Goal: Task Accomplishment & Management: Manage account settings

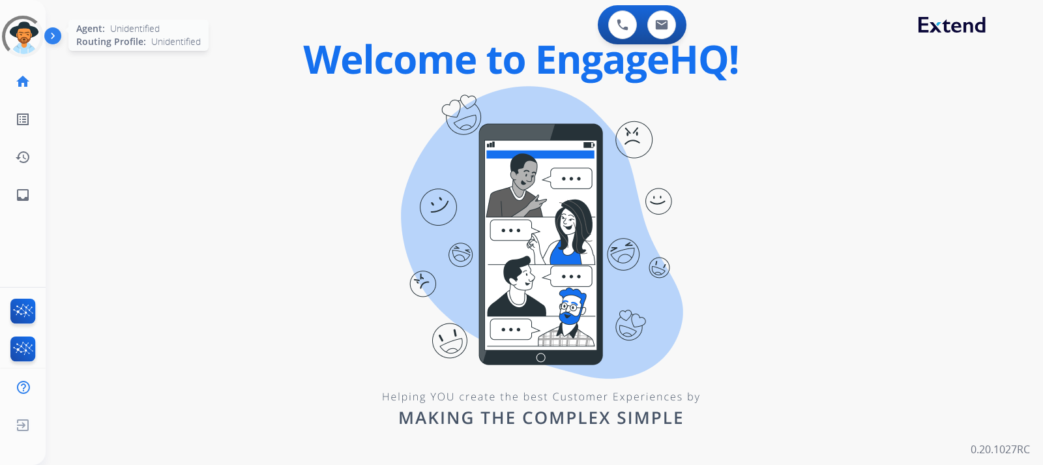
click at [27, 48] on div at bounding box center [22, 36] width 59 height 59
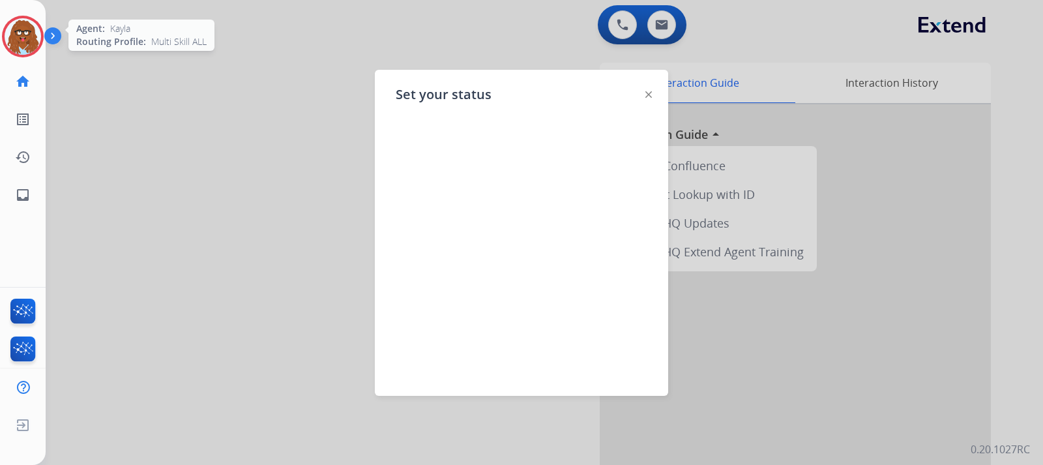
click at [16, 25] on img at bounding box center [23, 36] width 37 height 37
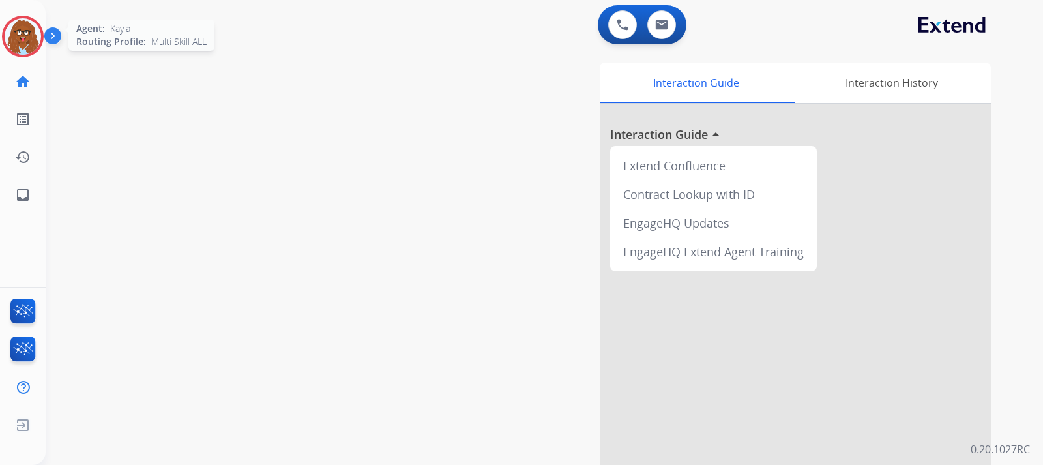
click at [16, 25] on img at bounding box center [23, 36] width 37 height 37
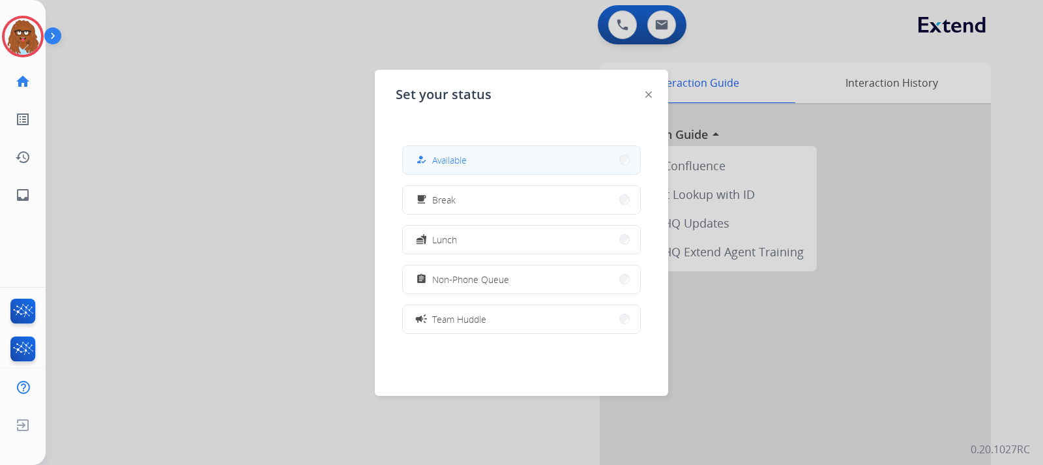
click at [494, 163] on button "how_to_reg Available" at bounding box center [521, 160] width 237 height 28
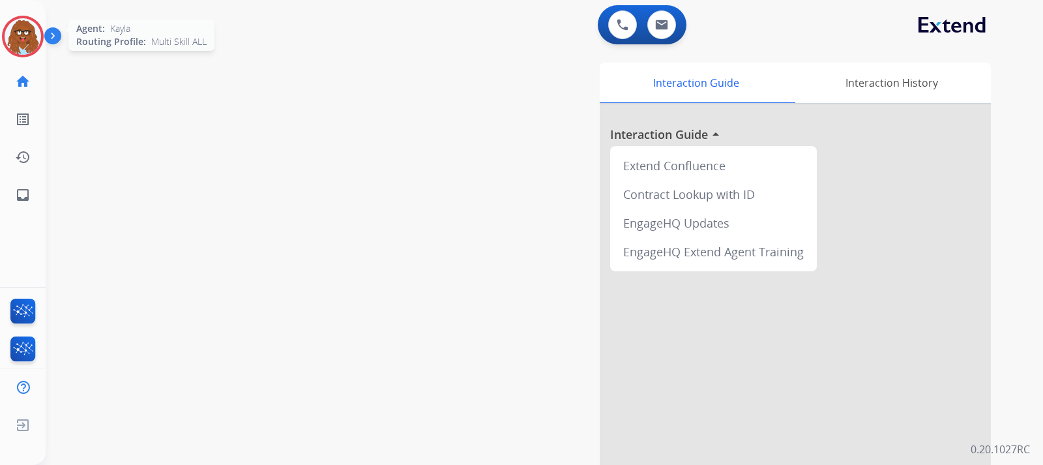
click at [31, 46] on img at bounding box center [23, 36] width 37 height 37
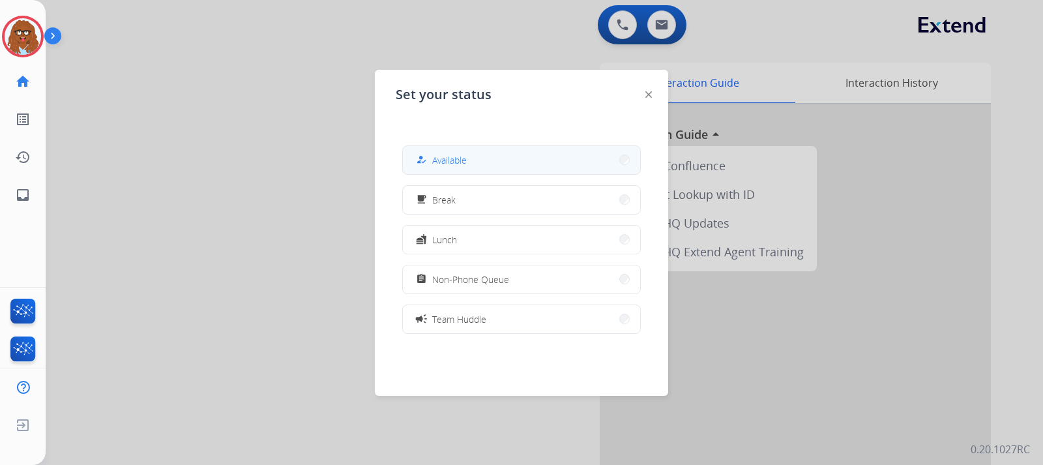
click at [518, 158] on button "how_to_reg Available" at bounding box center [521, 160] width 237 height 28
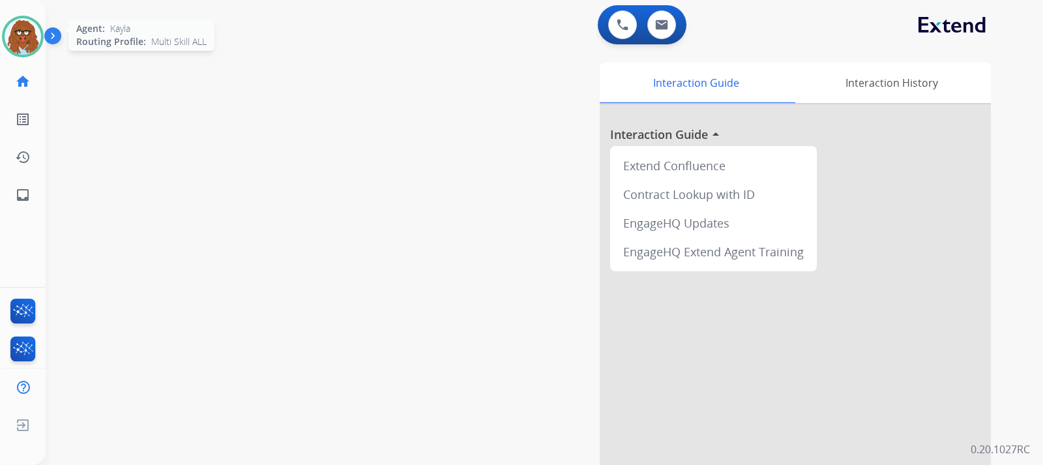
click at [23, 32] on img at bounding box center [23, 36] width 37 height 37
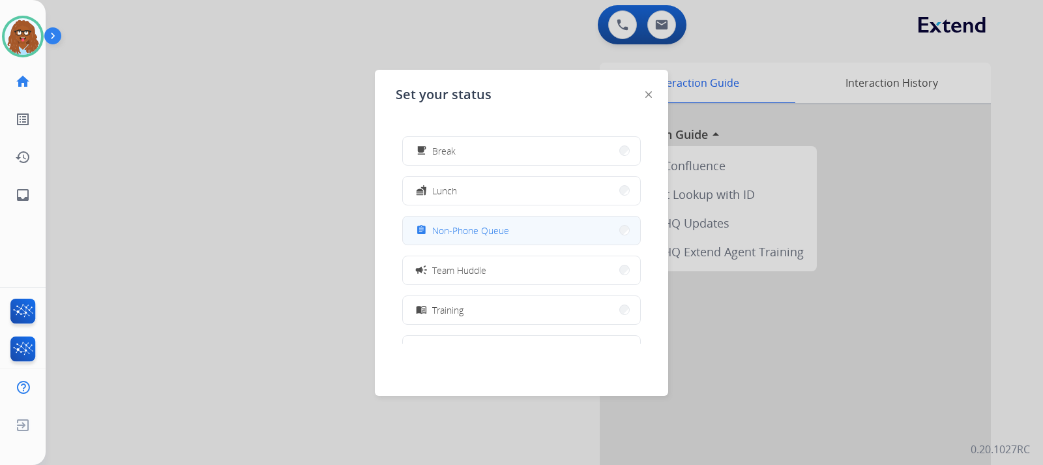
scroll to position [130, 0]
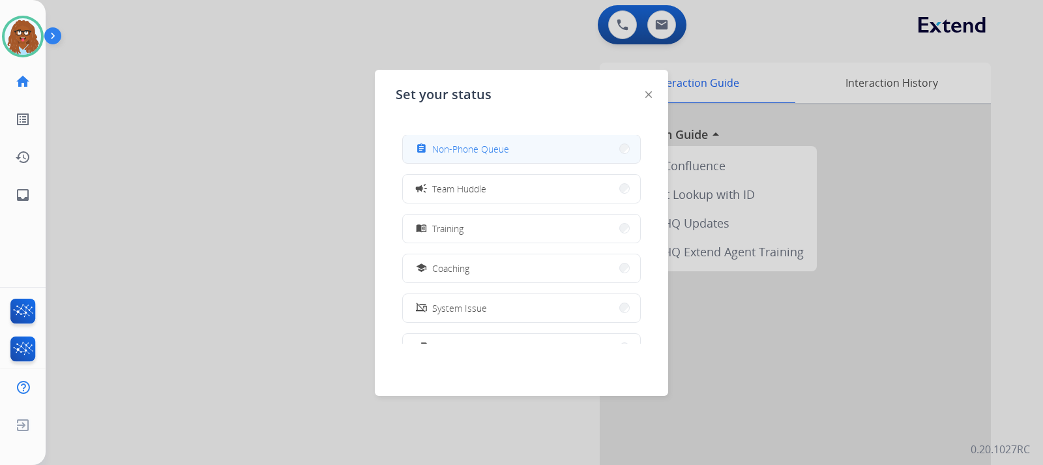
click at [484, 150] on span "Non-Phone Queue" at bounding box center [470, 149] width 77 height 14
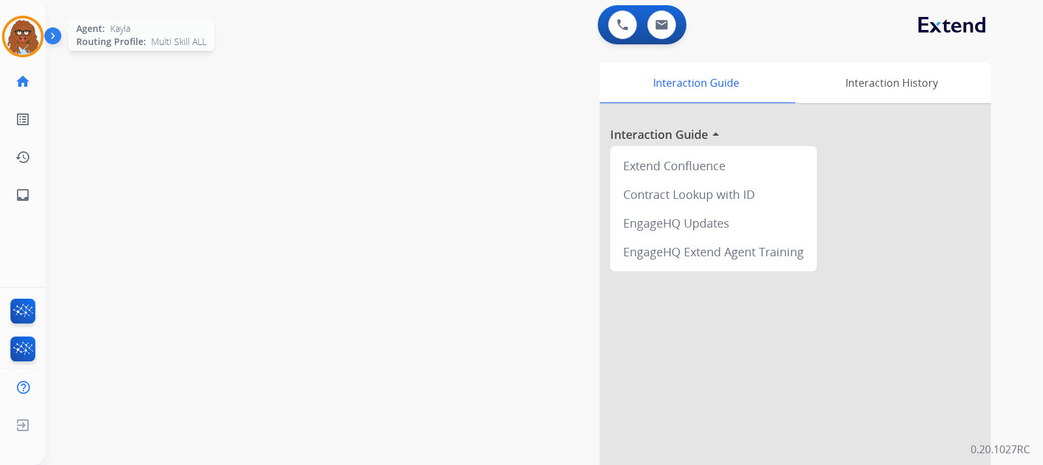
click at [23, 50] on img at bounding box center [23, 36] width 37 height 37
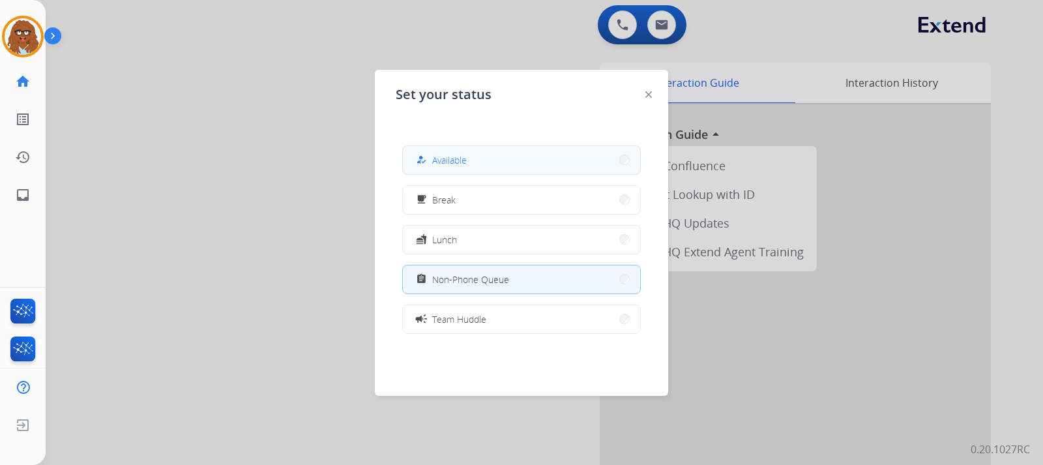
click at [555, 162] on button "how_to_reg Available" at bounding box center [521, 160] width 237 height 28
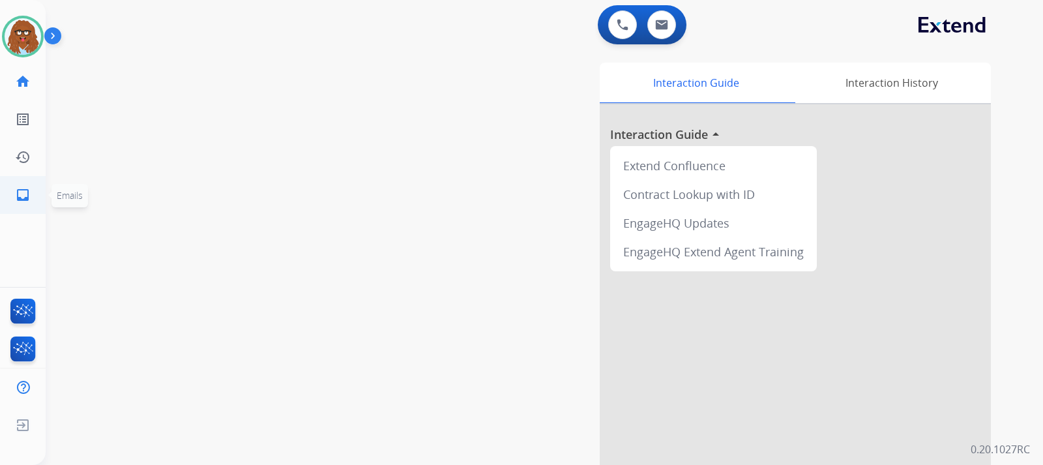
click at [16, 196] on mat-icon "inbox" at bounding box center [23, 195] width 16 height 16
select select "**********"
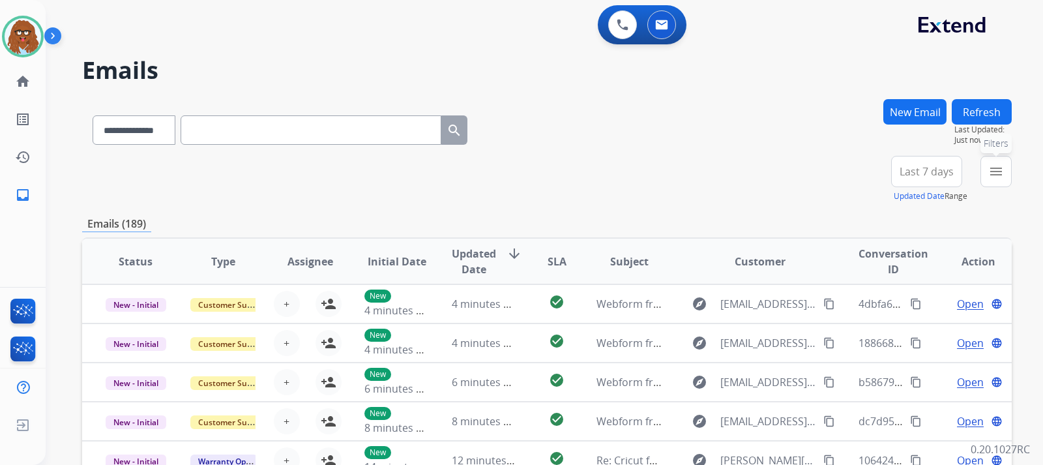
click at [993, 173] on mat-icon "menu" at bounding box center [997, 172] width 16 height 16
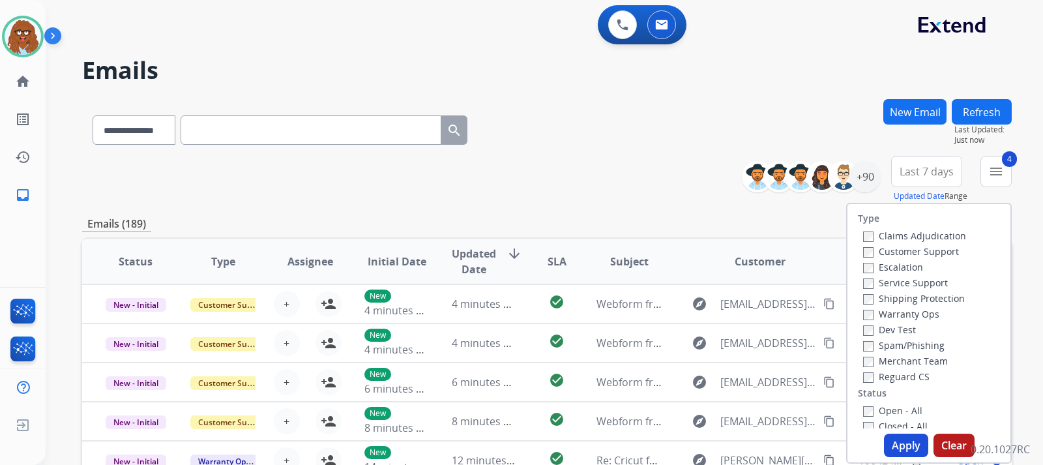
click at [903, 447] on button "Apply" at bounding box center [906, 445] width 44 height 23
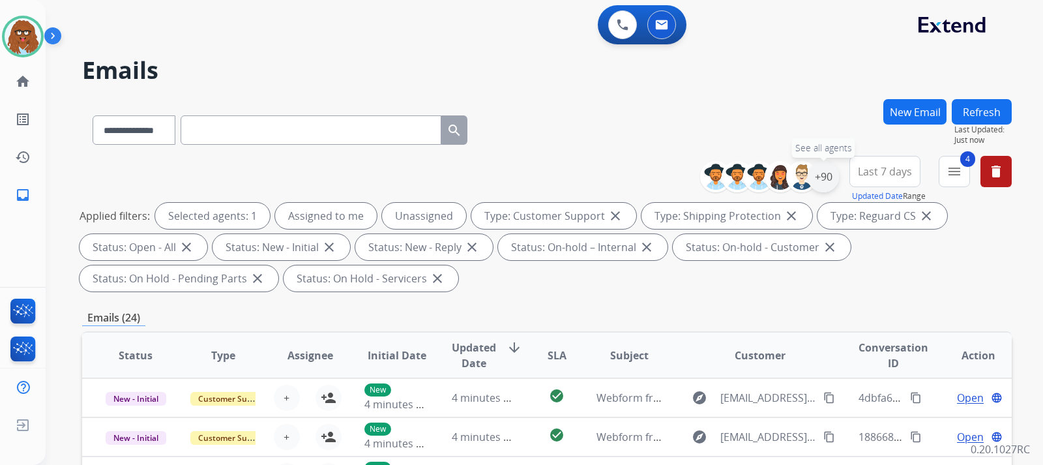
click at [824, 177] on div "+90" at bounding box center [823, 176] width 31 height 31
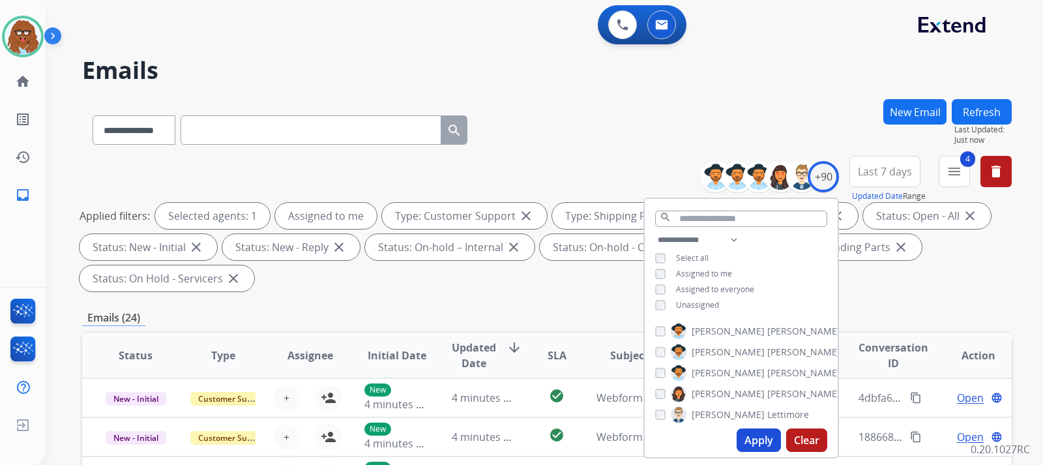
click at [751, 442] on button "Apply" at bounding box center [759, 439] width 44 height 23
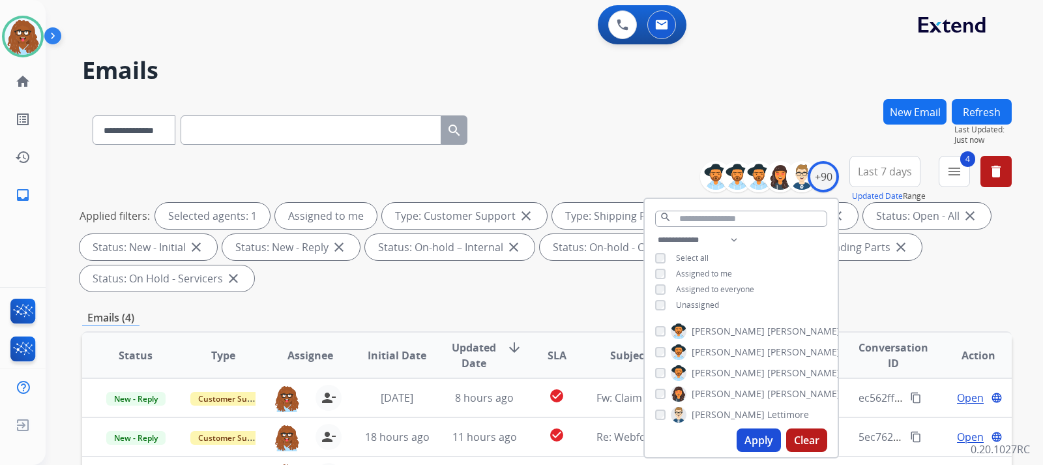
click at [901, 292] on div "**********" at bounding box center [547, 226] width 930 height 141
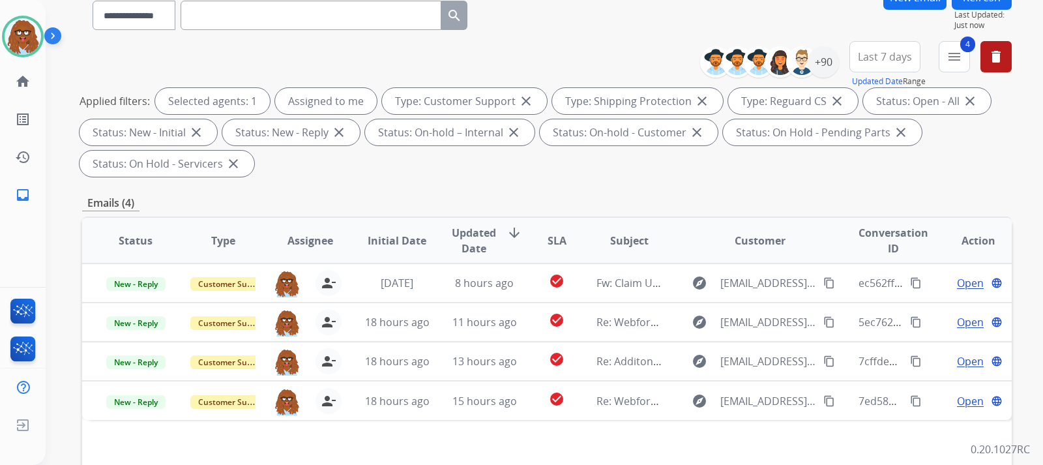
scroll to position [196, 0]
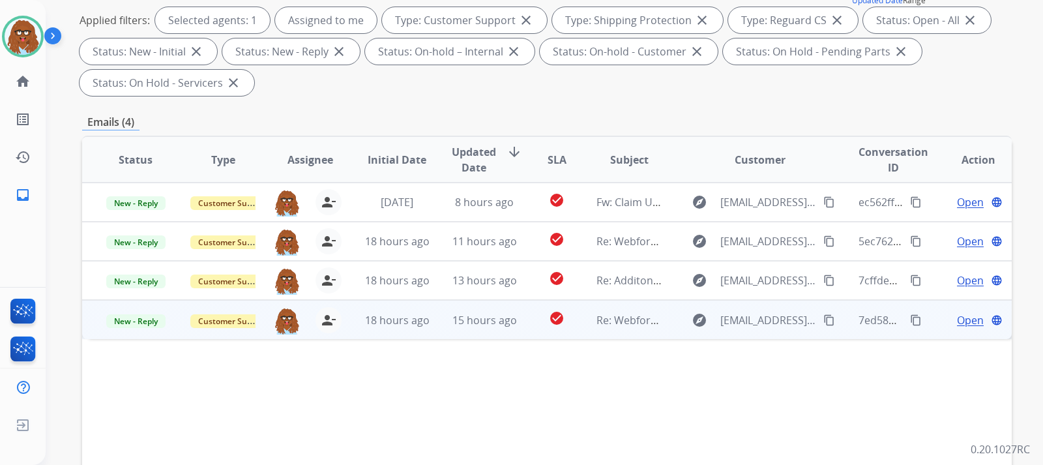
click at [957, 320] on span "Open" at bounding box center [970, 320] width 27 height 16
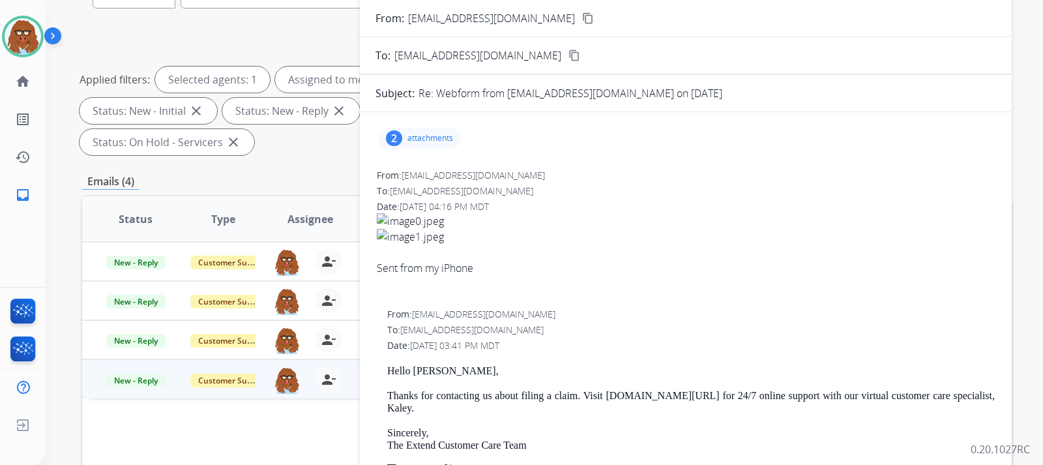
scroll to position [65, 0]
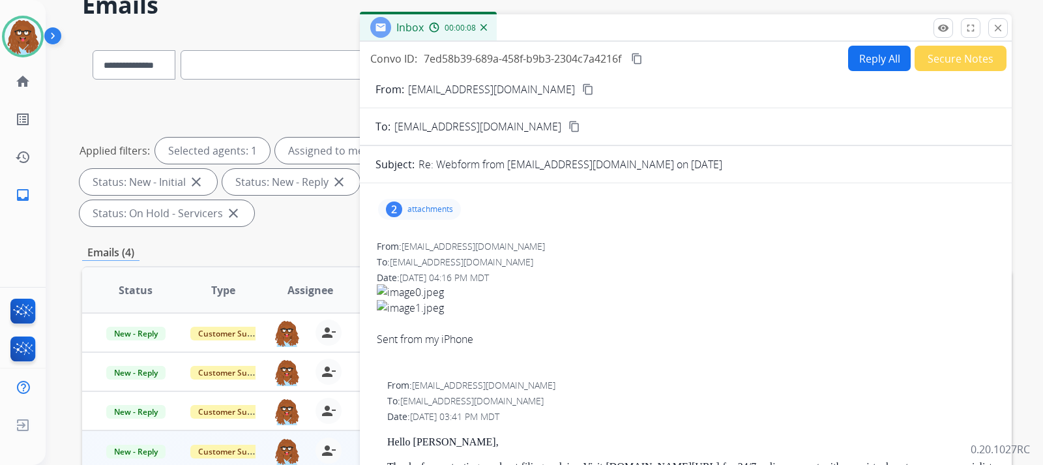
click at [429, 202] on div "2 attachments" at bounding box center [419, 209] width 83 height 21
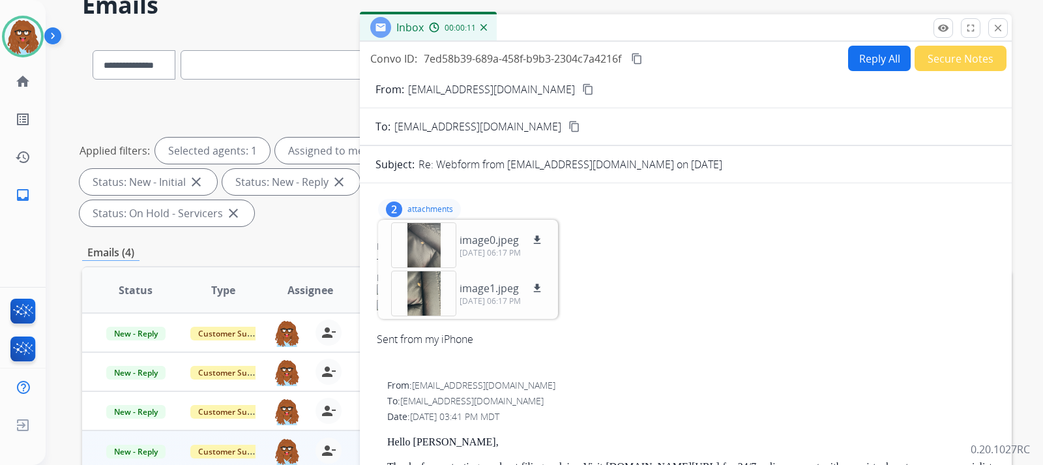
click at [594, 91] on mat-icon "content_copy" at bounding box center [588, 89] width 12 height 12
click at [704, 348] on div at bounding box center [686, 355] width 618 height 16
click at [440, 207] on p "attachments" at bounding box center [431, 209] width 46 height 10
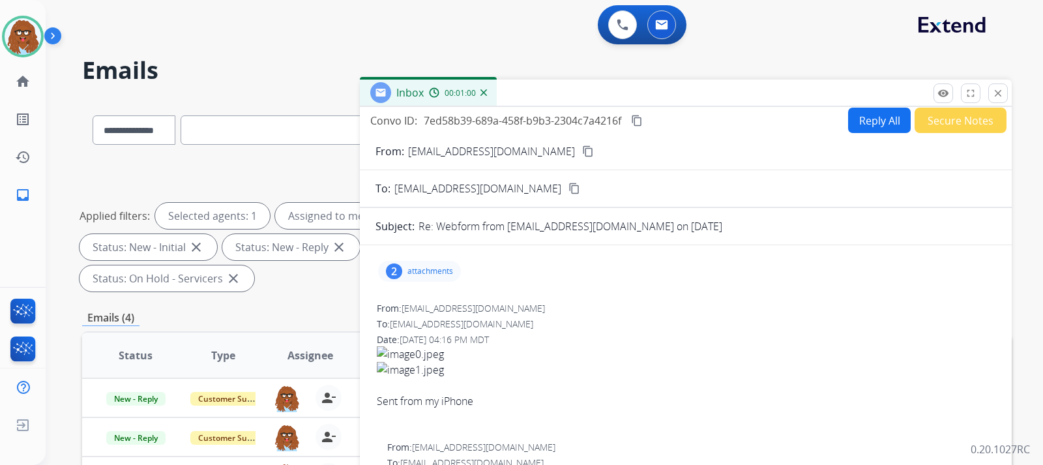
scroll to position [0, 0]
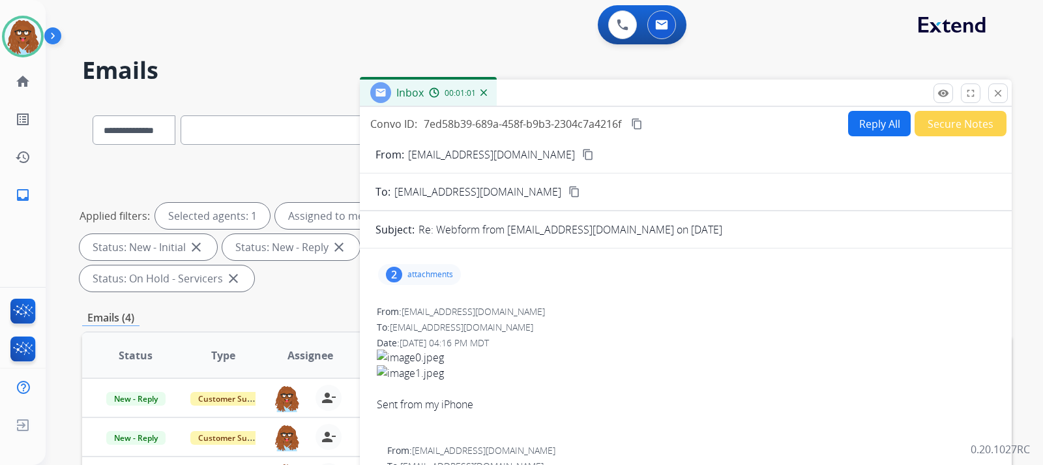
click at [856, 123] on button "Reply All" at bounding box center [879, 123] width 63 height 25
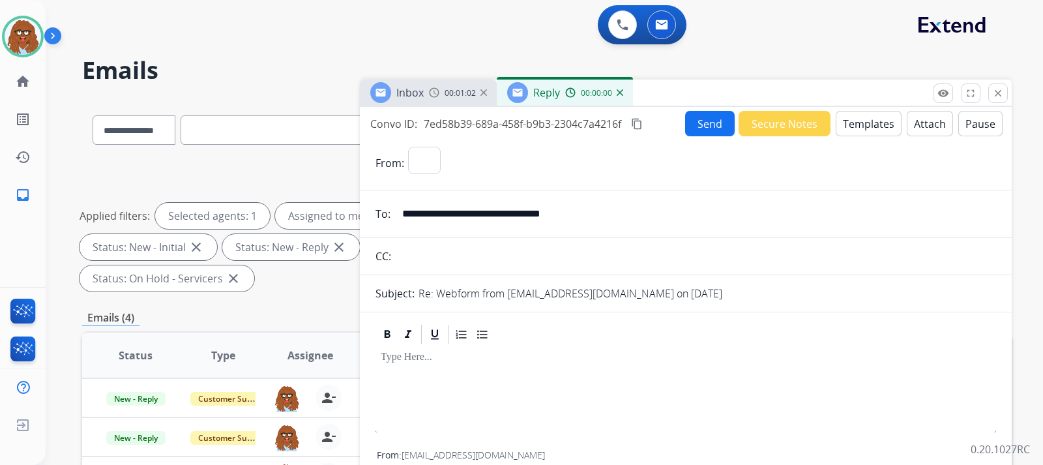
select select "**********"
click at [857, 132] on button "Templates" at bounding box center [869, 123] width 66 height 25
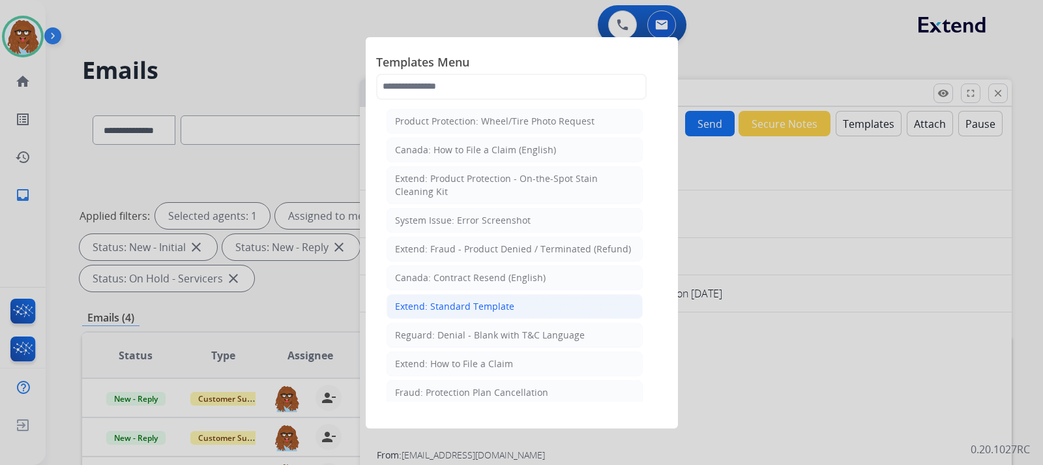
click at [455, 305] on div "Extend: Standard Template" at bounding box center [454, 306] width 119 height 13
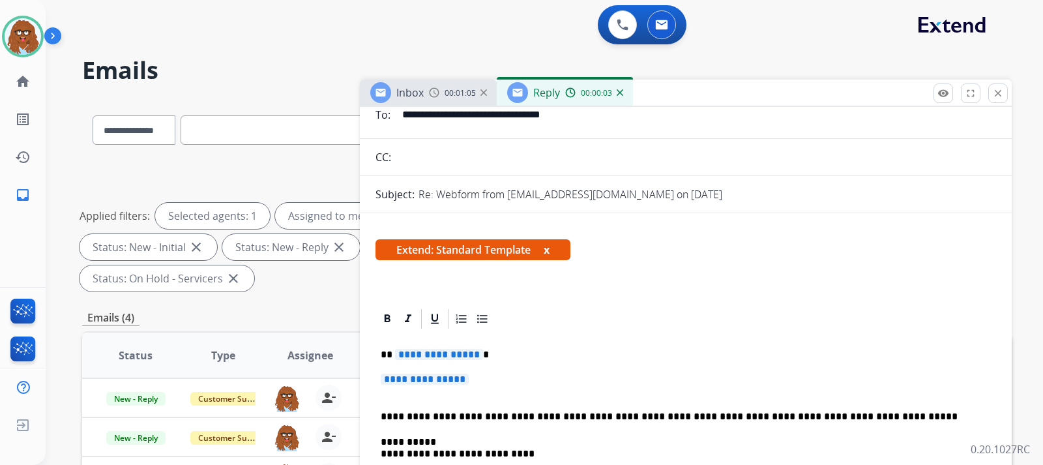
scroll to position [130, 0]
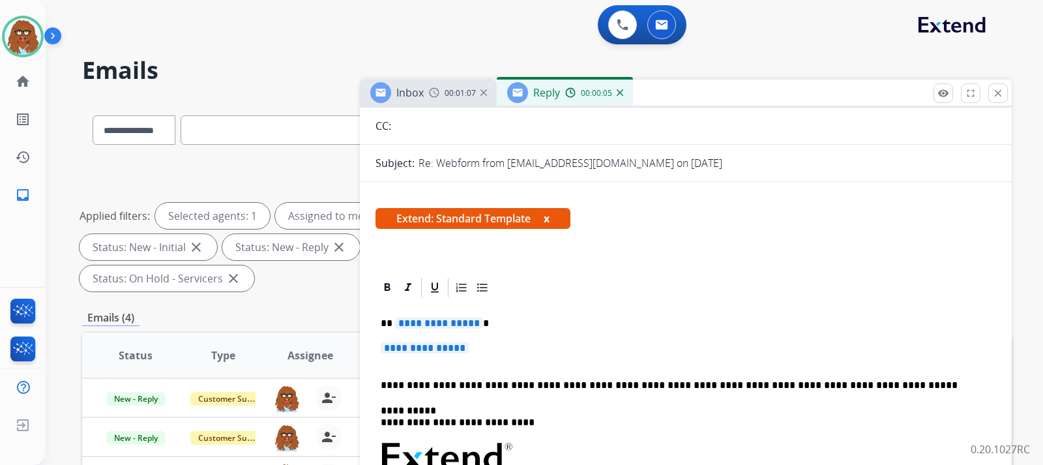
click at [486, 347] on p "**********" at bounding box center [686, 354] width 610 height 24
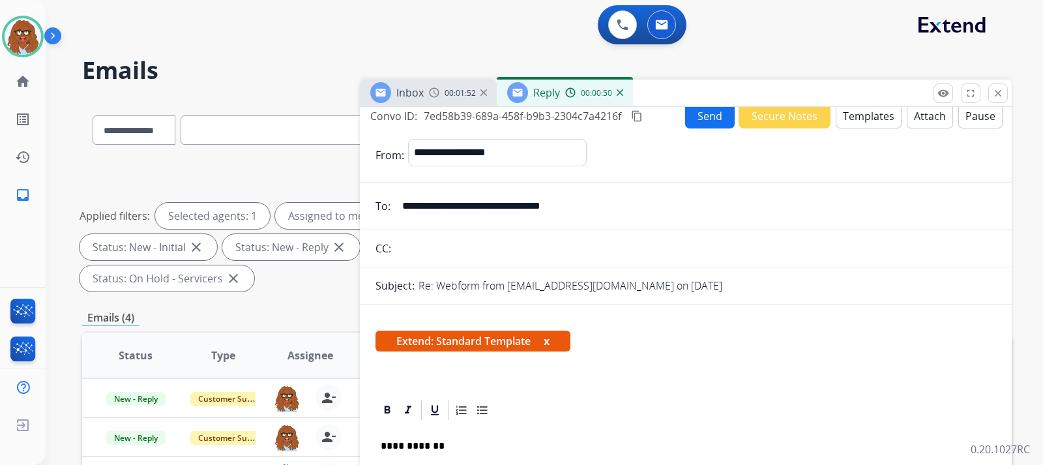
scroll to position [0, 0]
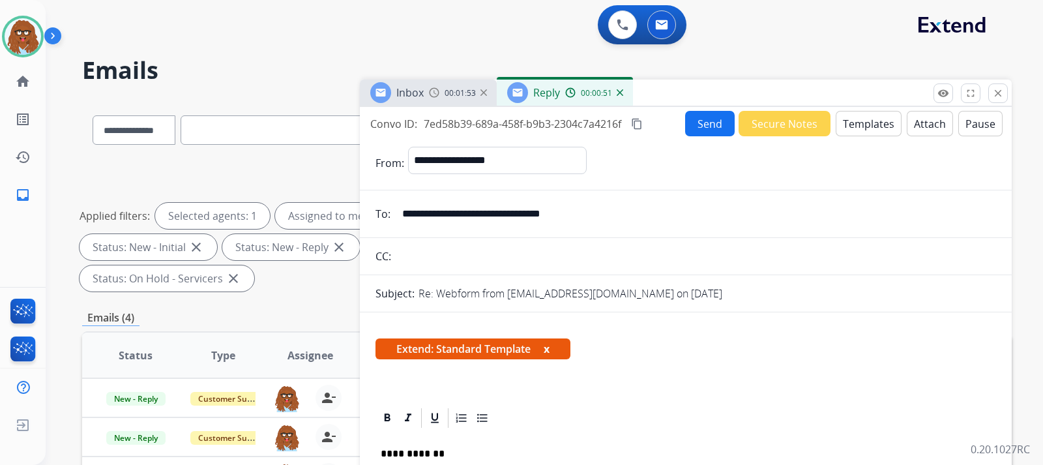
click at [457, 94] on span "00:01:53" at bounding box center [460, 93] width 31 height 10
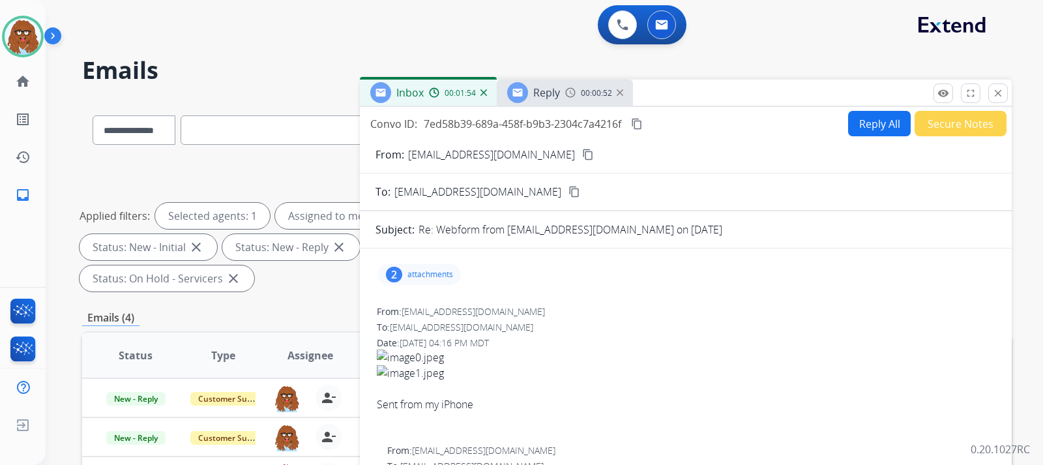
click at [448, 273] on p "attachments" at bounding box center [431, 274] width 46 height 10
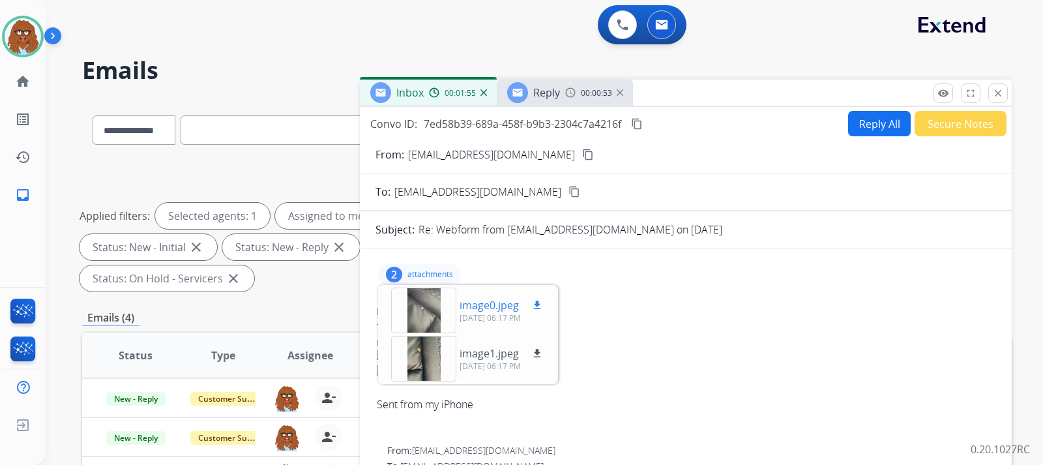
click at [417, 312] on div at bounding box center [423, 311] width 65 height 46
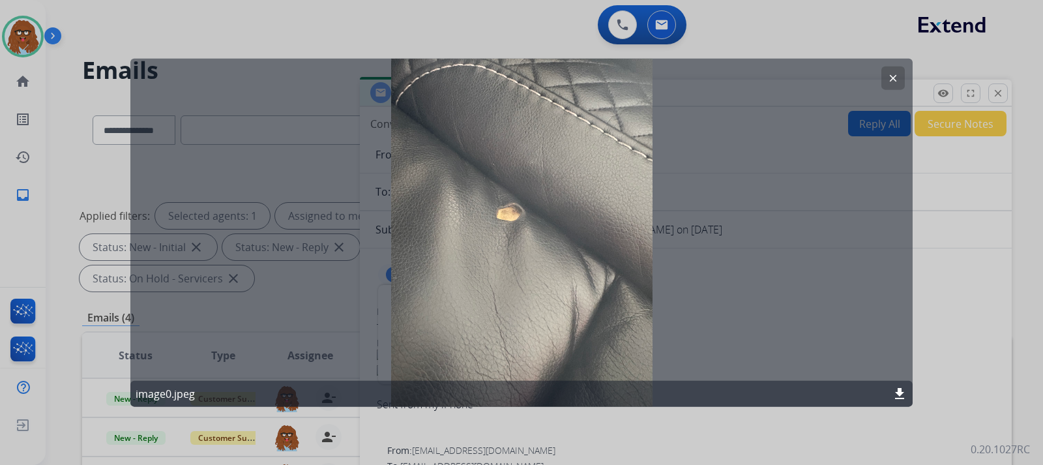
click at [891, 82] on mat-icon "clear" at bounding box center [894, 78] width 12 height 12
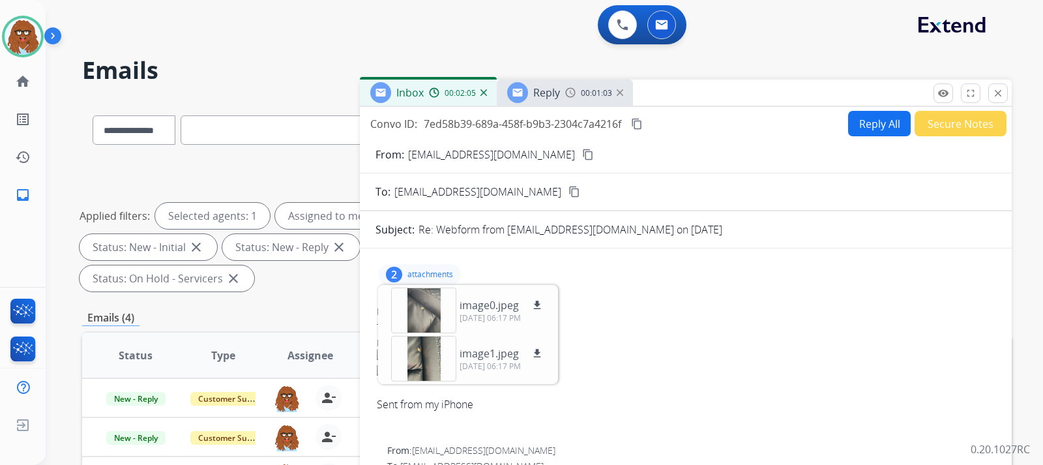
click at [581, 98] on span "00:01:03" at bounding box center [596, 93] width 31 height 10
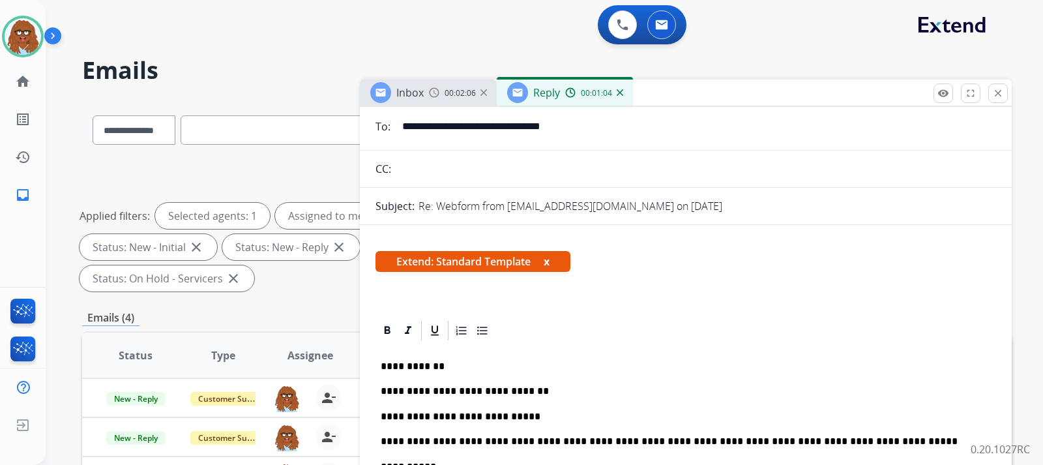
scroll to position [130, 0]
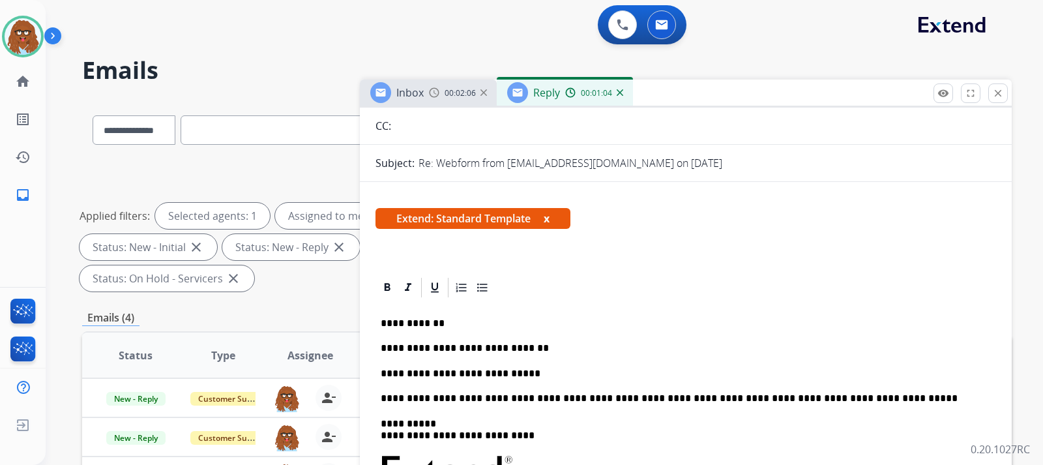
click at [523, 370] on p "**********" at bounding box center [681, 374] width 600 height 12
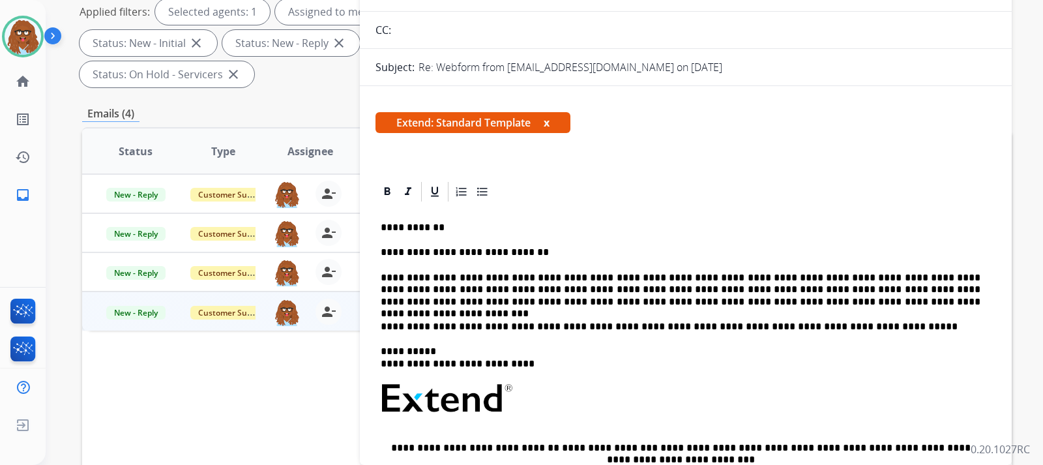
scroll to position [59, 0]
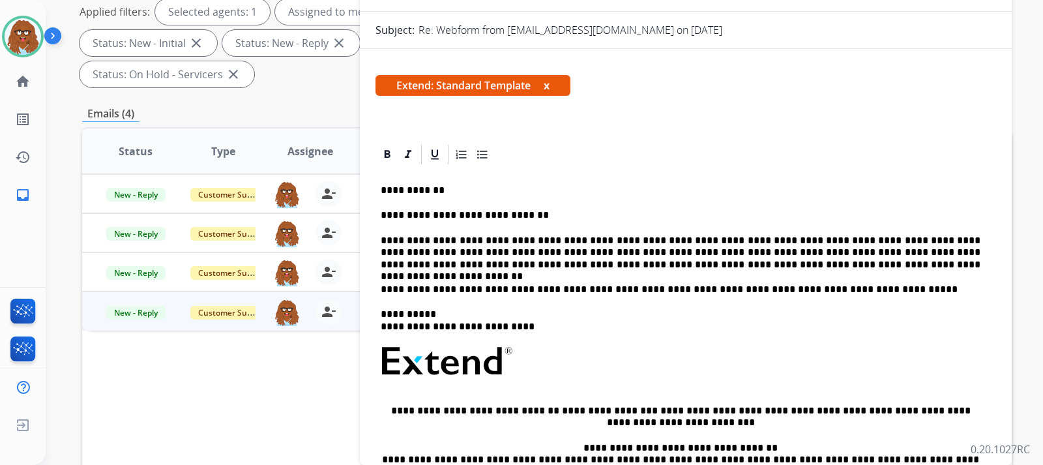
click at [944, 241] on p "**********" at bounding box center [681, 253] width 600 height 36
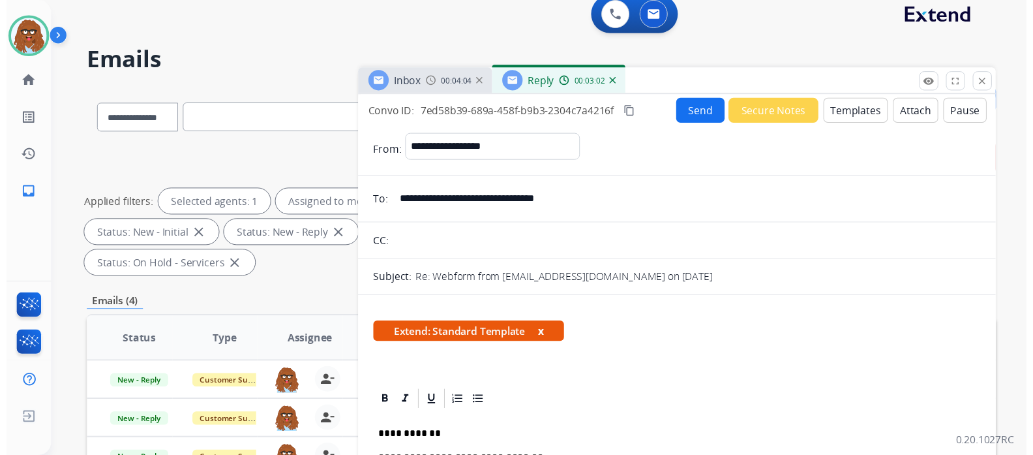
scroll to position [8, 0]
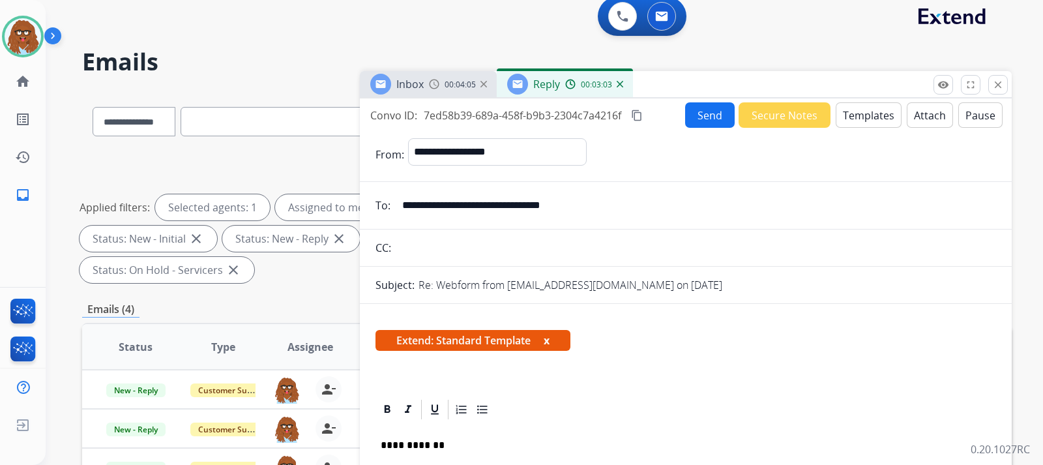
click at [711, 123] on button "Send" at bounding box center [710, 114] width 50 height 25
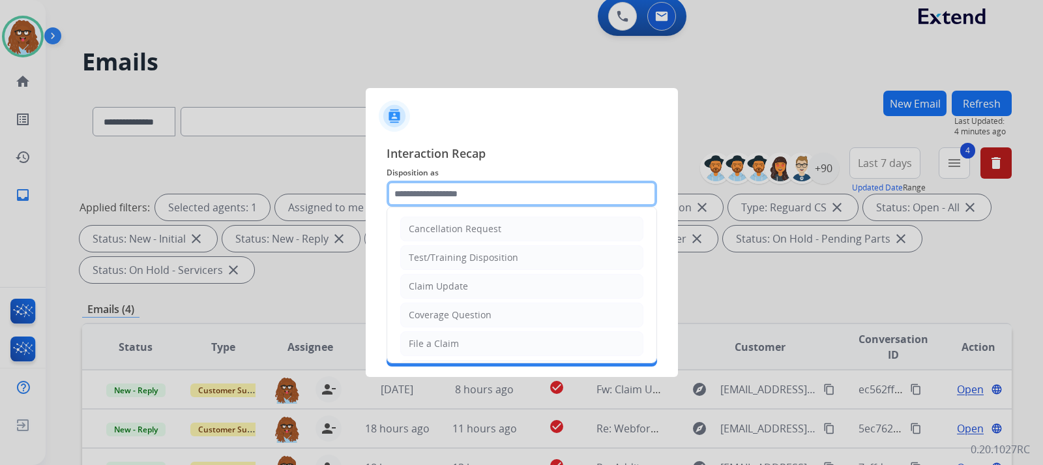
click at [548, 194] on input "text" at bounding box center [522, 194] width 271 height 26
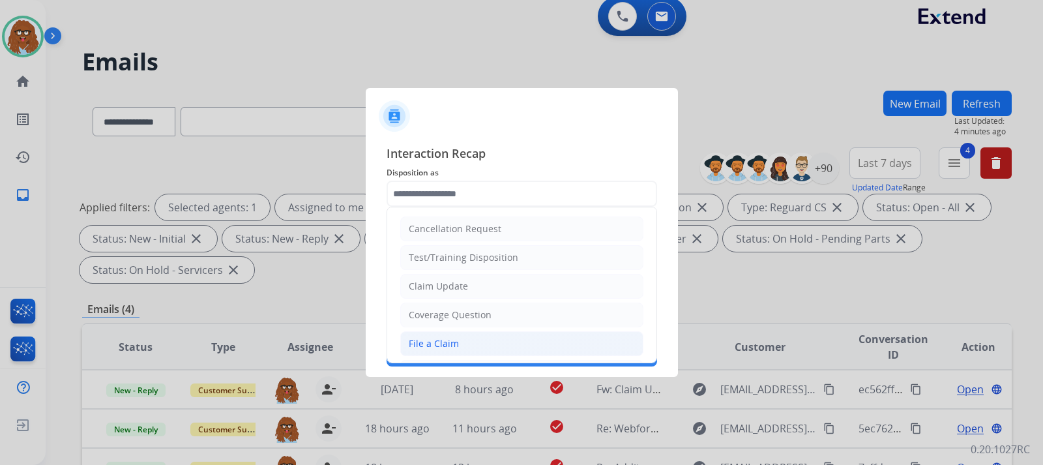
drag, startPoint x: 461, startPoint y: 347, endPoint x: 468, endPoint y: 324, distance: 23.7
click at [460, 347] on li "File a Claim" at bounding box center [521, 343] width 243 height 25
type input "**********"
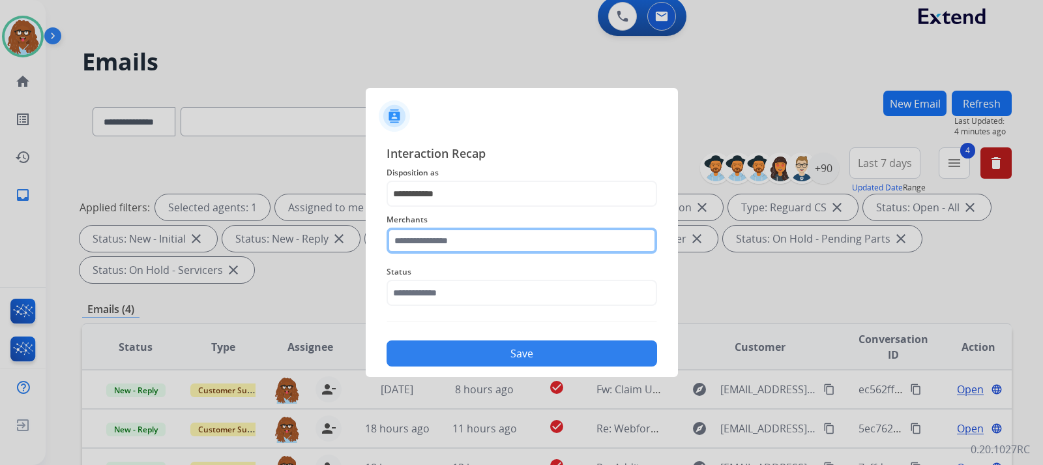
click at [475, 240] on input "text" at bounding box center [522, 241] width 271 height 26
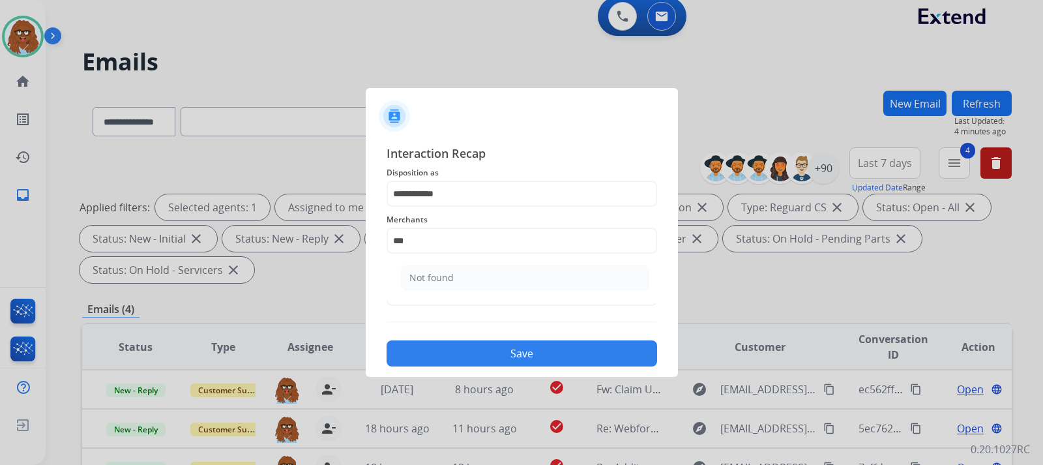
click at [466, 281] on li "Not found" at bounding box center [525, 277] width 248 height 25
type input "*********"
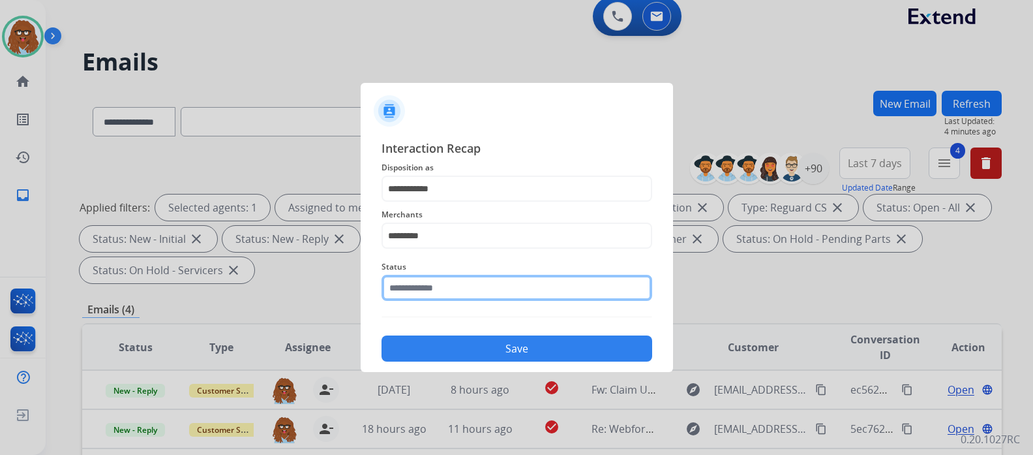
click at [460, 283] on input "text" at bounding box center [517, 288] width 271 height 26
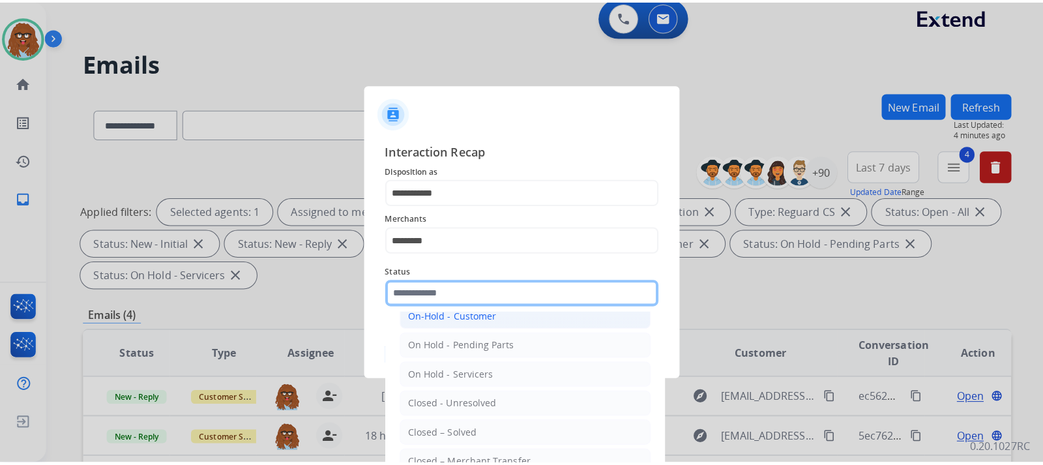
scroll to position [65, 0]
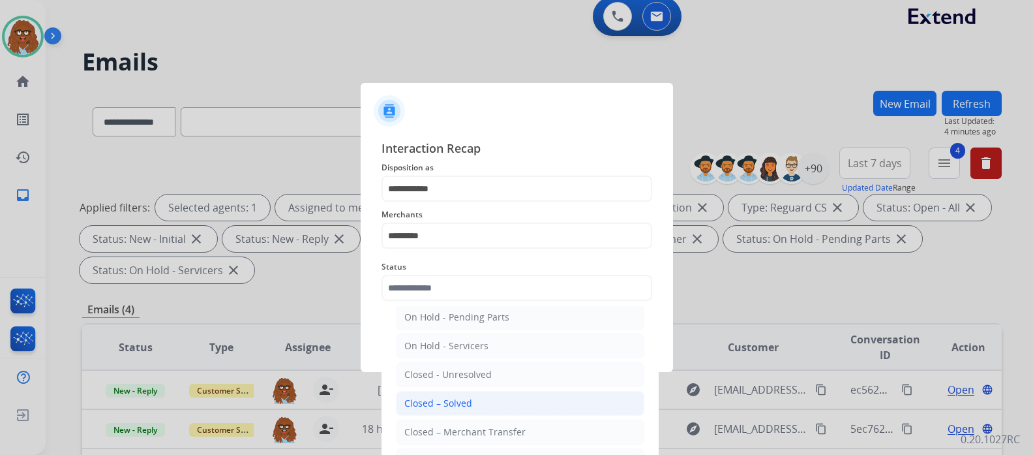
click at [457, 412] on li "Closed – Solved" at bounding box center [520, 403] width 248 height 25
type input "**********"
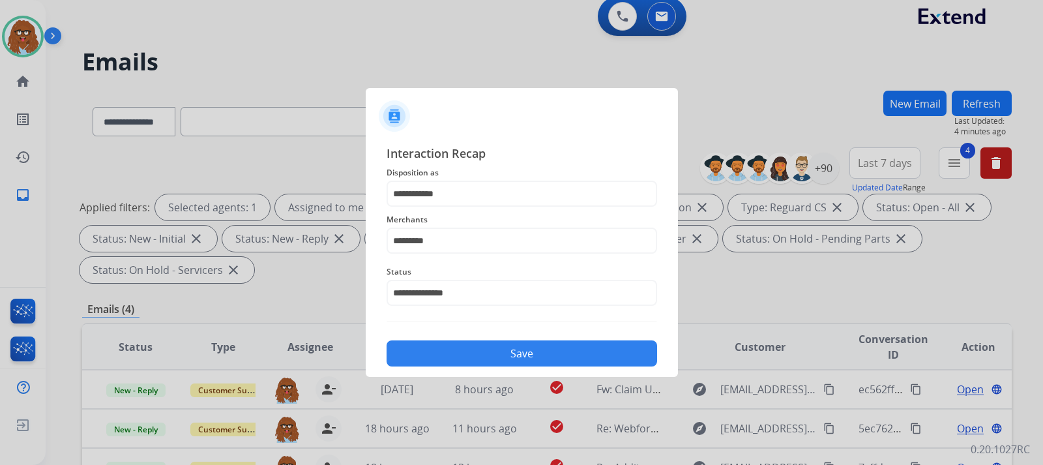
click at [490, 359] on button "Save" at bounding box center [522, 353] width 271 height 26
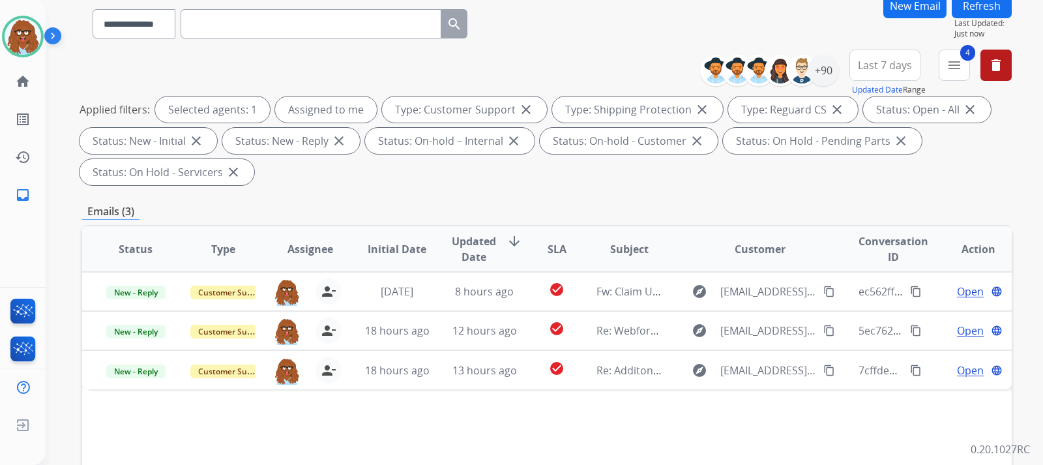
scroll to position [196, 0]
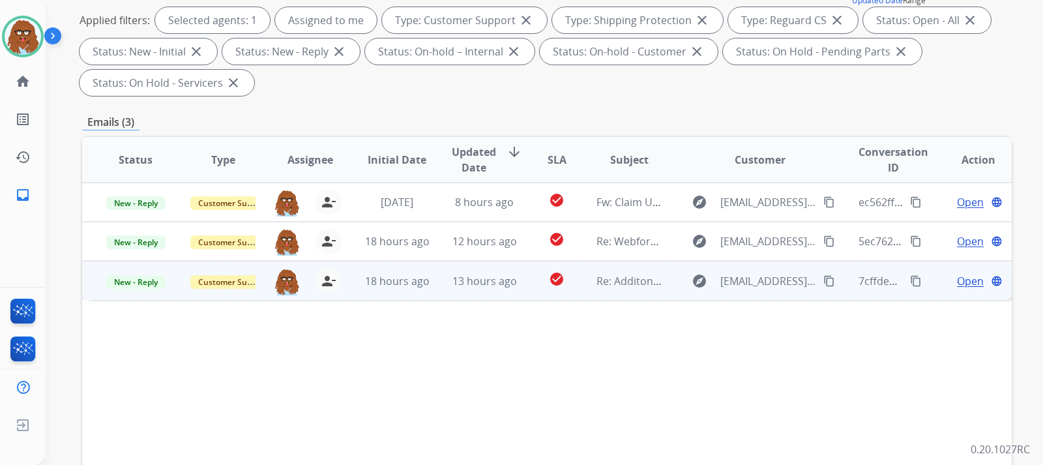
click at [966, 280] on span "Open" at bounding box center [970, 281] width 27 height 16
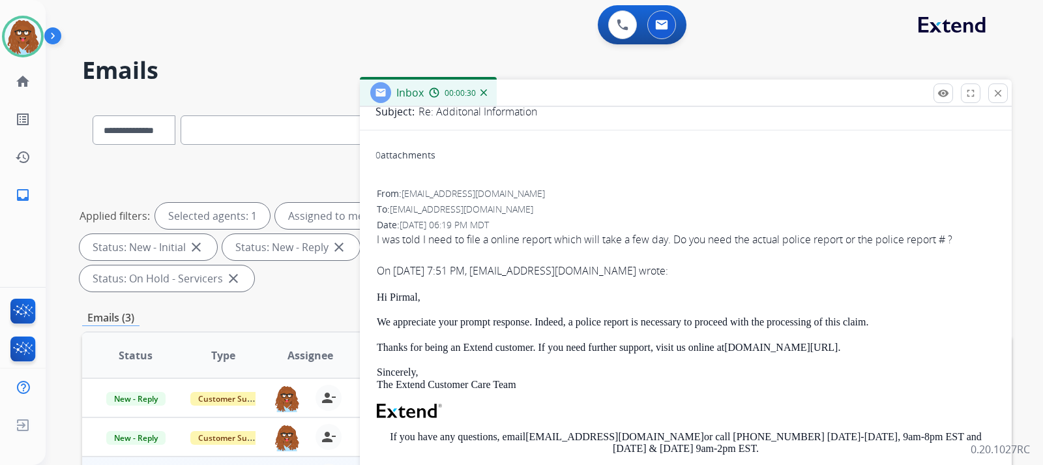
scroll to position [130, 0]
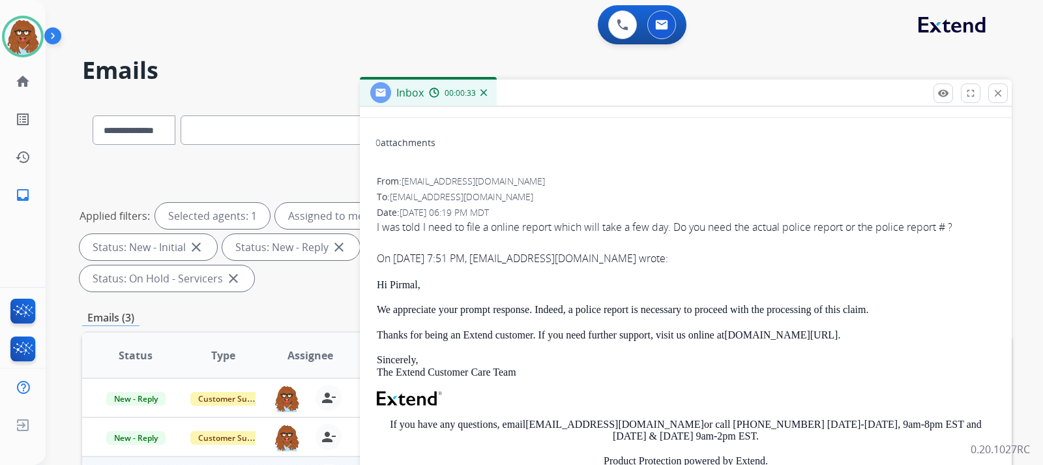
click at [732, 276] on span "I was told I need to file a online report which will take a few day. Do you nee…" at bounding box center [686, 396] width 618 height 354
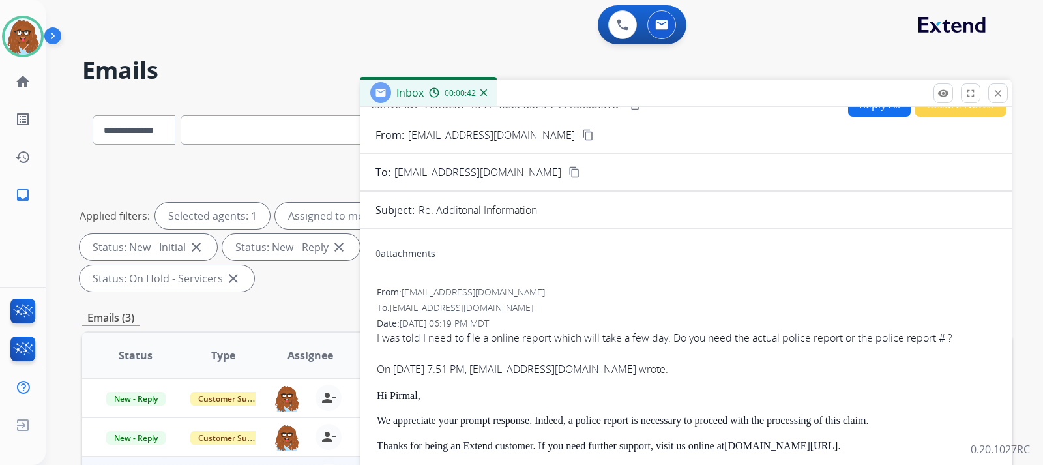
scroll to position [0, 0]
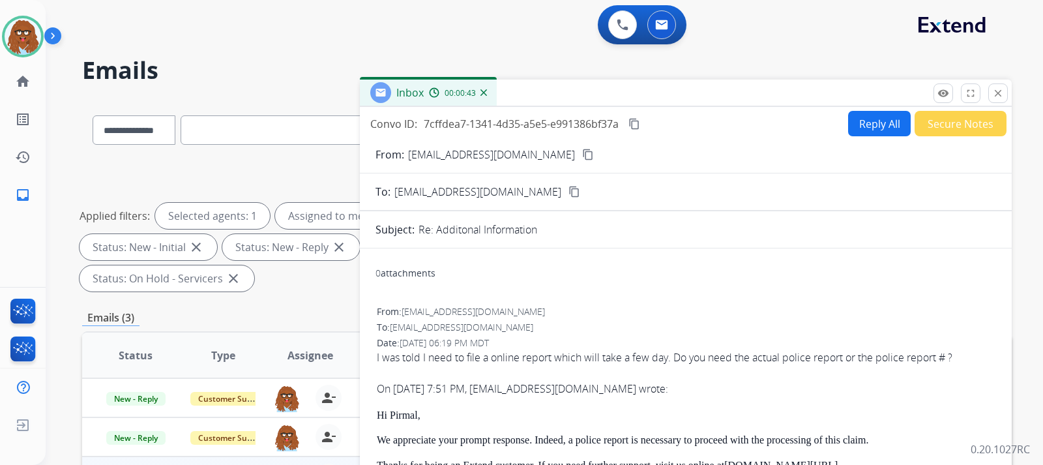
click at [856, 131] on button "Reply All" at bounding box center [879, 123] width 63 height 25
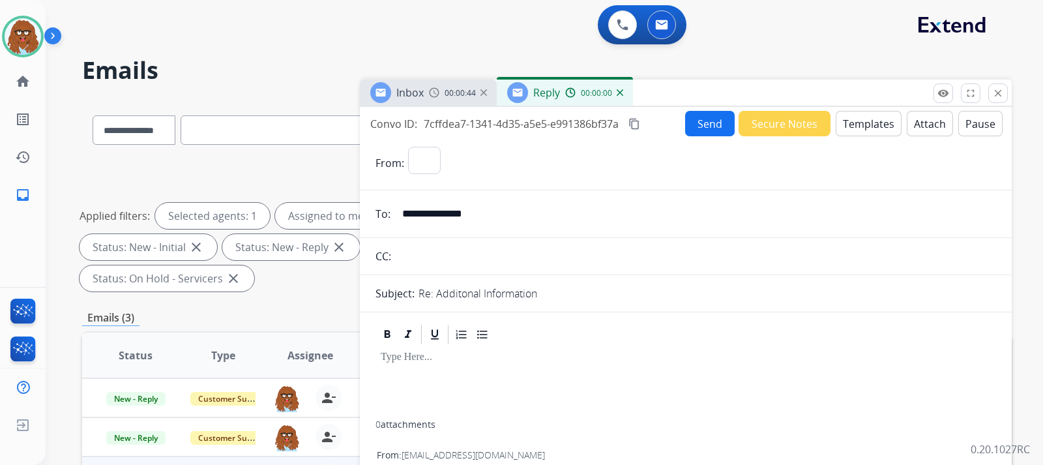
select select "**********"
click at [856, 131] on button "Templates" at bounding box center [869, 123] width 66 height 25
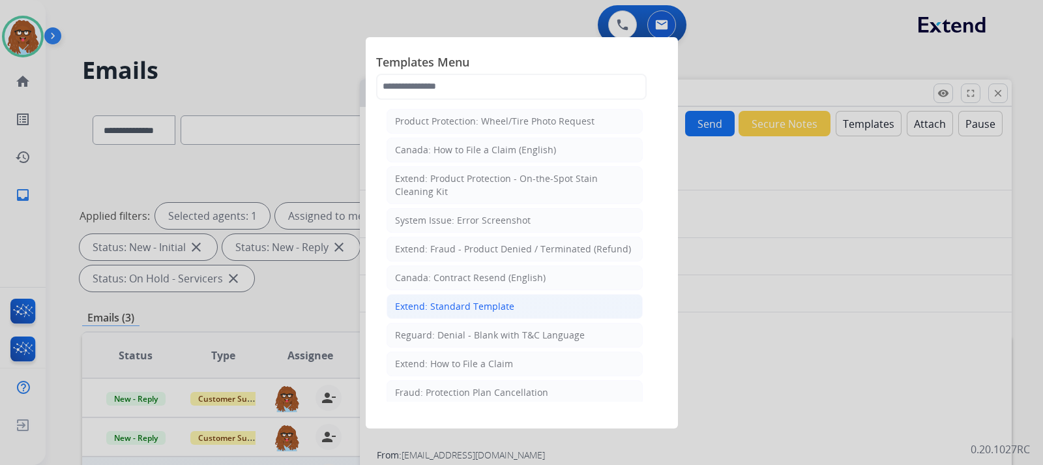
click at [437, 299] on li "Extend: Standard Template" at bounding box center [515, 306] width 256 height 25
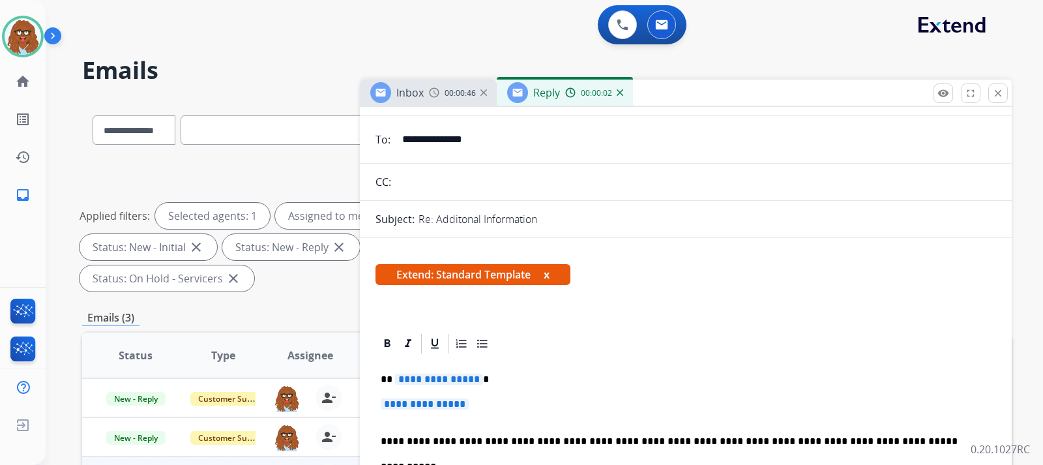
scroll to position [130, 0]
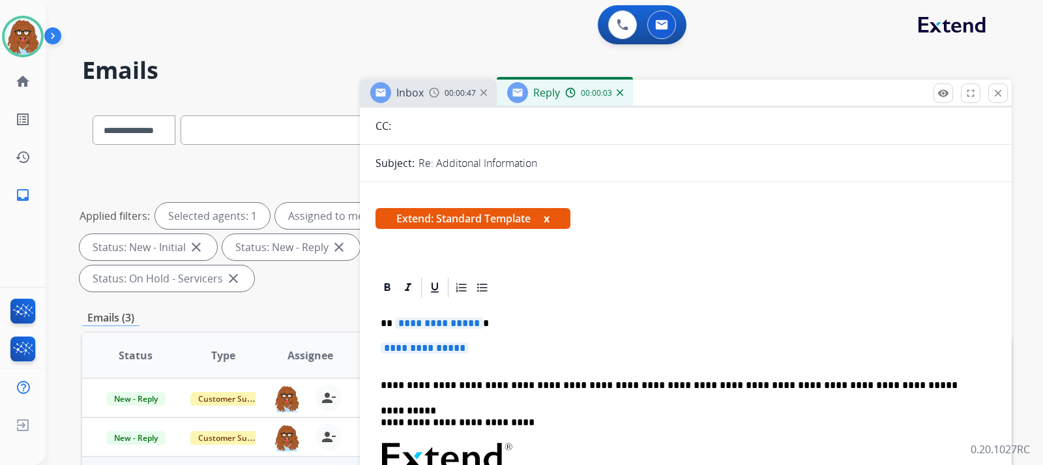
click at [494, 357] on p "**********" at bounding box center [686, 354] width 610 height 24
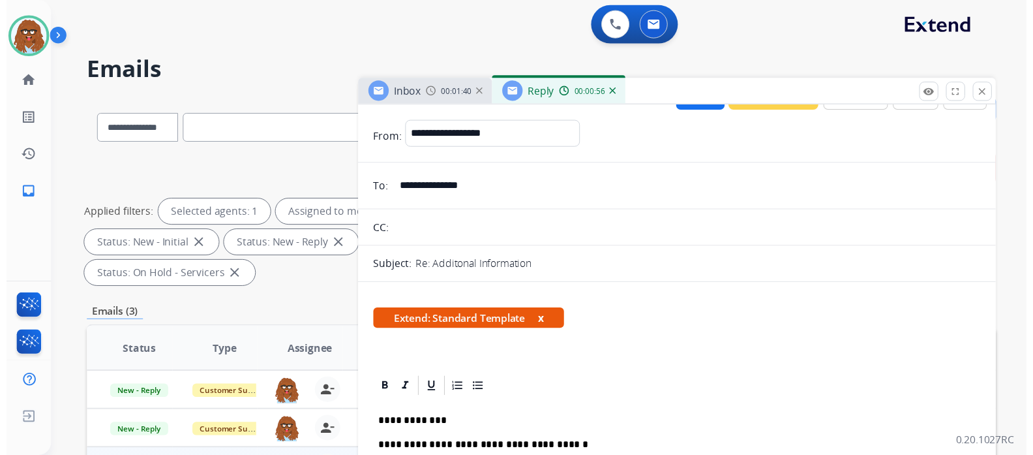
scroll to position [0, 0]
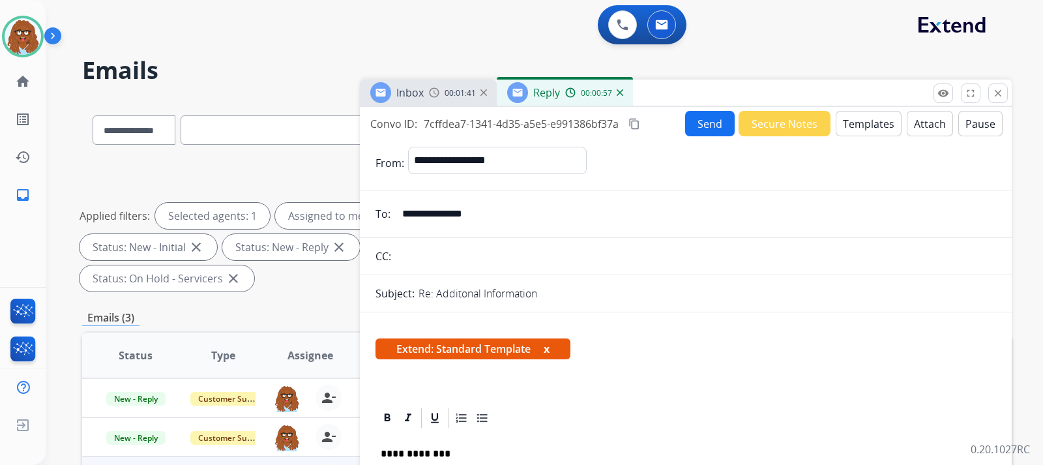
click at [700, 128] on button "Send" at bounding box center [710, 123] width 50 height 25
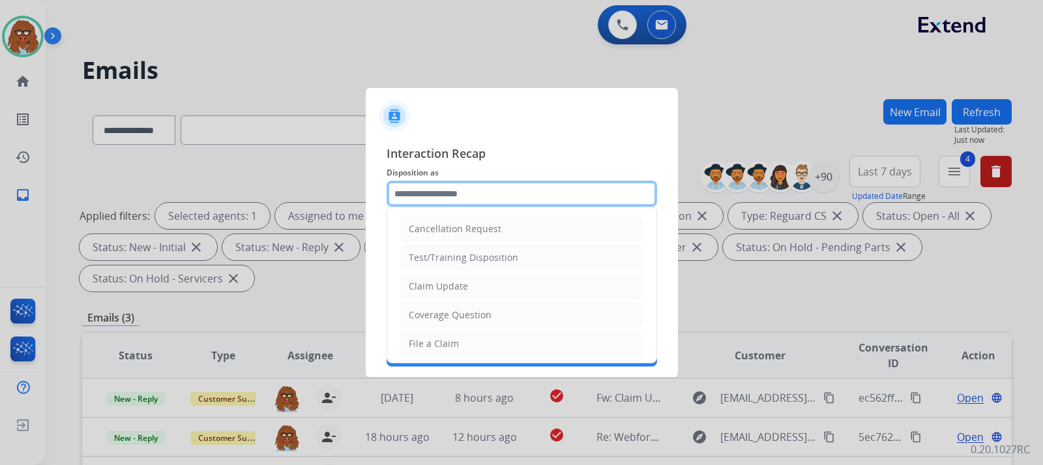
click at [461, 192] on input "text" at bounding box center [522, 194] width 271 height 26
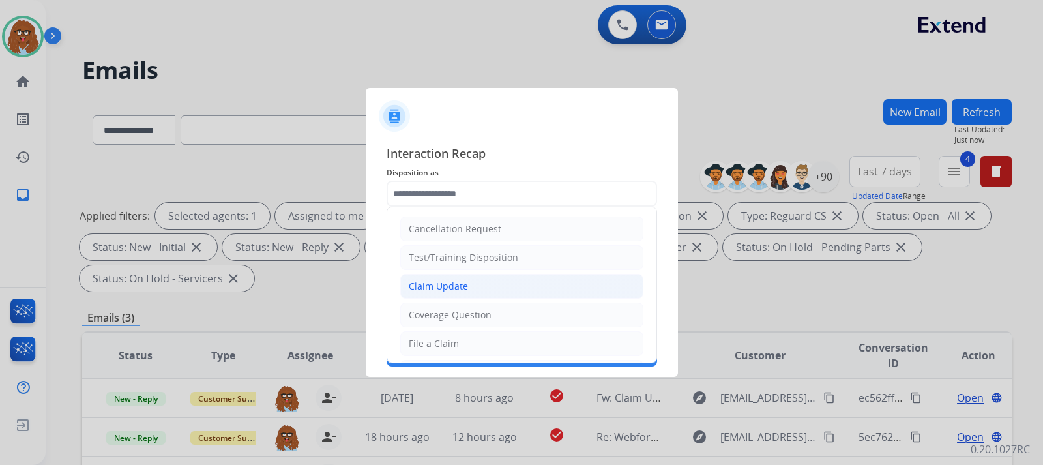
click at [449, 286] on div "Claim Update" at bounding box center [438, 286] width 59 height 13
type input "**********"
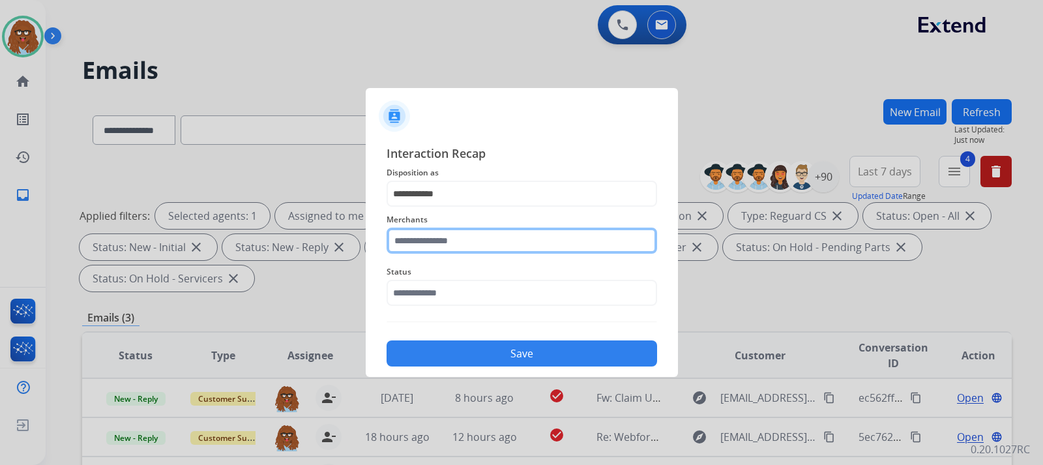
click at [450, 242] on input "text" at bounding box center [522, 241] width 271 height 26
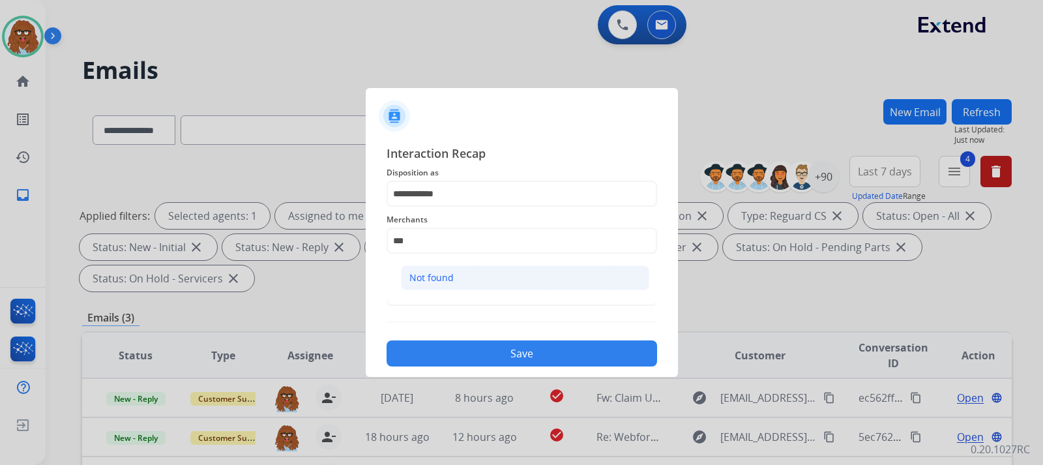
click at [509, 274] on li "Not found" at bounding box center [525, 277] width 248 height 25
type input "*********"
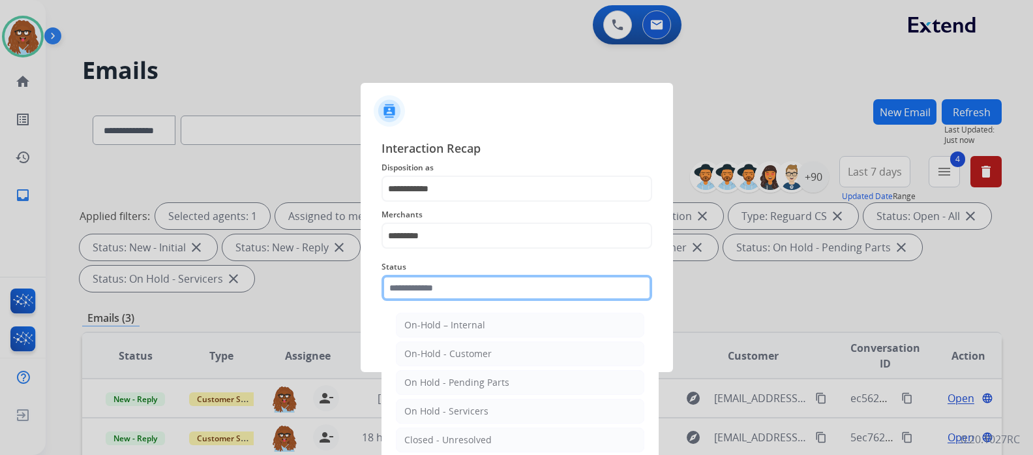
drag, startPoint x: 484, startPoint y: 305, endPoint x: 487, endPoint y: 296, distance: 8.9
click at [484, 304] on div "Status On-Hold – Internal On-Hold - Customer On Hold - Pending Parts On Hold - …" at bounding box center [517, 280] width 271 height 52
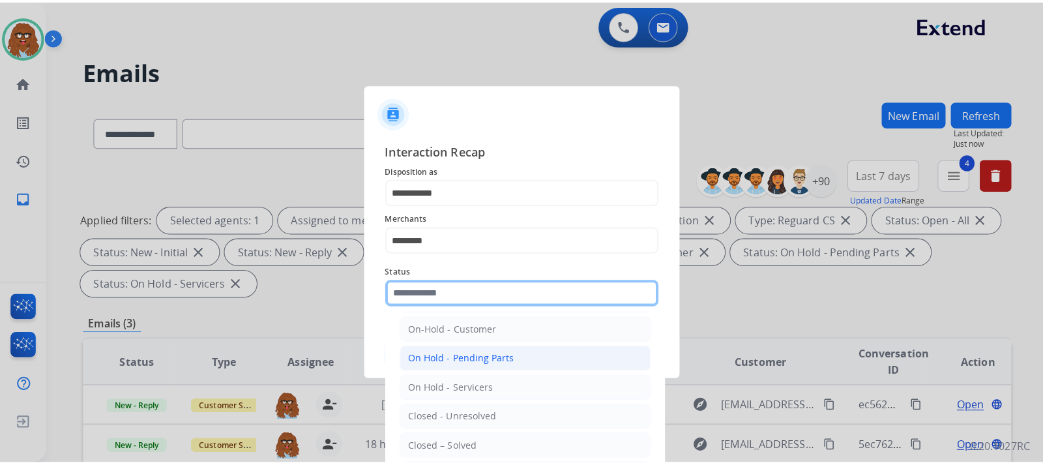
scroll to position [78, 0]
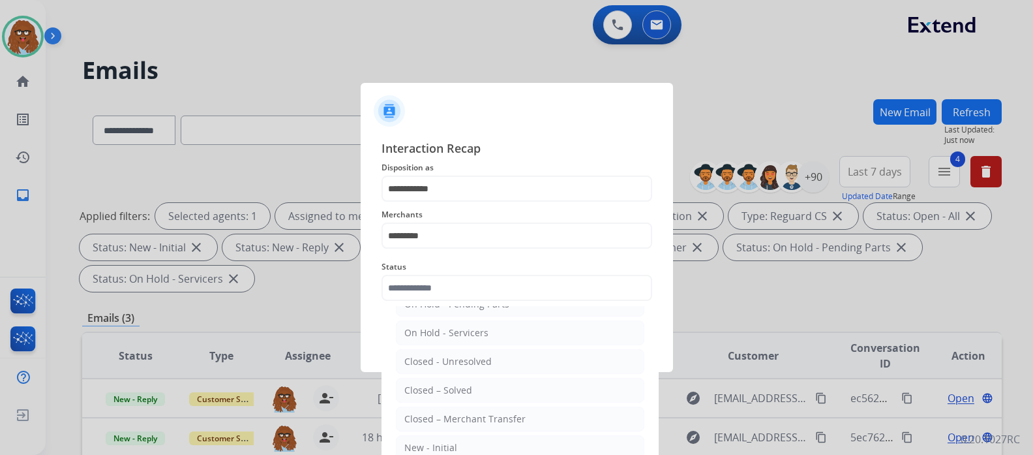
click at [467, 389] on div "Closed – Solved" at bounding box center [438, 389] width 68 height 13
type input "**********"
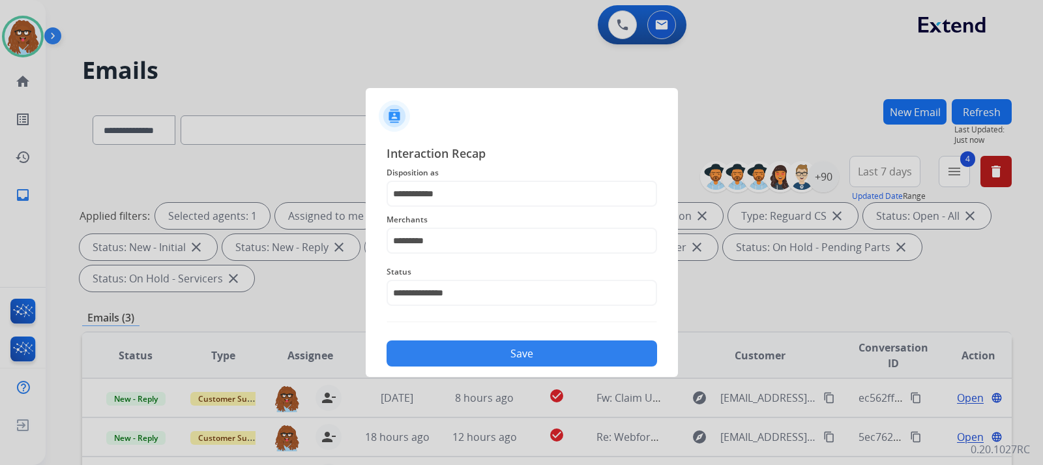
click at [494, 344] on button "Save" at bounding box center [522, 353] width 271 height 26
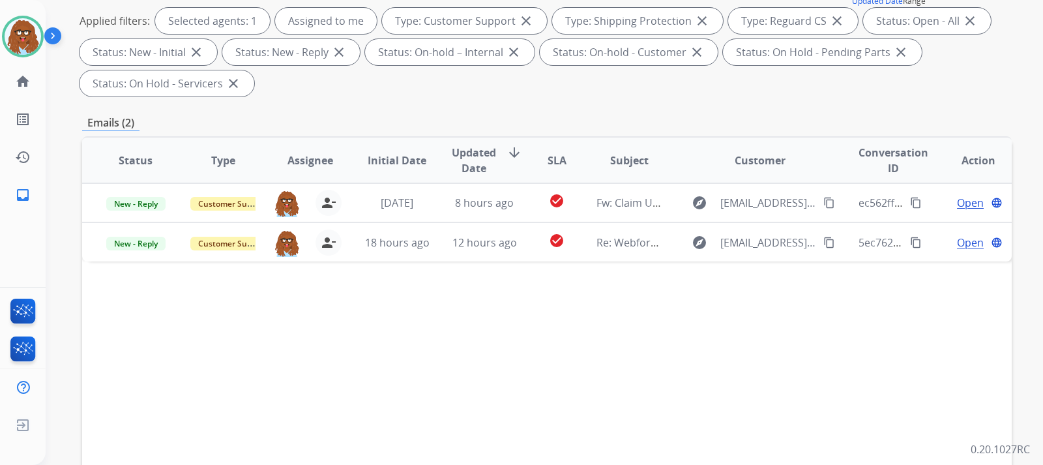
scroll to position [196, 0]
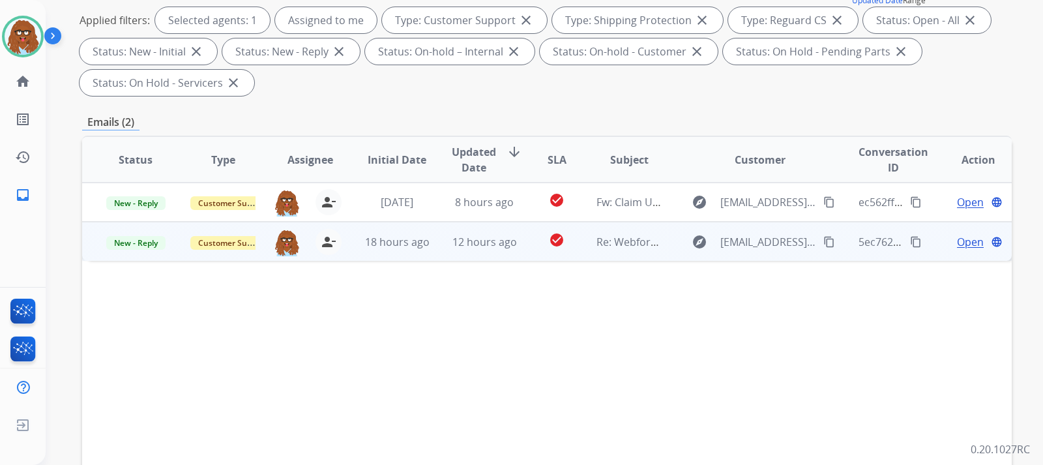
click at [957, 239] on span "Open" at bounding box center [970, 242] width 27 height 16
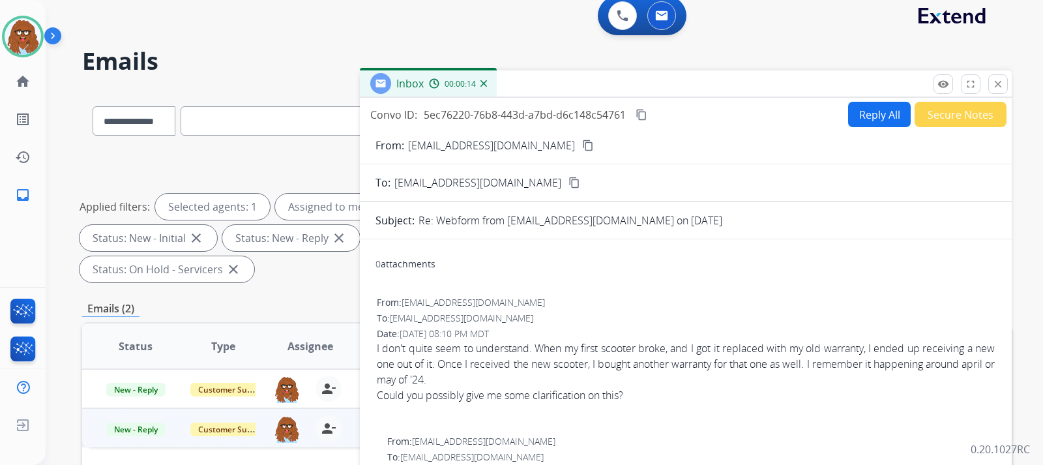
scroll to position [0, 0]
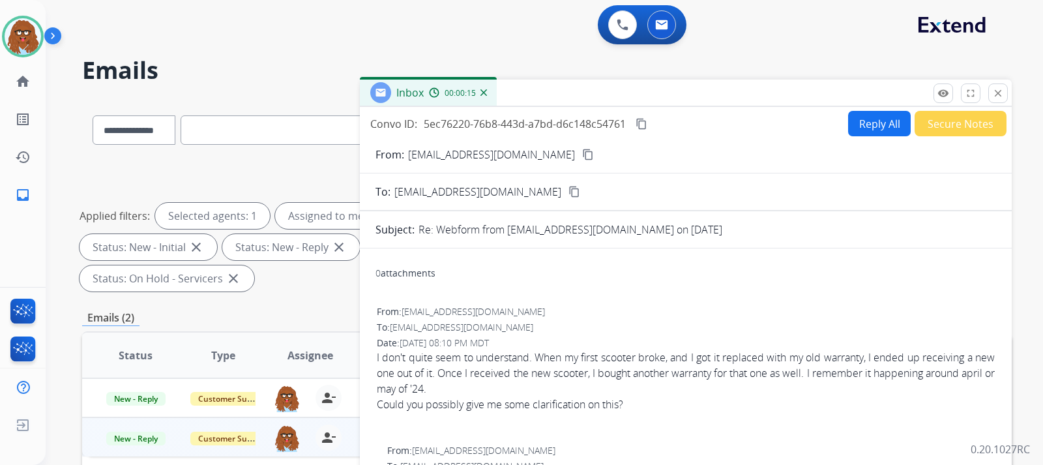
click at [582, 156] on mat-icon "content_copy" at bounding box center [588, 155] width 12 height 12
click at [872, 128] on button "Reply All" at bounding box center [879, 123] width 63 height 25
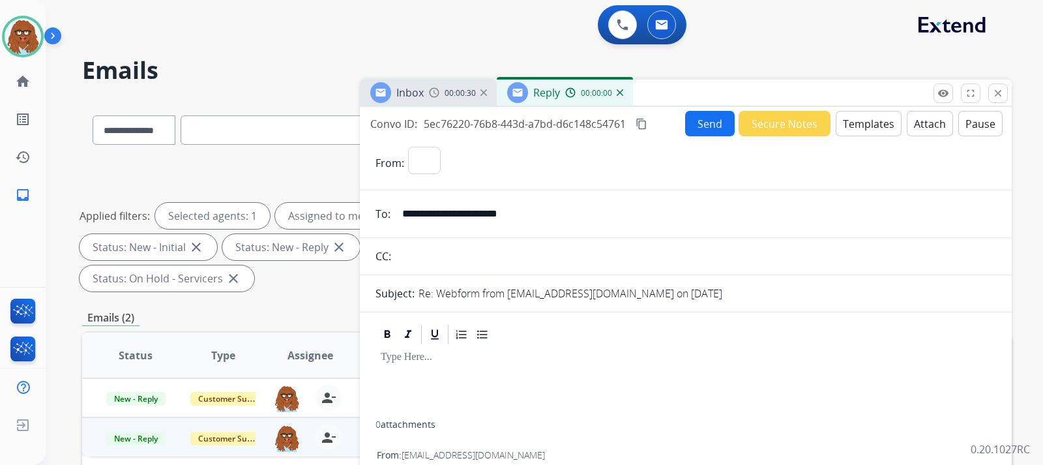
select select "**********"
click at [842, 129] on button "Templates" at bounding box center [869, 123] width 66 height 25
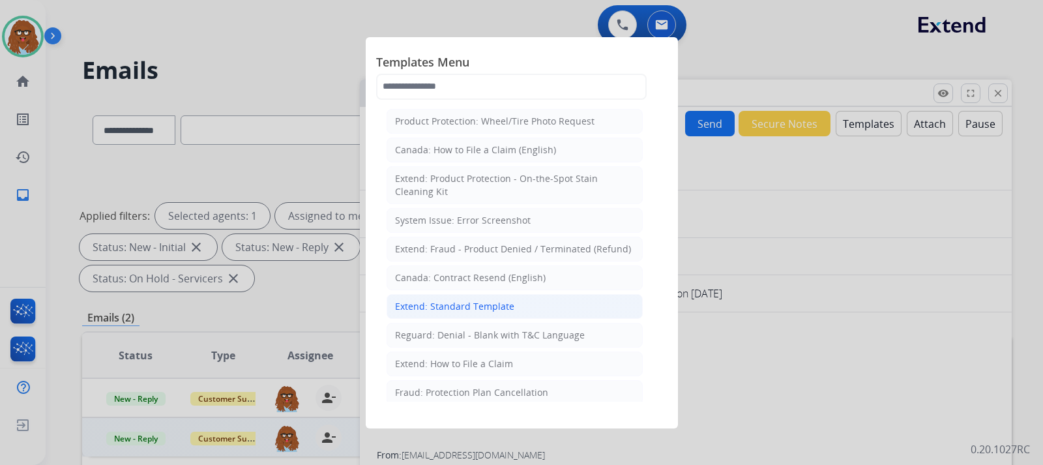
drag, startPoint x: 479, startPoint y: 303, endPoint x: 495, endPoint y: 297, distance: 17.6
click at [479, 303] on div "Extend: Standard Template" at bounding box center [454, 306] width 119 height 13
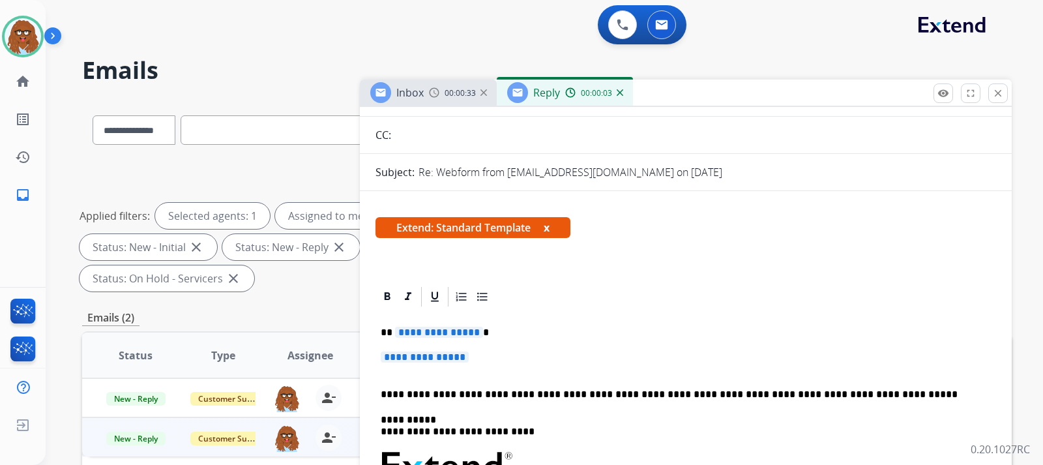
scroll to position [130, 0]
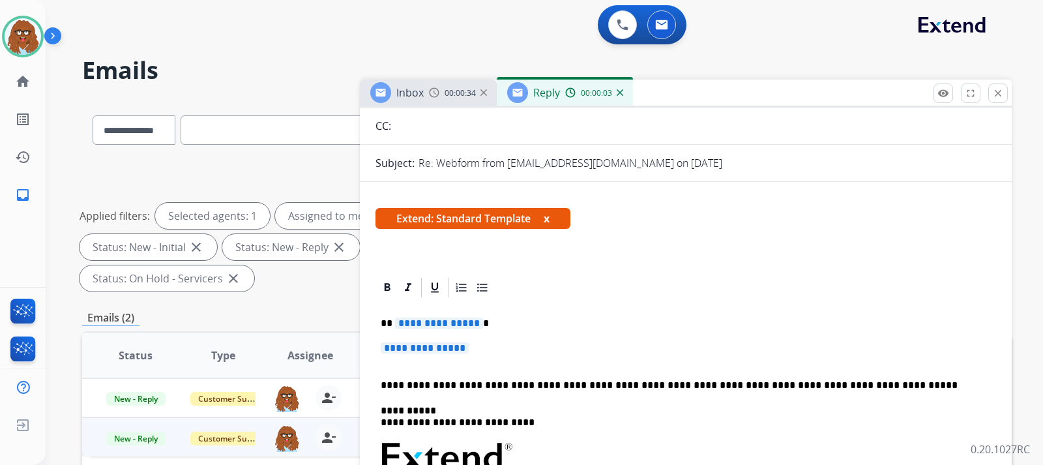
click at [487, 352] on p "**********" at bounding box center [686, 354] width 610 height 24
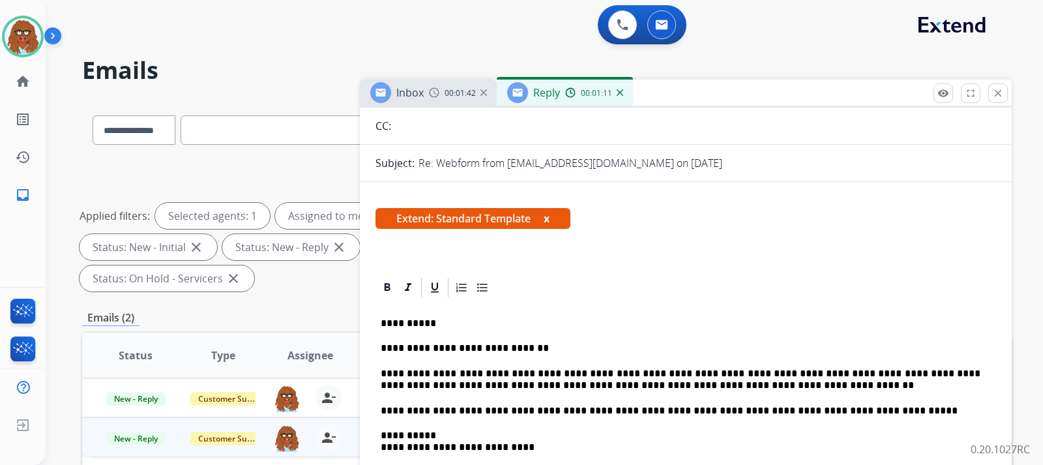
click at [758, 388] on p "**********" at bounding box center [681, 380] width 600 height 24
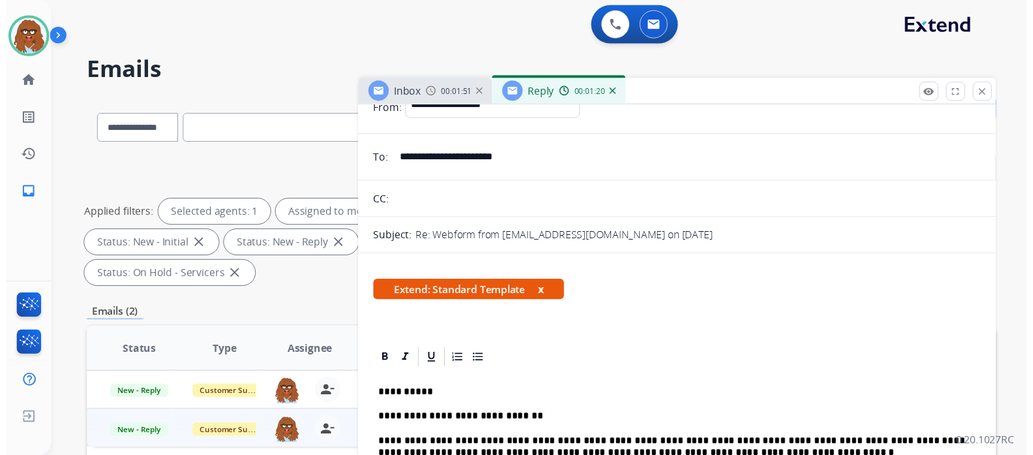
scroll to position [0, 0]
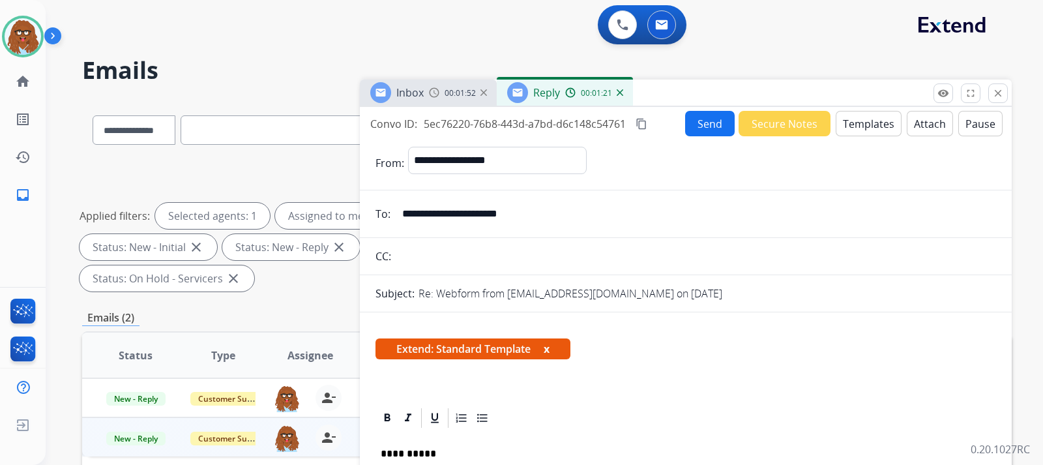
click at [698, 123] on button "Send" at bounding box center [710, 123] width 50 height 25
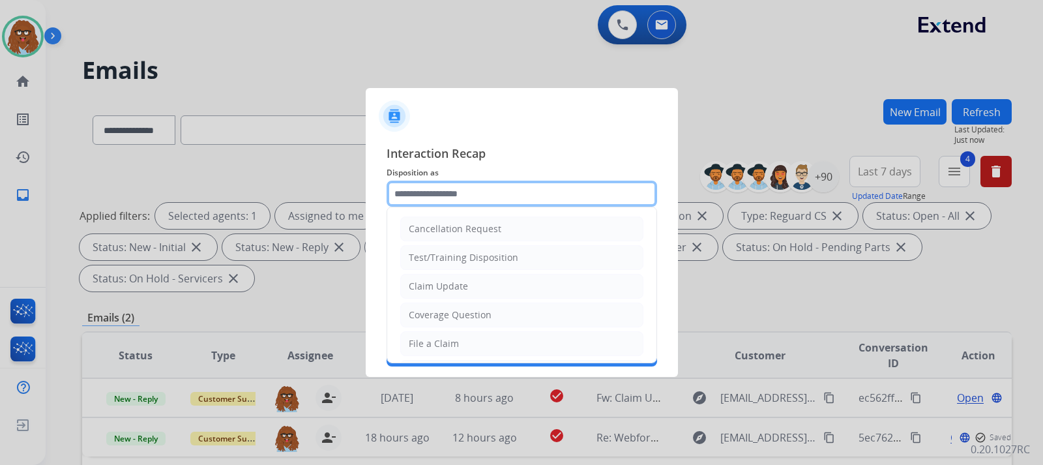
click at [481, 187] on input "text" at bounding box center [522, 194] width 271 height 26
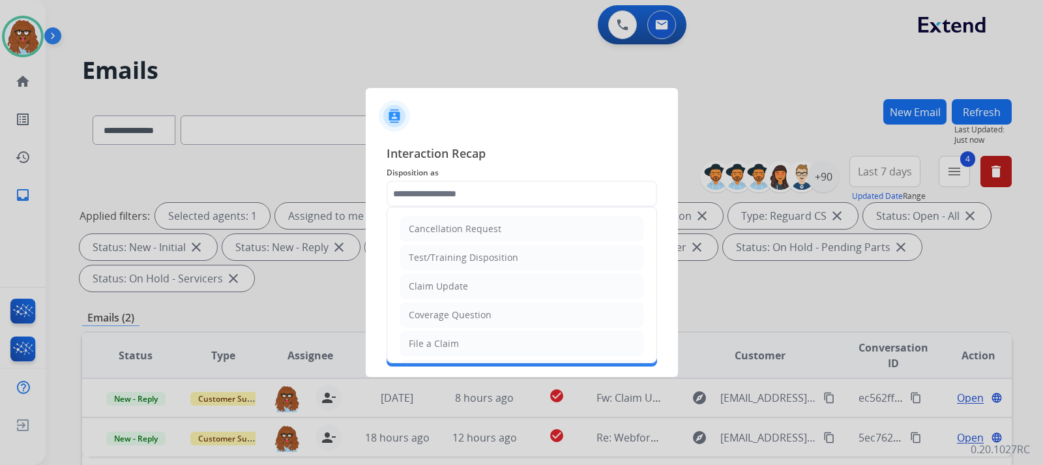
click at [451, 284] on div "Claim Update" at bounding box center [438, 286] width 59 height 13
type input "**********"
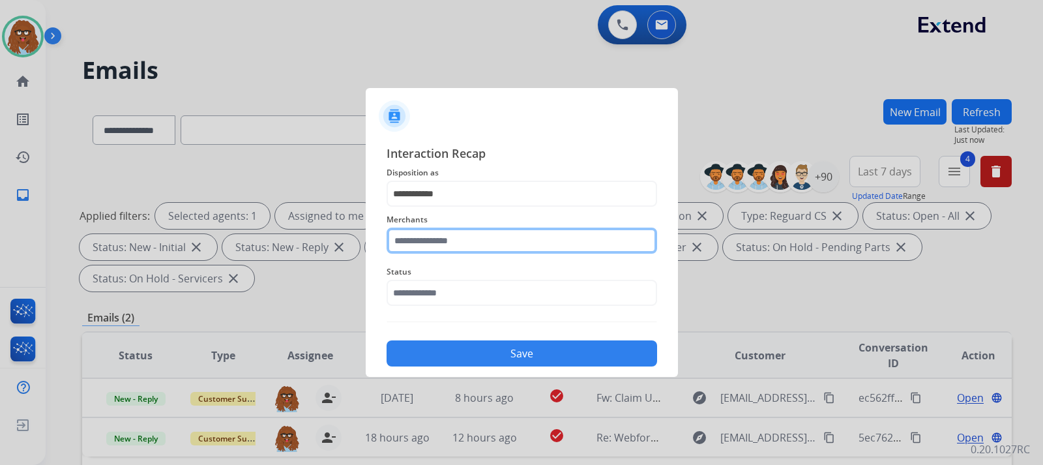
click at [456, 241] on input "text" at bounding box center [522, 241] width 271 height 26
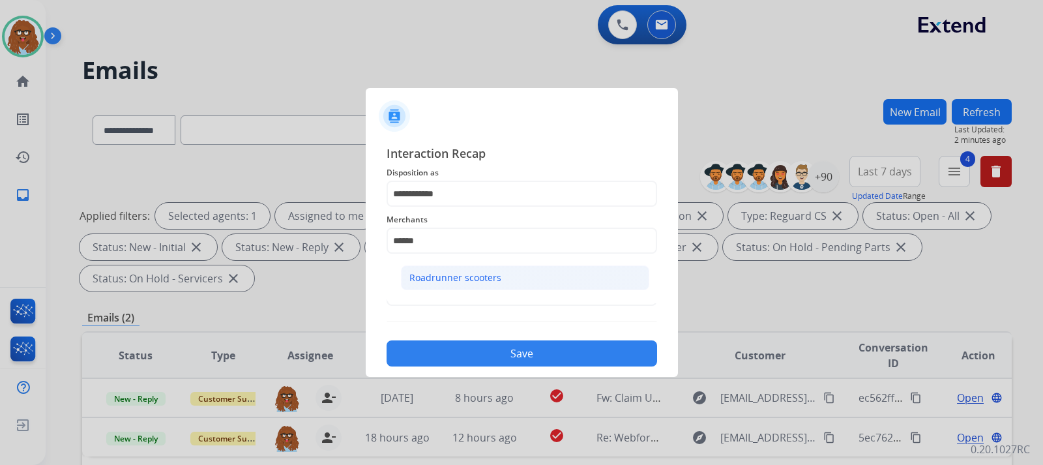
click at [468, 269] on li "Roadrunner scooters" at bounding box center [525, 277] width 248 height 25
type input "**********"
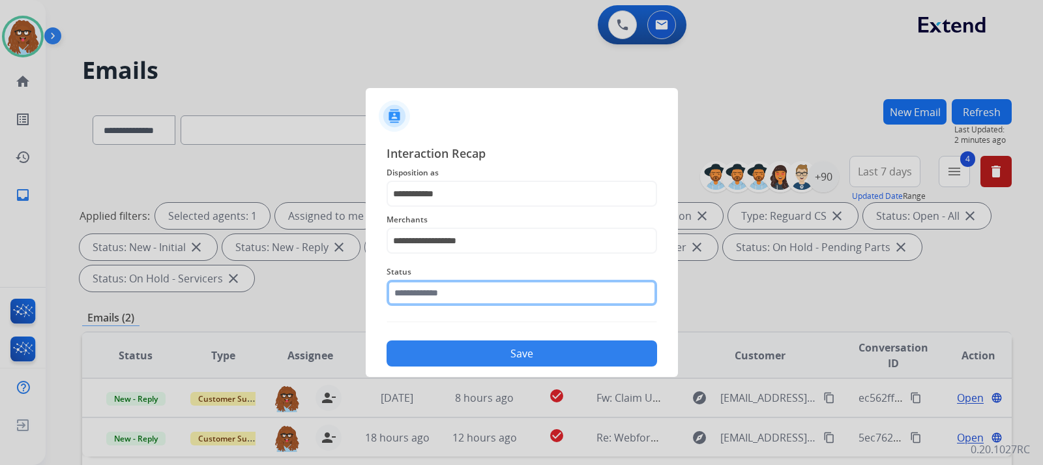
click at [456, 304] on div "Status" at bounding box center [522, 285] width 271 height 52
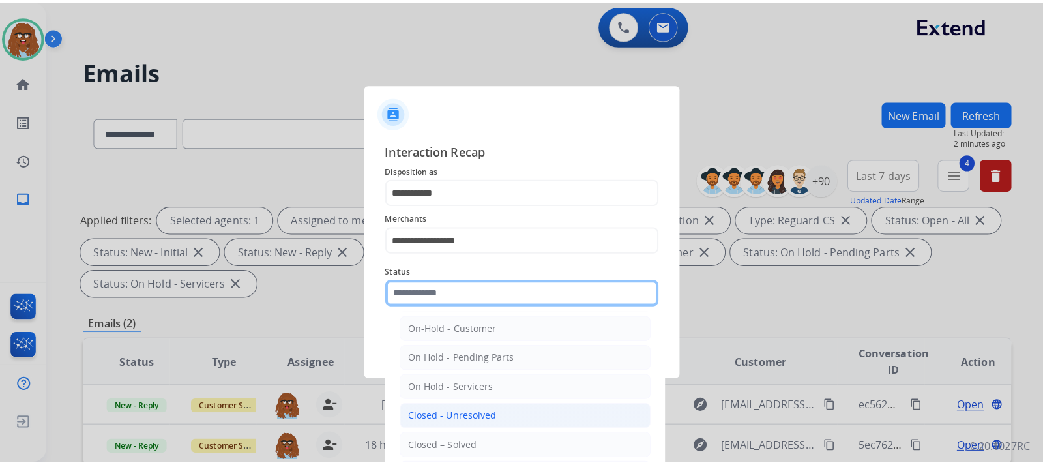
scroll to position [78, 0]
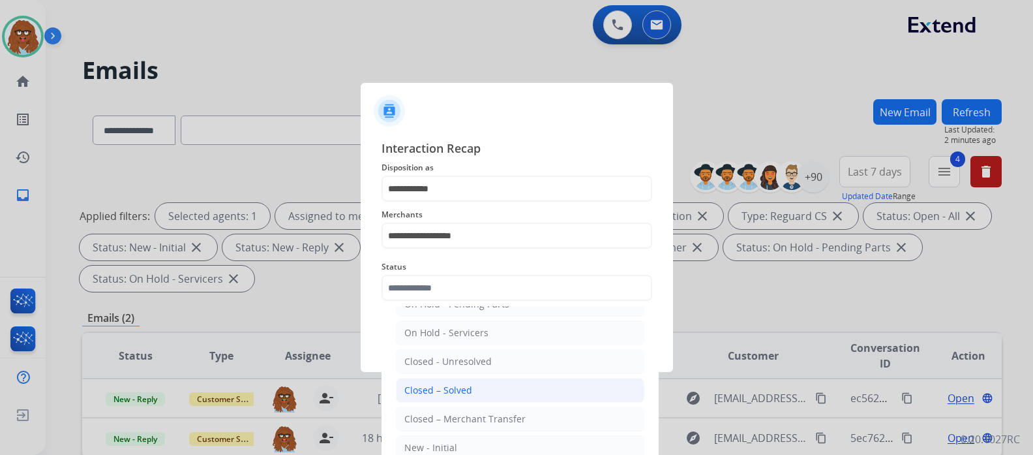
click at [463, 400] on li "Closed – Solved" at bounding box center [520, 390] width 248 height 25
type input "**********"
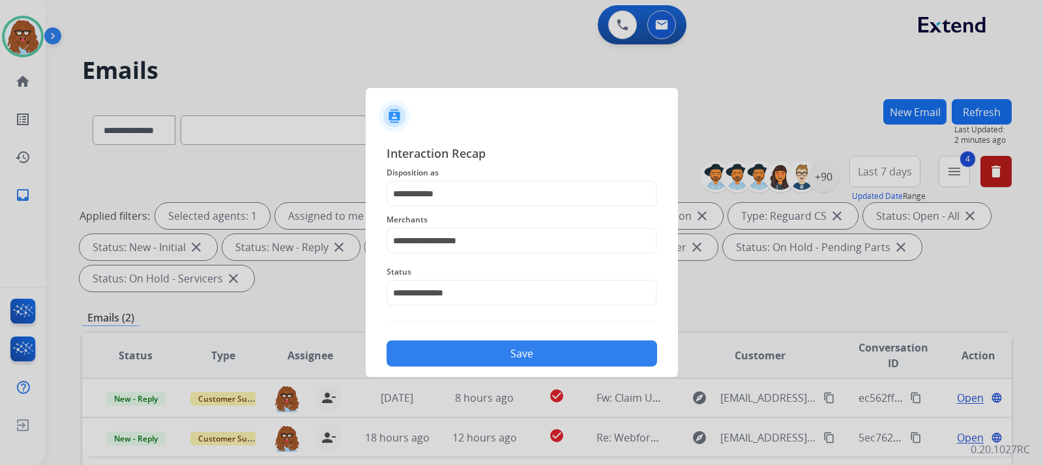
click at [473, 349] on button "Save" at bounding box center [522, 353] width 271 height 26
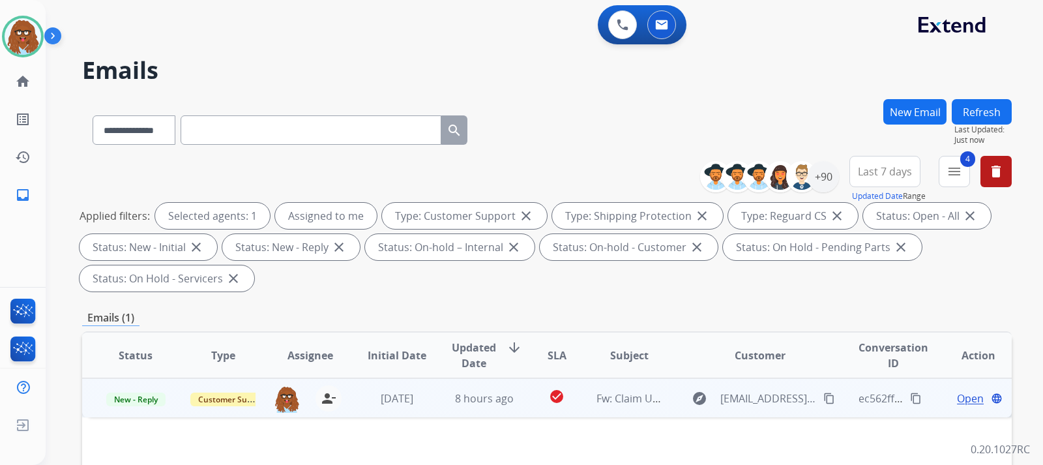
click at [963, 394] on span "Open" at bounding box center [970, 399] width 27 height 16
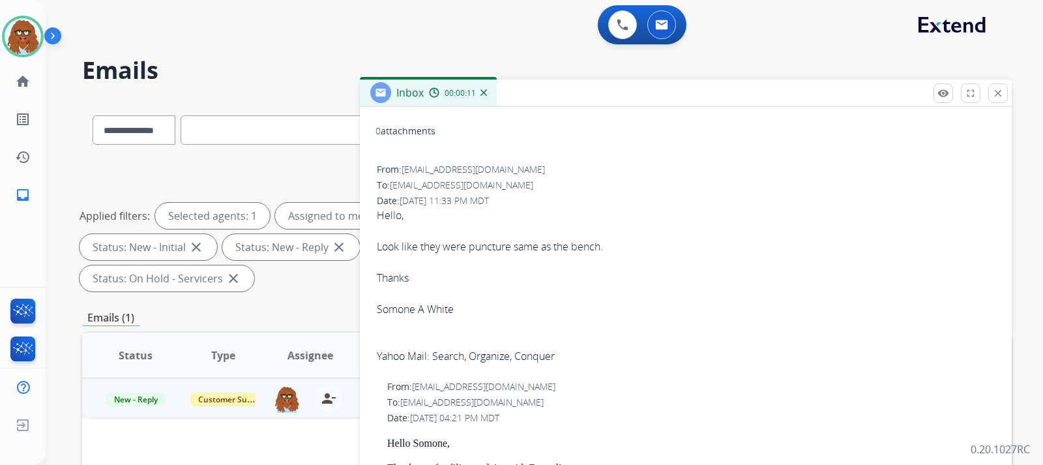
scroll to position [0, 0]
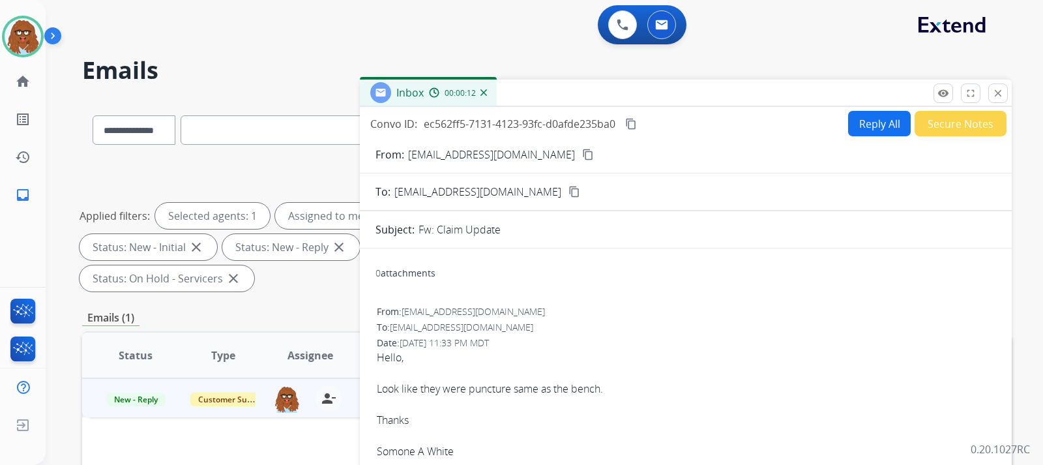
click at [582, 156] on mat-icon "content_copy" at bounding box center [588, 155] width 12 height 12
drag, startPoint x: 376, startPoint y: 387, endPoint x: 573, endPoint y: 391, distance: 196.3
click at [572, 401] on div "From: [EMAIL_ADDRESS][DOMAIN_NAME] To: [EMAIL_ADDRESS][DOMAIN_NAME] Date: [DATE…" at bounding box center [686, 411] width 621 height 214
copy div "Look like they were puncture same as the bench."
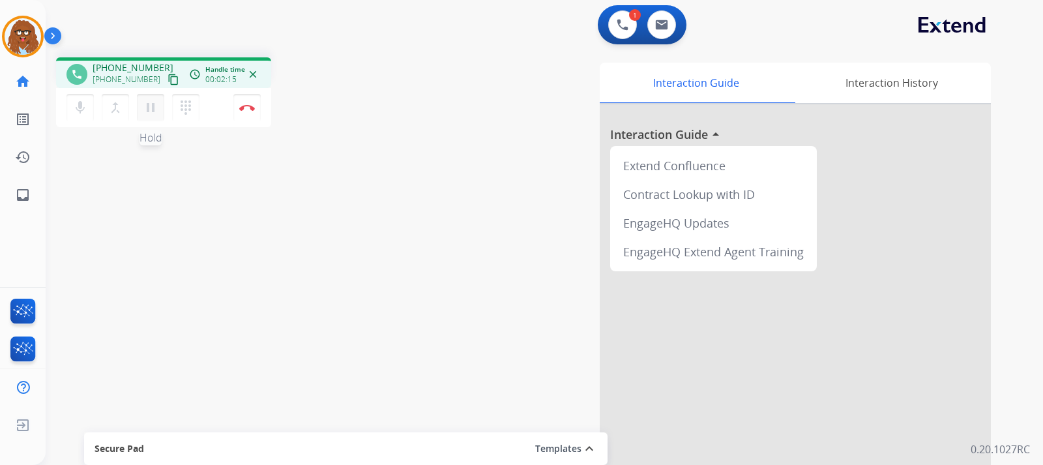
click at [153, 109] on mat-icon "pause" at bounding box center [151, 108] width 16 height 16
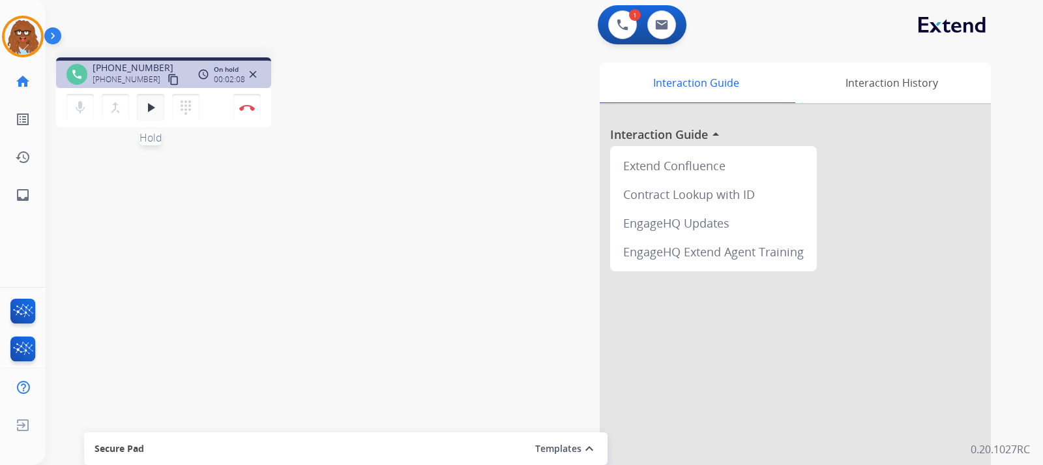
click at [155, 98] on button "play_arrow Hold" at bounding box center [150, 107] width 27 height 27
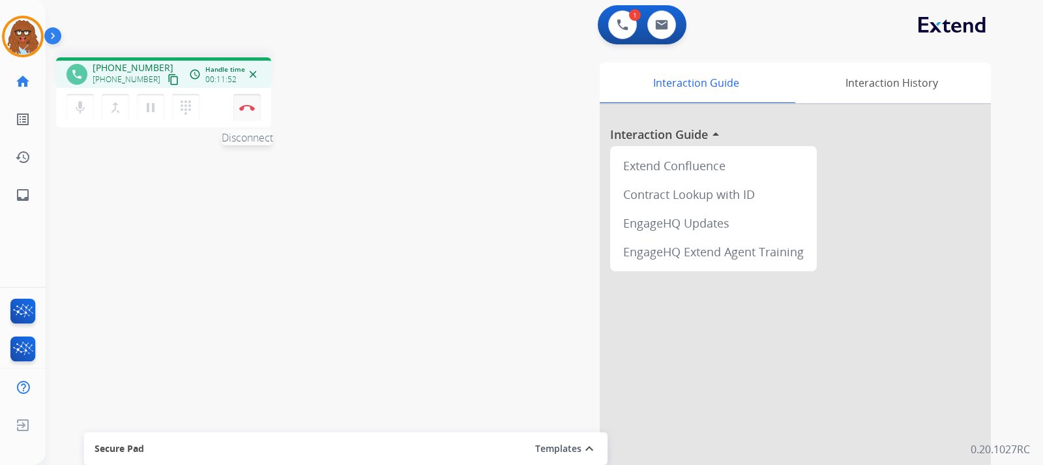
click at [248, 113] on button "Disconnect" at bounding box center [246, 107] width 27 height 27
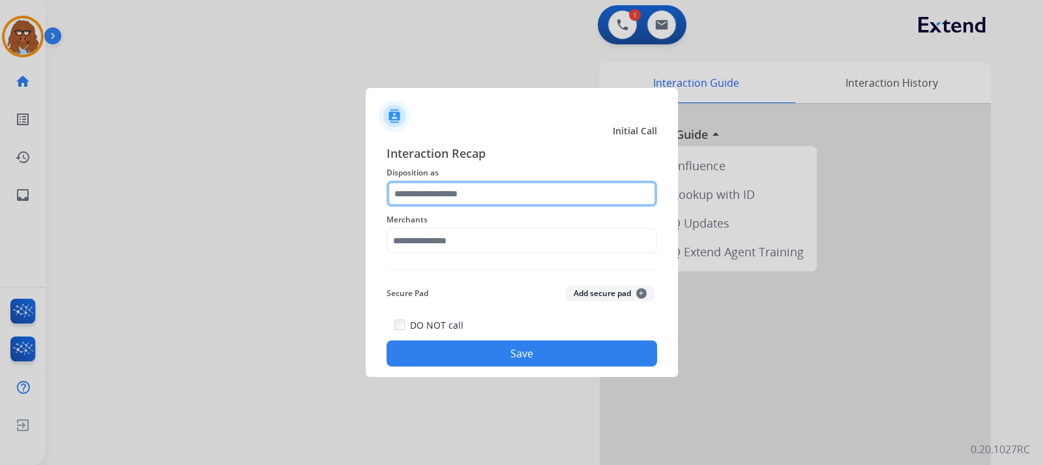
click at [439, 200] on input "text" at bounding box center [522, 194] width 271 height 26
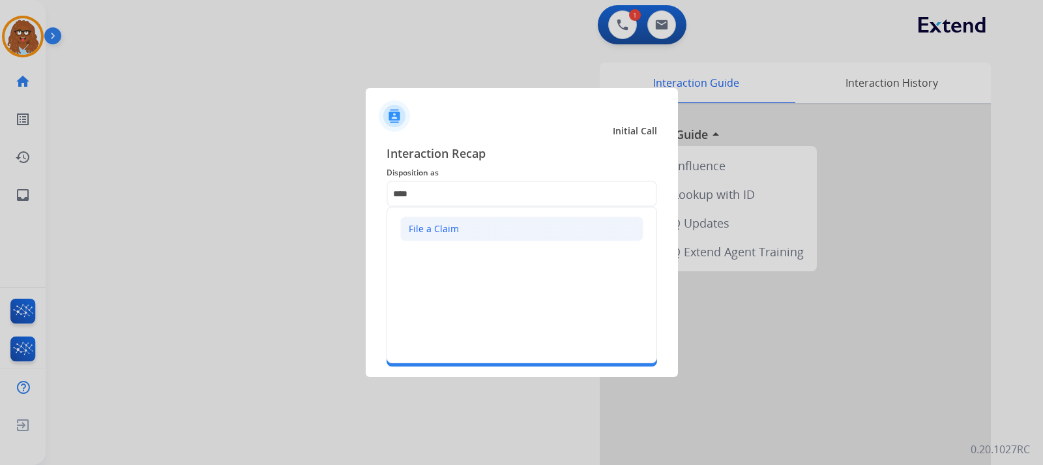
click at [507, 223] on li "File a Claim" at bounding box center [521, 229] width 243 height 25
type input "**********"
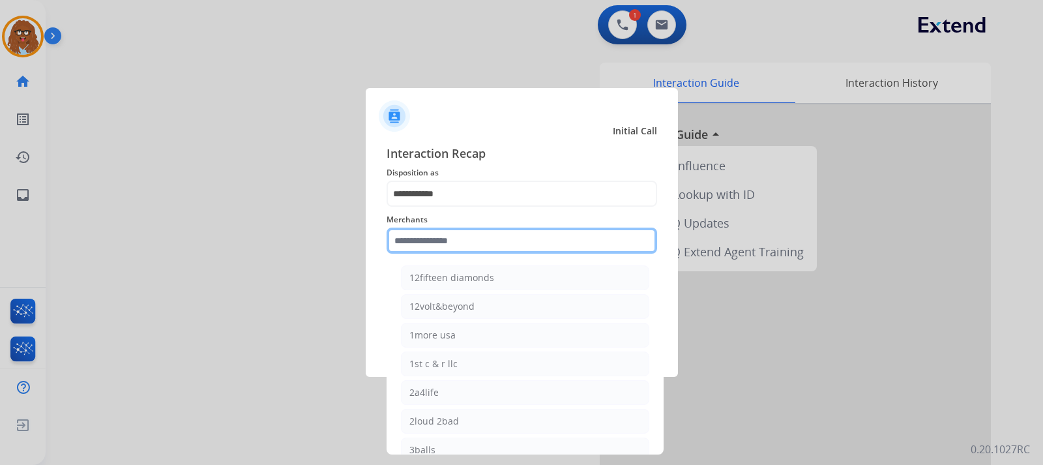
click at [450, 235] on input "text" at bounding box center [522, 241] width 271 height 26
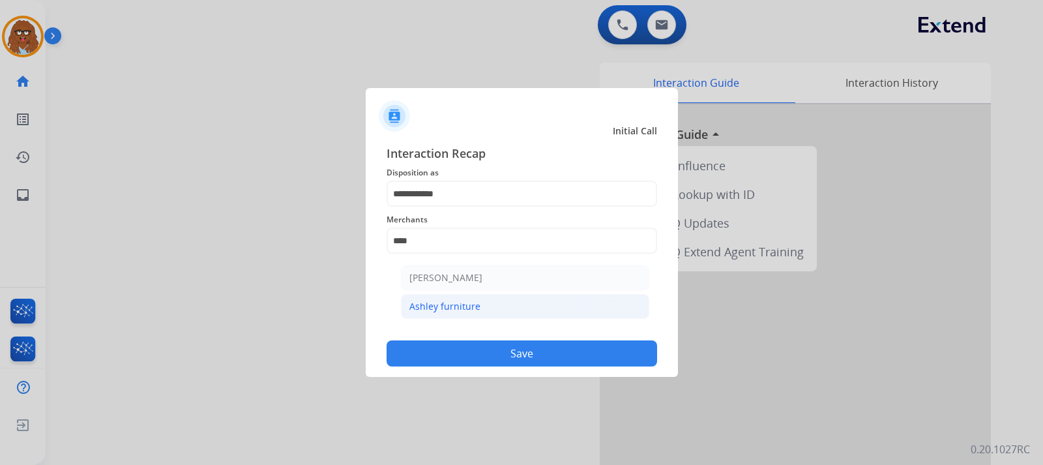
click at [453, 305] on div "Ashley furniture" at bounding box center [445, 306] width 71 height 13
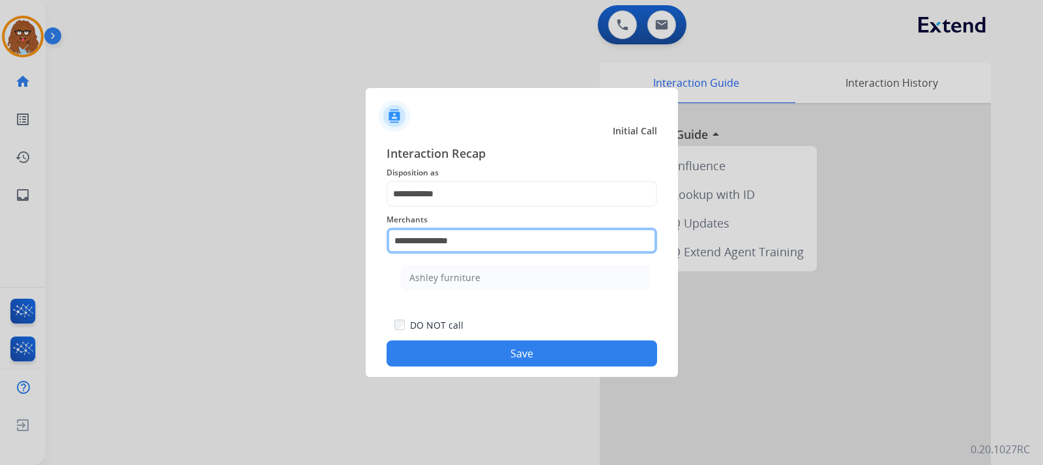
click at [478, 239] on input "**********" at bounding box center [522, 241] width 271 height 26
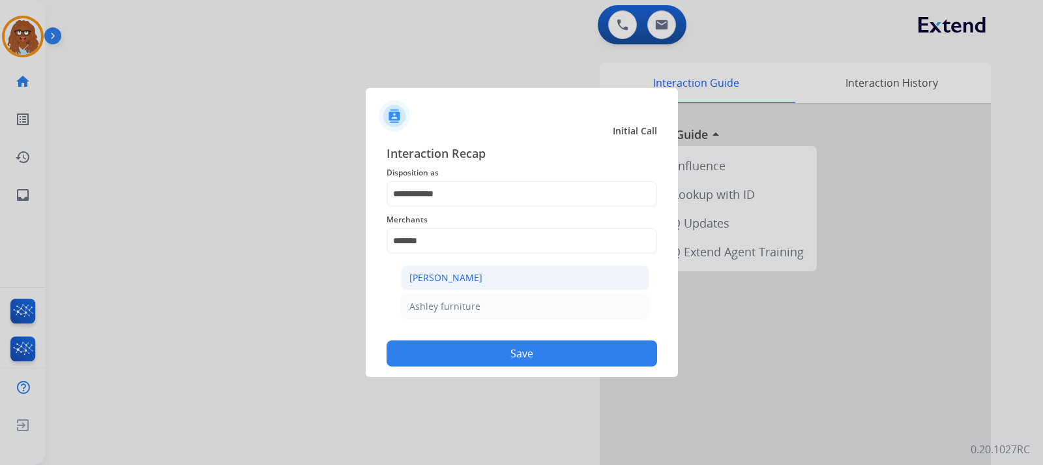
click at [469, 285] on li "[PERSON_NAME]" at bounding box center [525, 277] width 248 height 25
type input "**********"
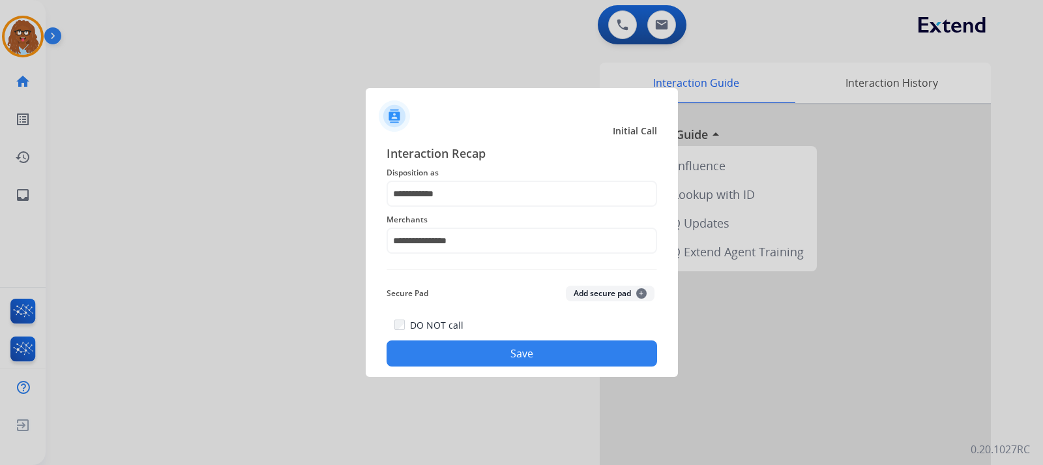
click at [502, 352] on button "Save" at bounding box center [522, 353] width 271 height 26
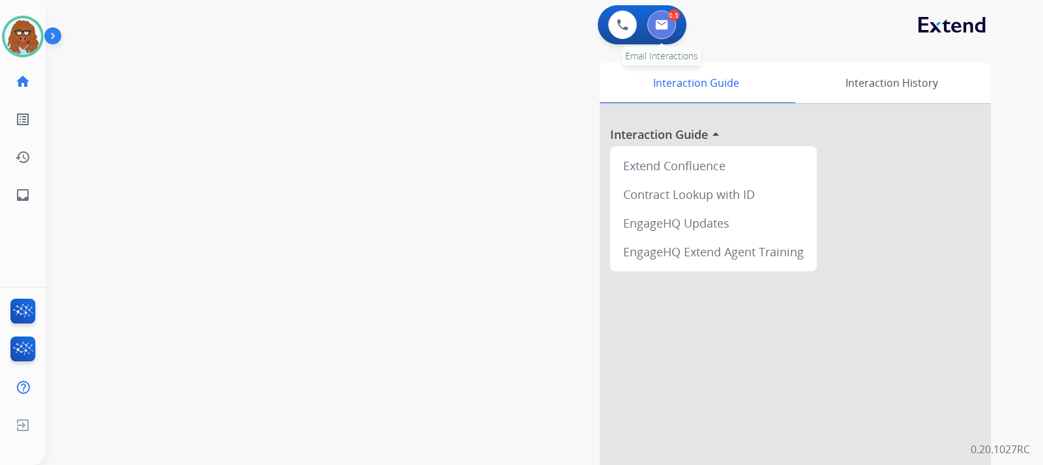
click at [649, 27] on button at bounding box center [662, 24] width 29 height 29
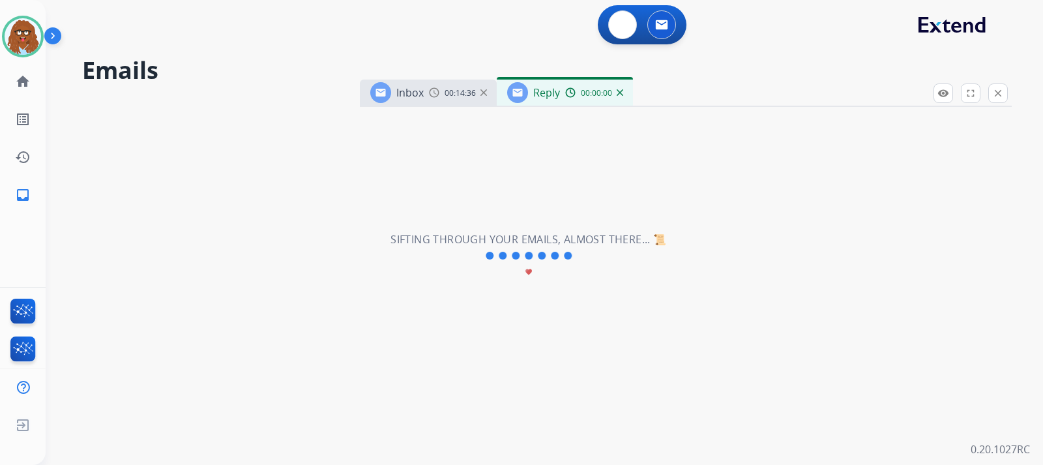
select select "**********"
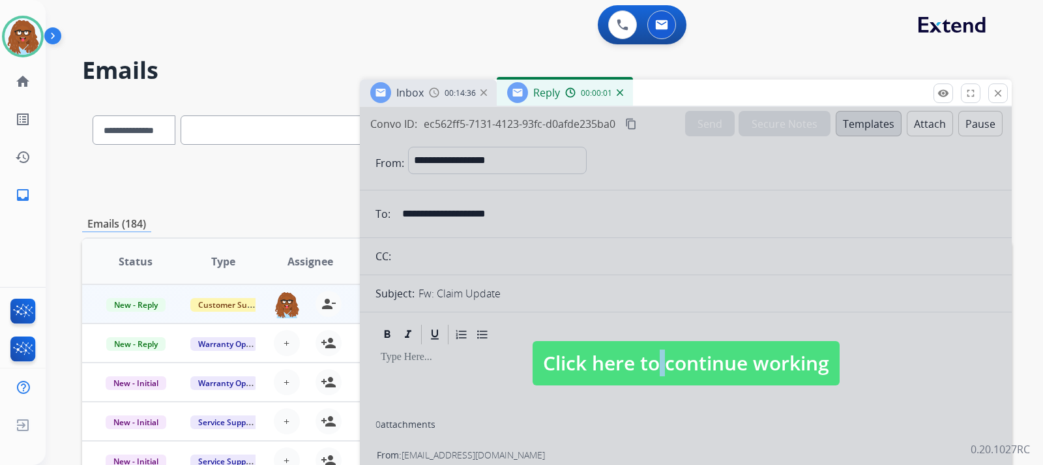
click at [649, 370] on span "Click here to continue working" at bounding box center [686, 363] width 307 height 44
select select
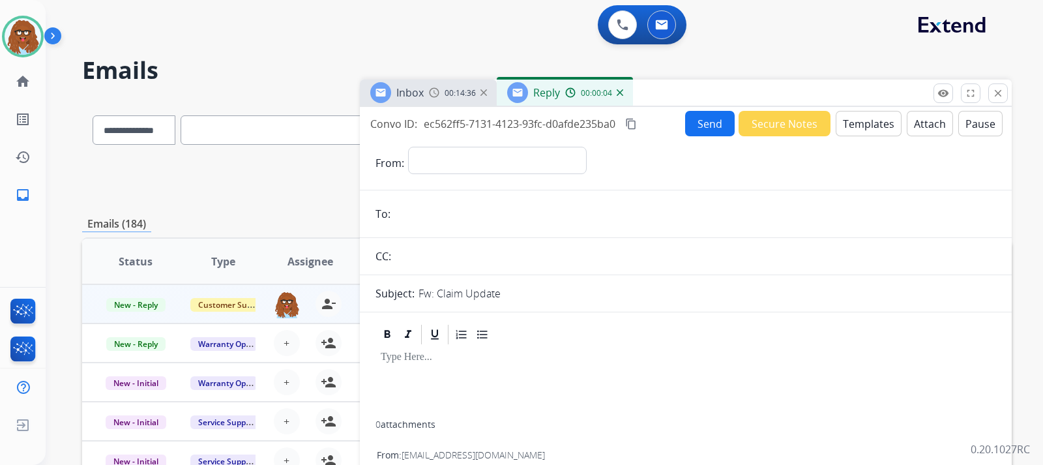
click at [618, 91] on img at bounding box center [620, 92] width 7 height 7
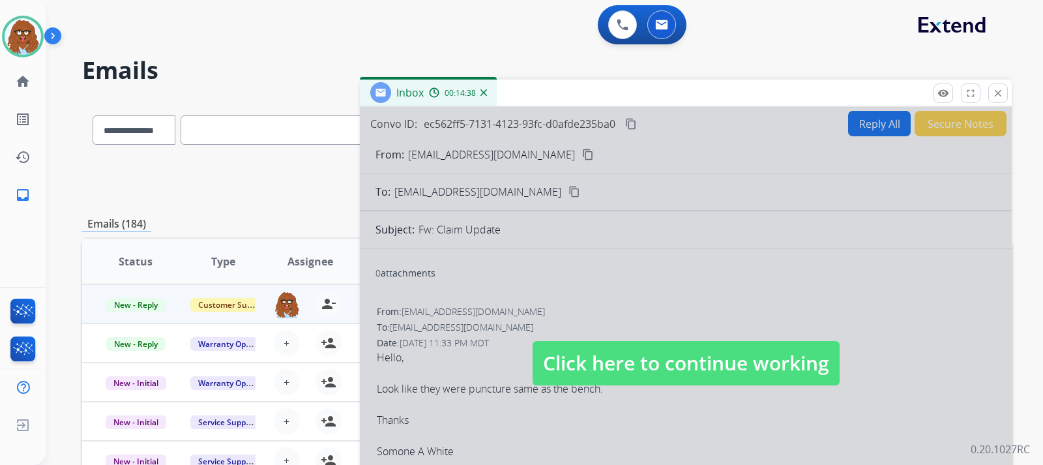
click at [592, 372] on span "Click here to continue working" at bounding box center [686, 363] width 307 height 44
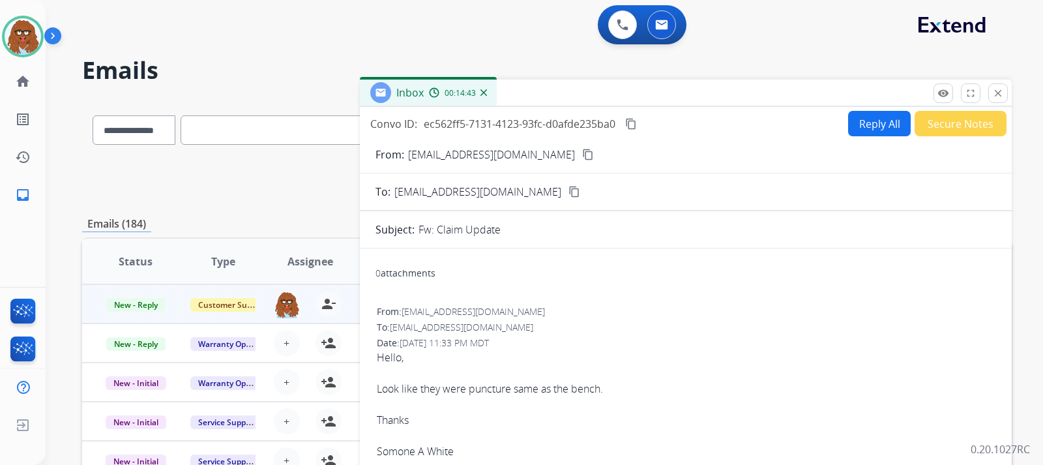
click at [880, 132] on button "Reply All" at bounding box center [879, 123] width 63 height 25
select select "**********"
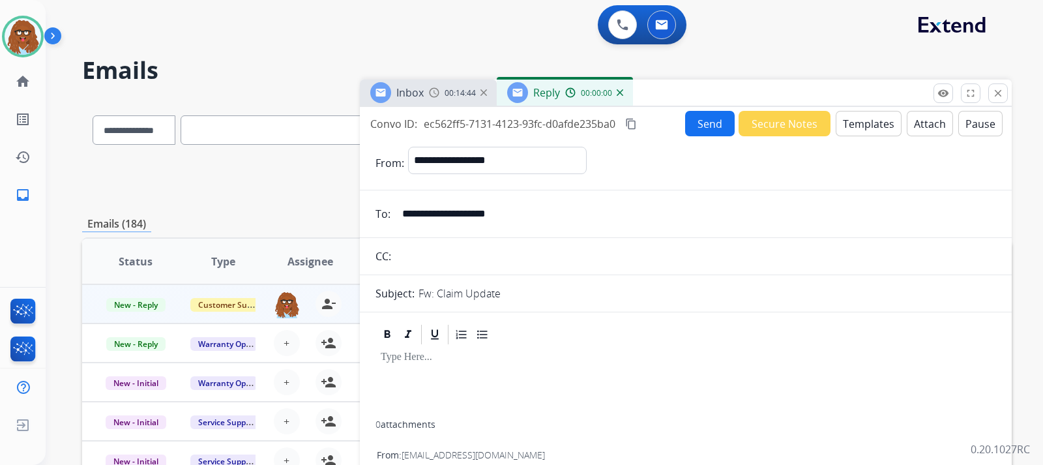
click at [861, 130] on button "Templates" at bounding box center [869, 123] width 66 height 25
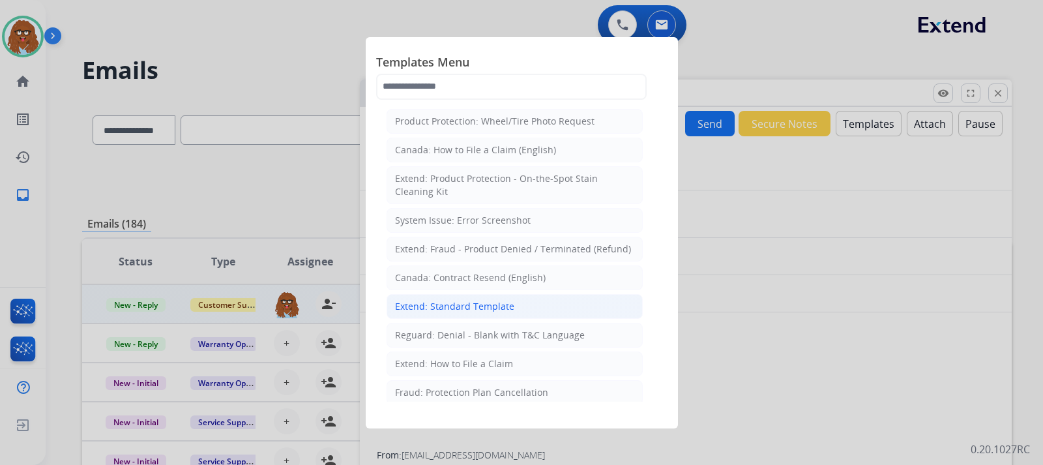
click at [472, 301] on div "Extend: Standard Template" at bounding box center [454, 306] width 119 height 13
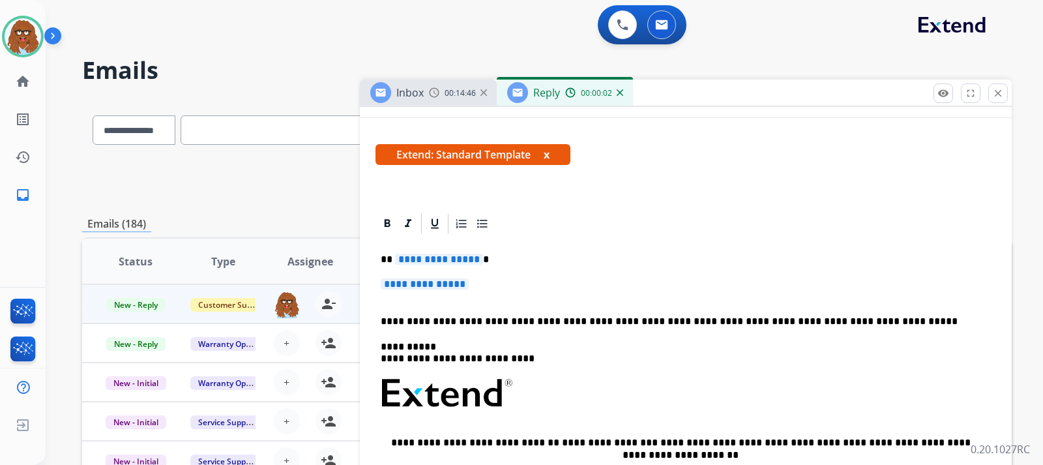
scroll to position [196, 0]
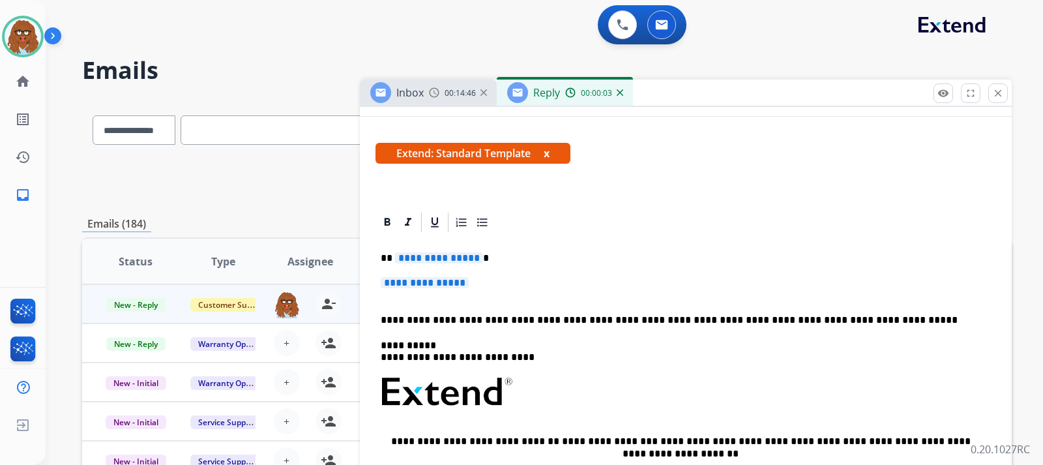
click at [513, 278] on p "**********" at bounding box center [686, 289] width 610 height 24
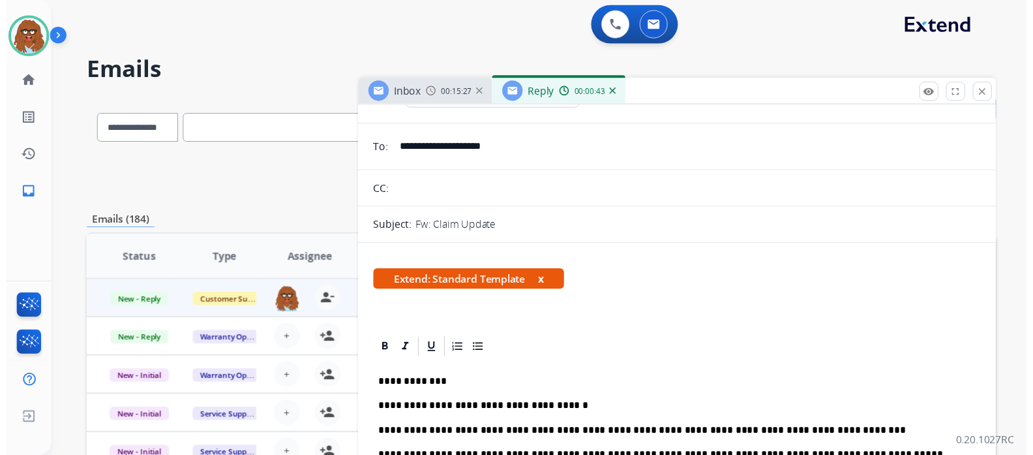
scroll to position [0, 0]
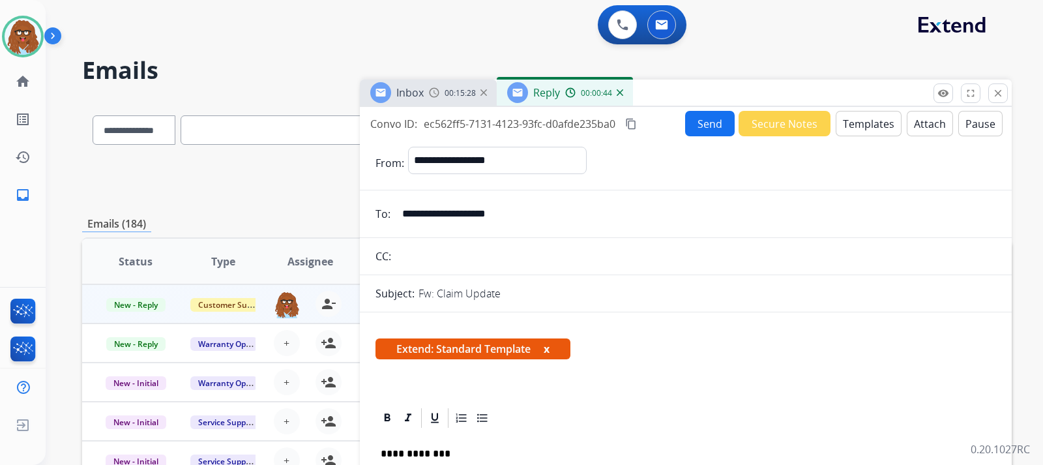
click at [717, 132] on button "Send" at bounding box center [710, 123] width 50 height 25
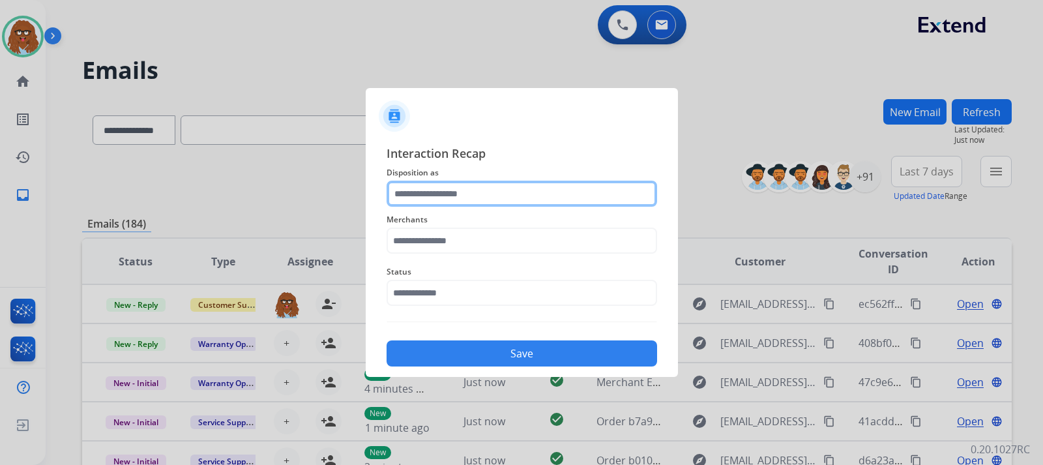
click at [474, 192] on input "text" at bounding box center [522, 194] width 271 height 26
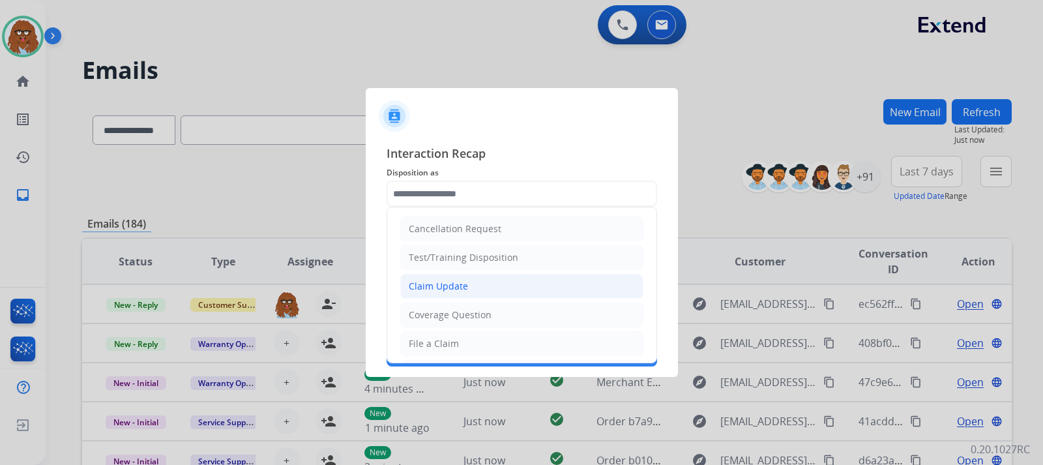
click at [457, 284] on div "Claim Update" at bounding box center [438, 286] width 59 height 13
type input "**********"
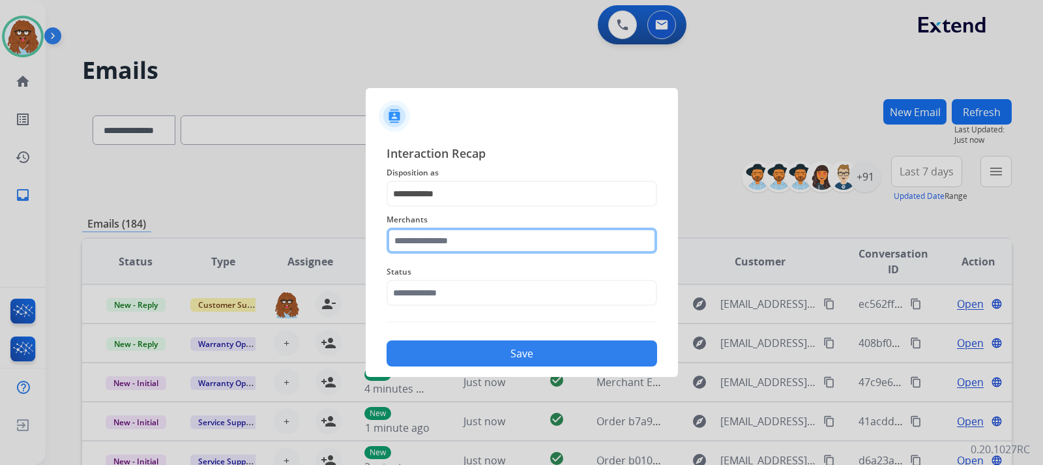
click at [457, 247] on input "text" at bounding box center [522, 241] width 271 height 26
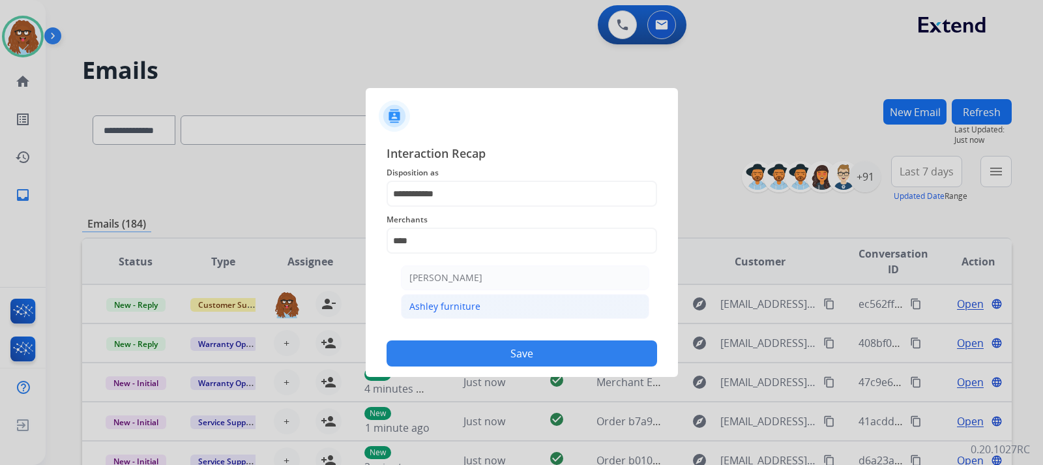
click at [491, 304] on li "Ashley furniture" at bounding box center [525, 306] width 248 height 25
type input "**********"
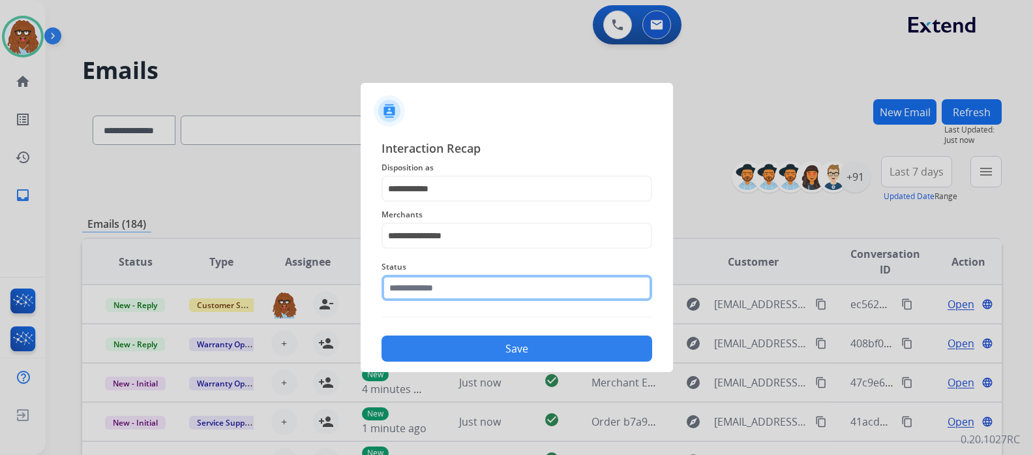
click at [481, 297] on input "text" at bounding box center [517, 288] width 271 height 26
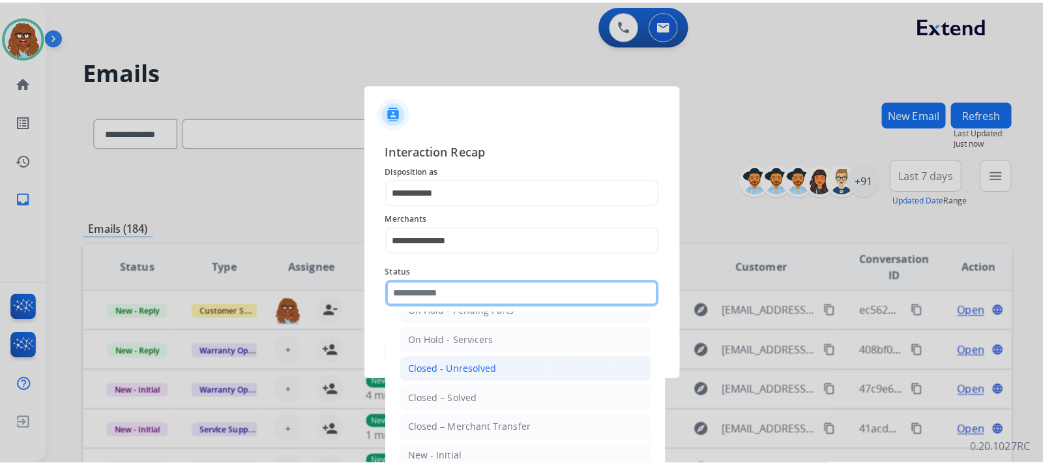
scroll to position [78, 0]
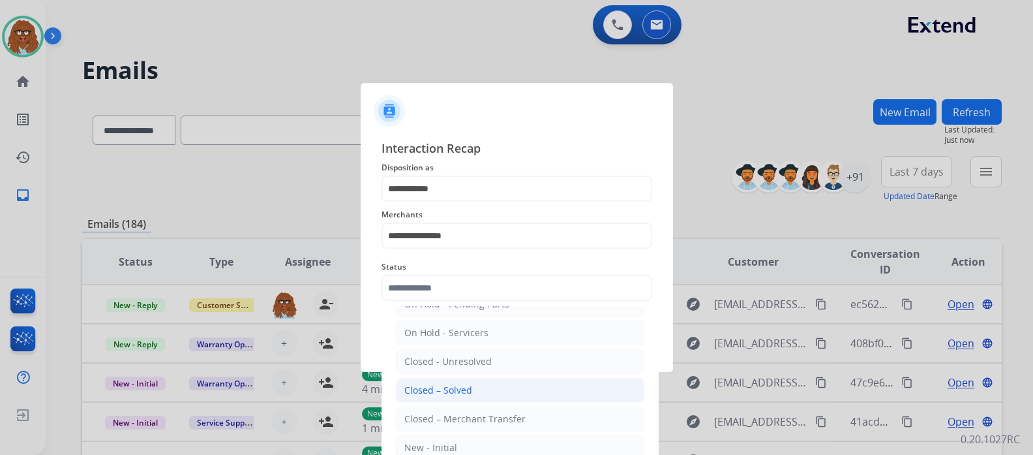
click at [473, 387] on li "Closed – Solved" at bounding box center [520, 390] width 248 height 25
type input "**********"
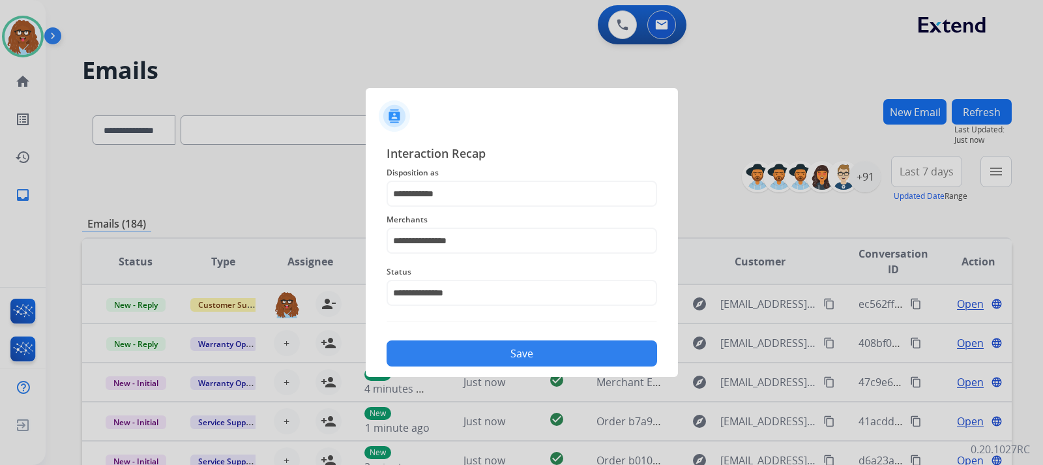
click at [485, 353] on button "Save" at bounding box center [522, 353] width 271 height 26
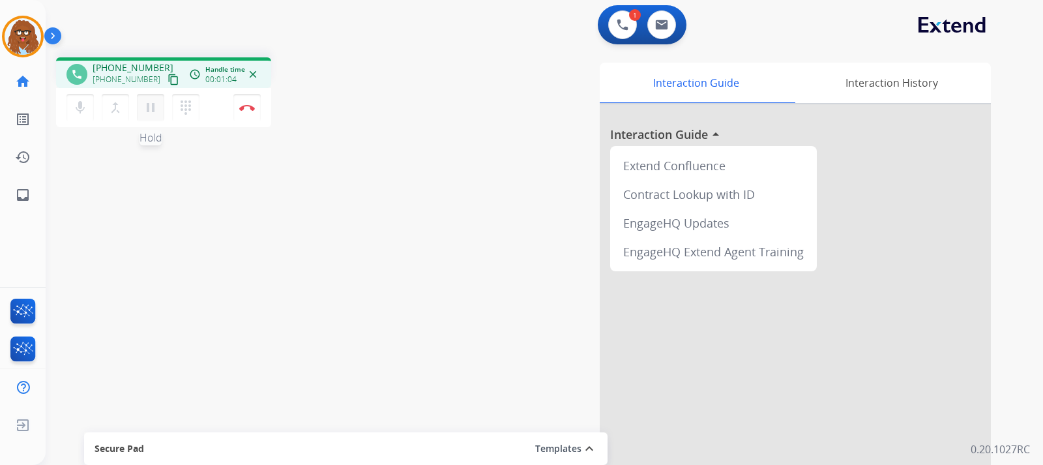
click at [155, 114] on mat-icon "pause" at bounding box center [151, 108] width 16 height 16
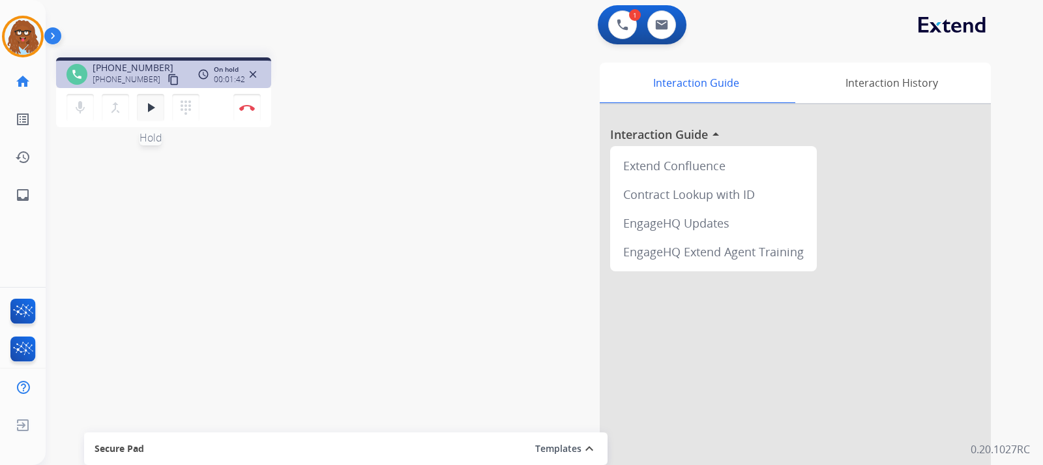
click at [145, 108] on mat-icon "play_arrow" at bounding box center [151, 108] width 16 height 16
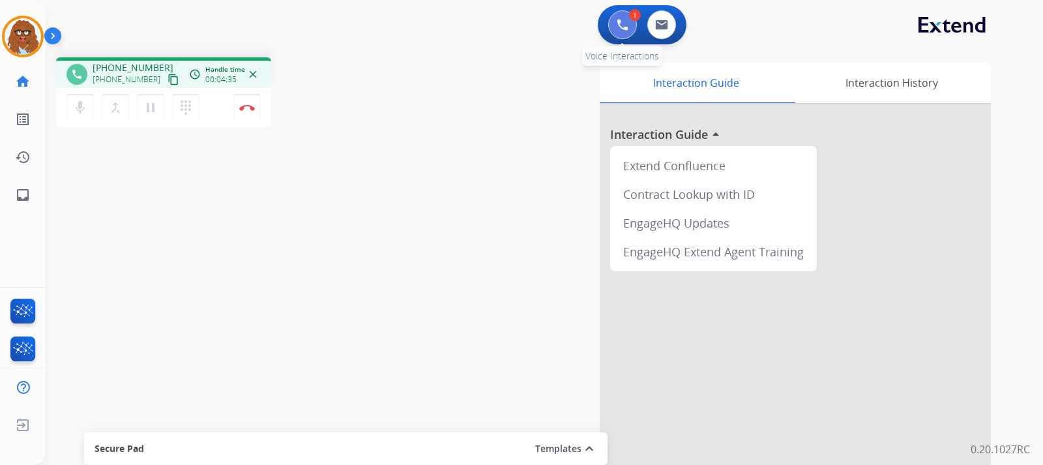
click at [624, 32] on button at bounding box center [622, 24] width 29 height 29
click at [622, 20] on img at bounding box center [623, 25] width 12 height 12
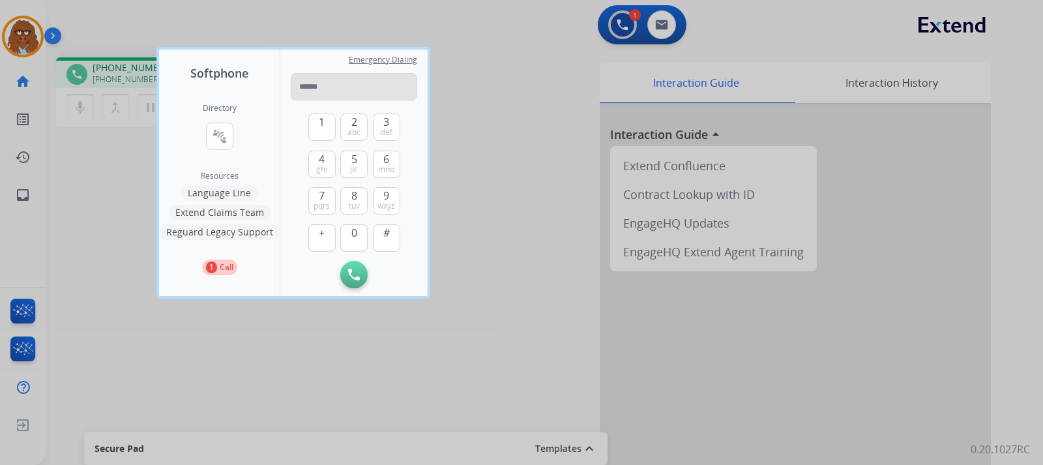
click at [372, 84] on input "tel" at bounding box center [354, 86] width 127 height 27
type input "**********"
click at [346, 277] on button "Initiate Call" at bounding box center [353, 274] width 27 height 27
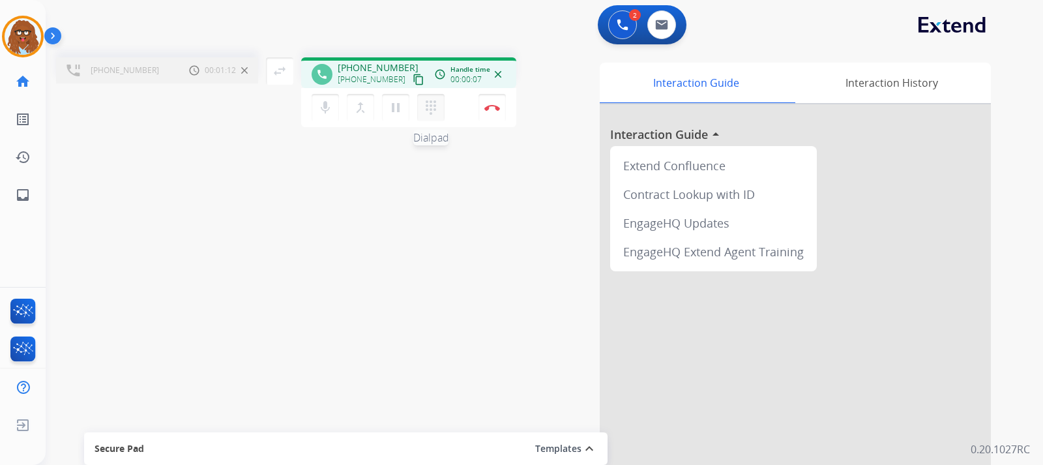
click at [436, 112] on mat-icon "dialpad" at bounding box center [431, 108] width 16 height 16
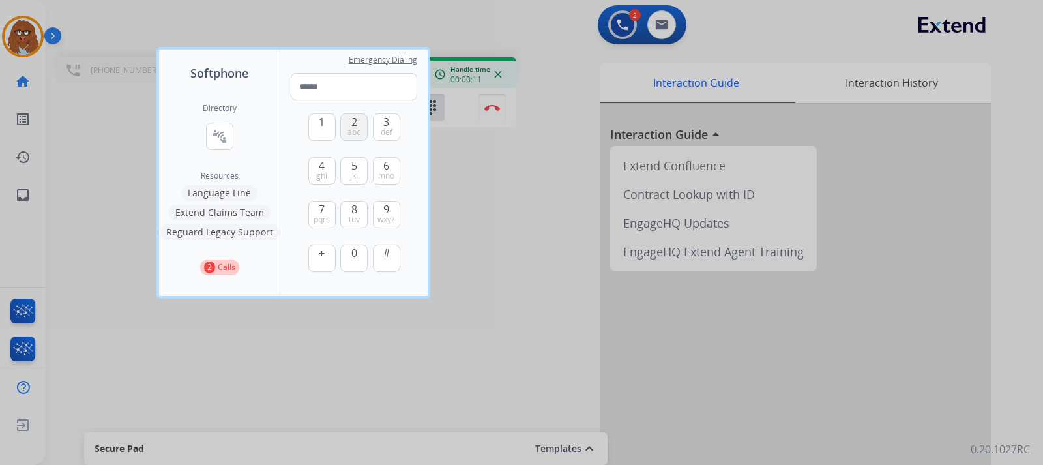
click at [352, 133] on span "abc" at bounding box center [354, 132] width 13 height 10
type input "*"
click at [582, 260] on div at bounding box center [521, 232] width 1043 height 465
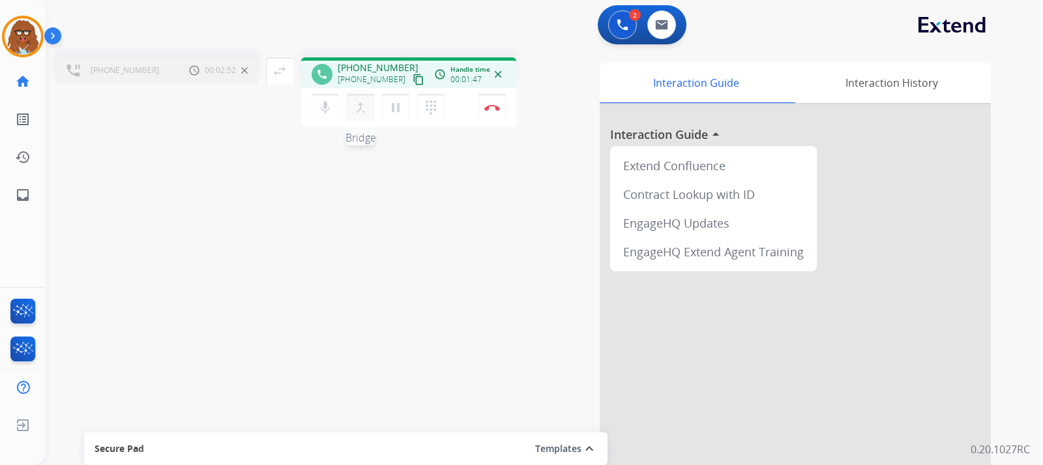
click at [361, 110] on mat-icon "merge_type" at bounding box center [361, 108] width 16 height 16
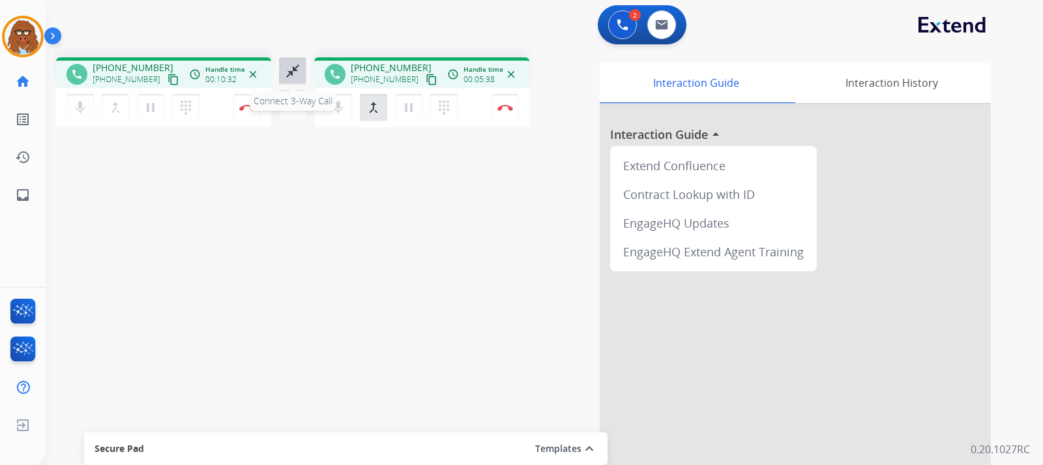
click at [301, 70] on button "close_fullscreen Connect 3-Way Call" at bounding box center [292, 70] width 27 height 27
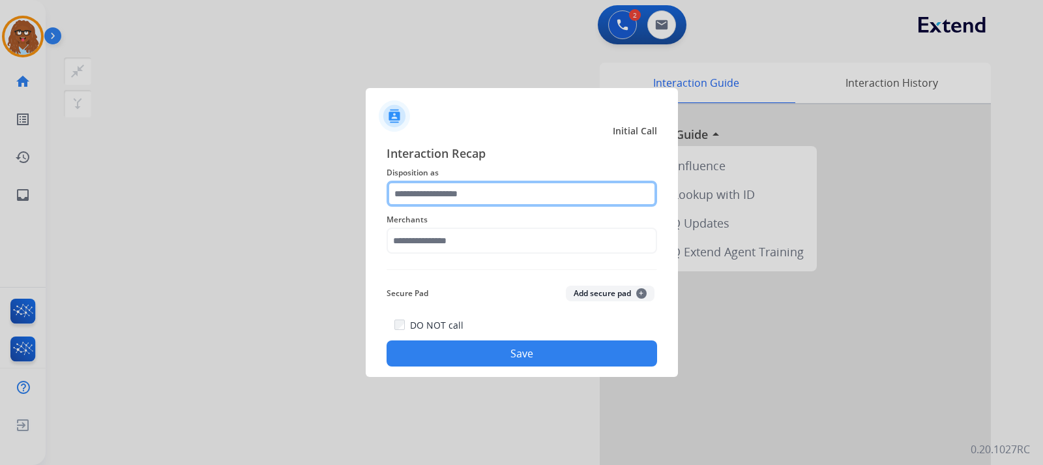
click at [489, 205] on input "text" at bounding box center [522, 194] width 271 height 26
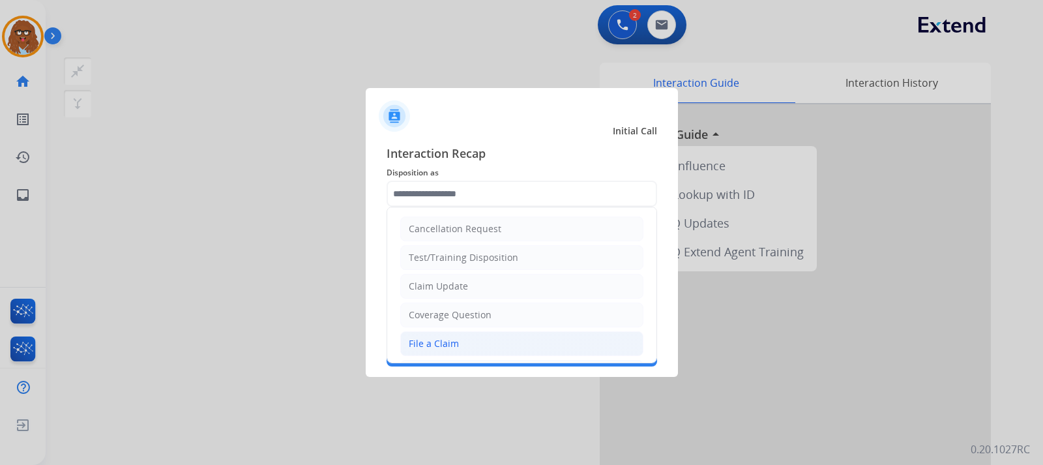
click at [464, 335] on li "File a Claim" at bounding box center [521, 343] width 243 height 25
type input "**********"
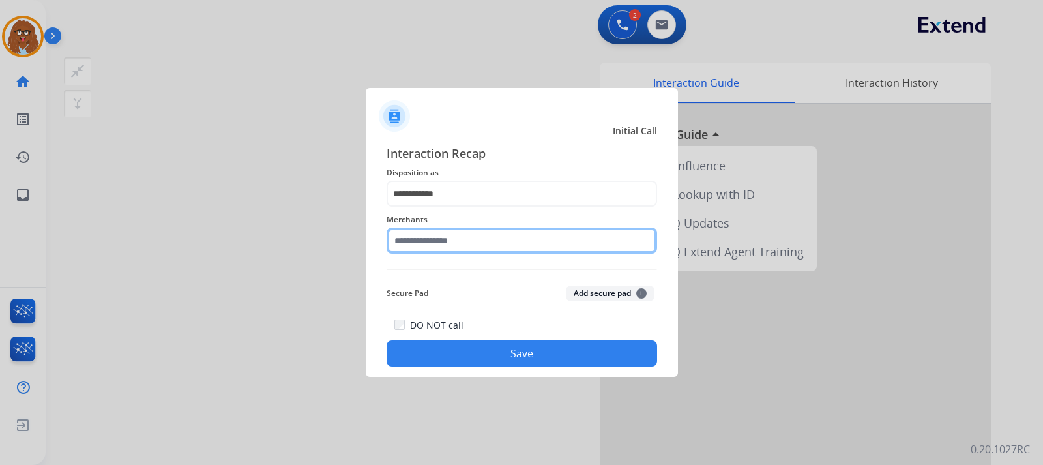
click at [473, 244] on input "text" at bounding box center [522, 241] width 271 height 26
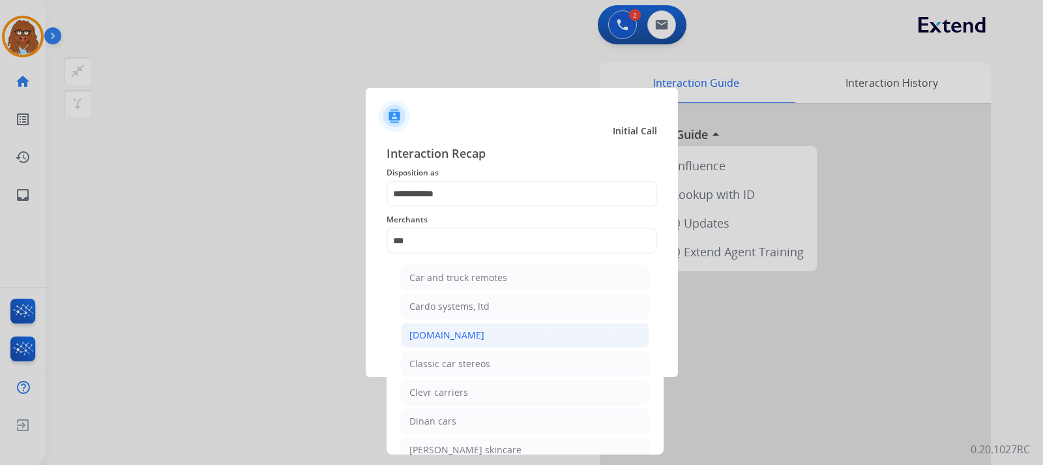
click at [447, 338] on div "[DOMAIN_NAME]" at bounding box center [447, 335] width 75 height 13
type input "**********"
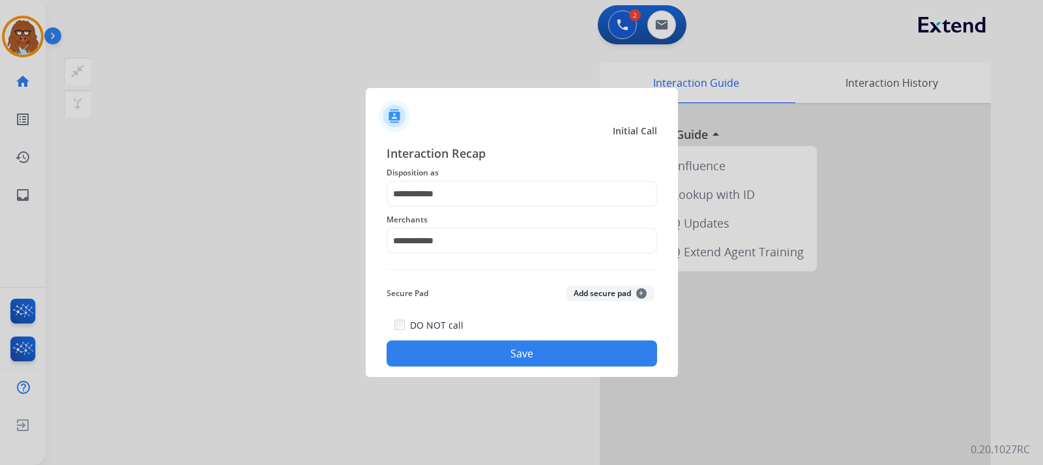
click at [468, 350] on button "Save" at bounding box center [522, 353] width 271 height 26
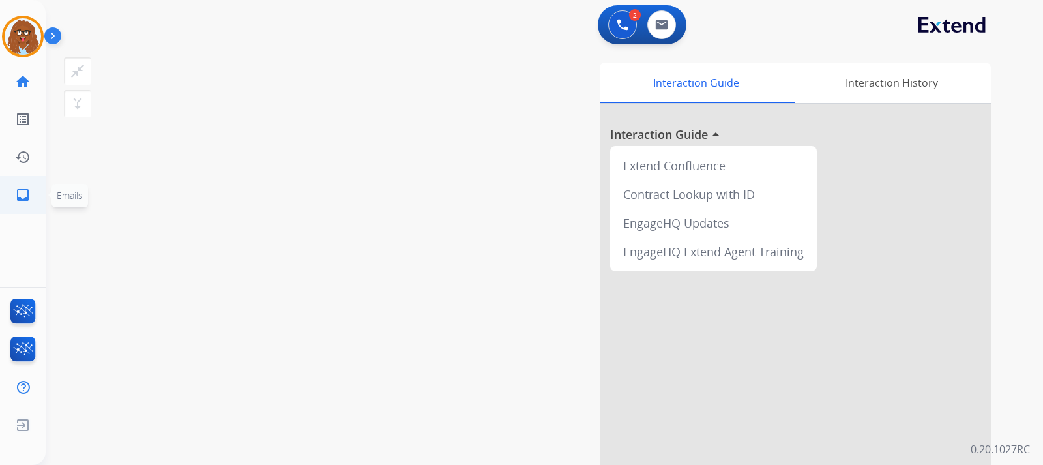
click at [24, 202] on mat-icon "inbox" at bounding box center [23, 195] width 16 height 16
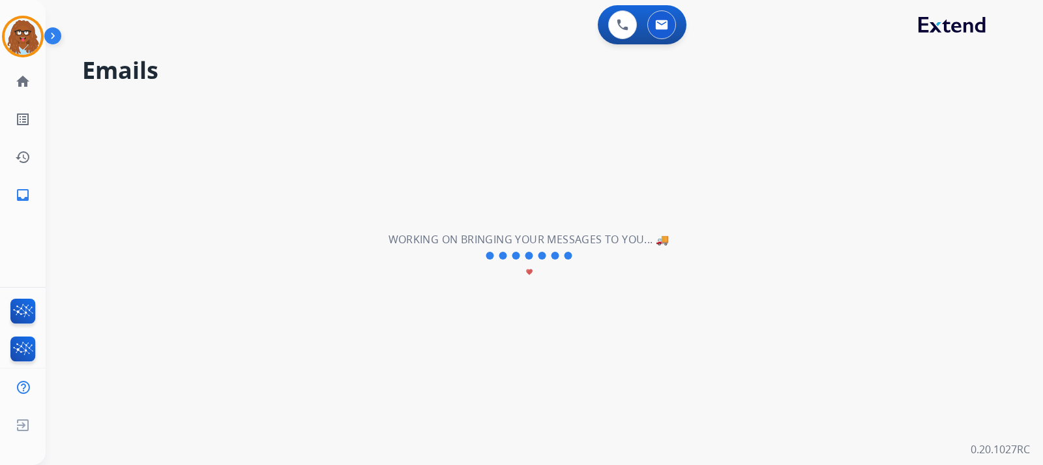
click at [24, 202] on mat-icon "inbox" at bounding box center [23, 195] width 16 height 16
click at [25, 88] on mat-icon "home" at bounding box center [23, 82] width 16 height 16
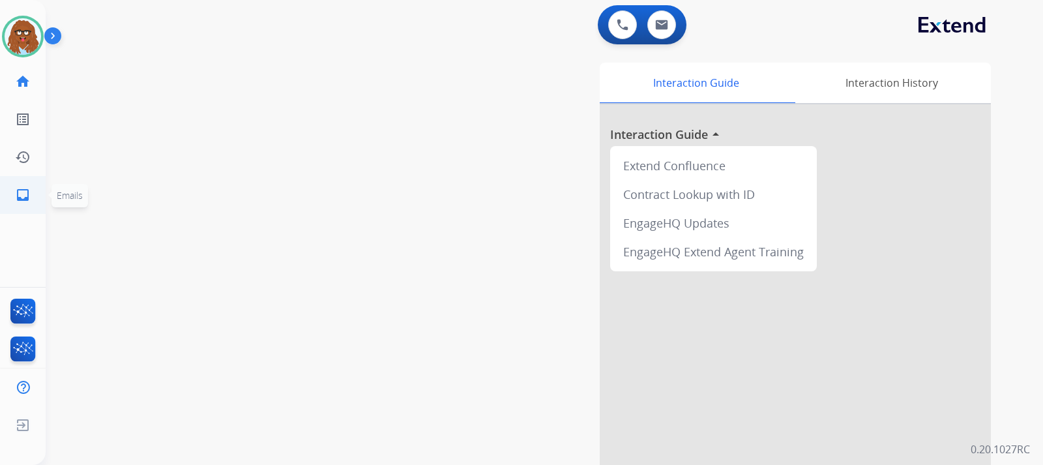
click at [25, 192] on mat-icon "inbox" at bounding box center [23, 195] width 16 height 16
select select "**********"
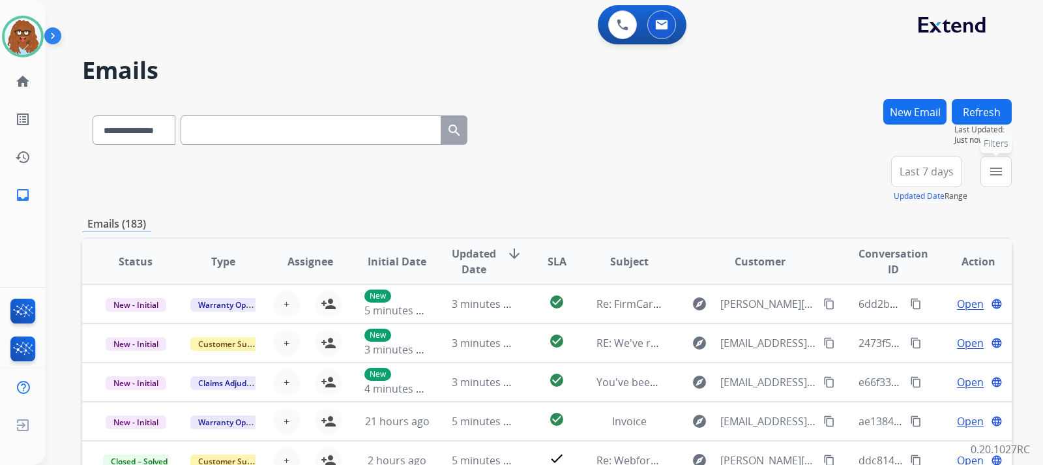
click at [994, 167] on mat-icon "menu" at bounding box center [997, 172] width 16 height 16
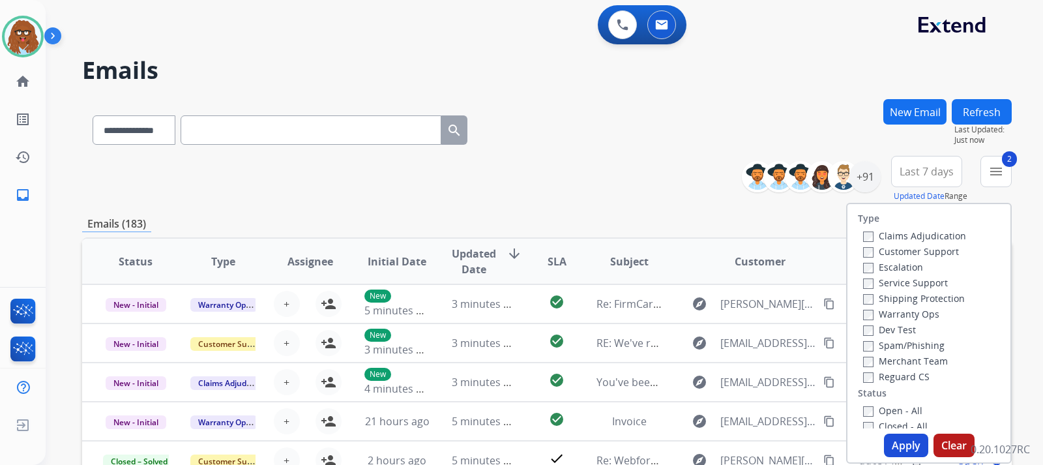
click at [865, 380] on label "Reguard CS" at bounding box center [896, 376] width 67 height 12
click at [901, 436] on button "Apply" at bounding box center [906, 445] width 44 height 23
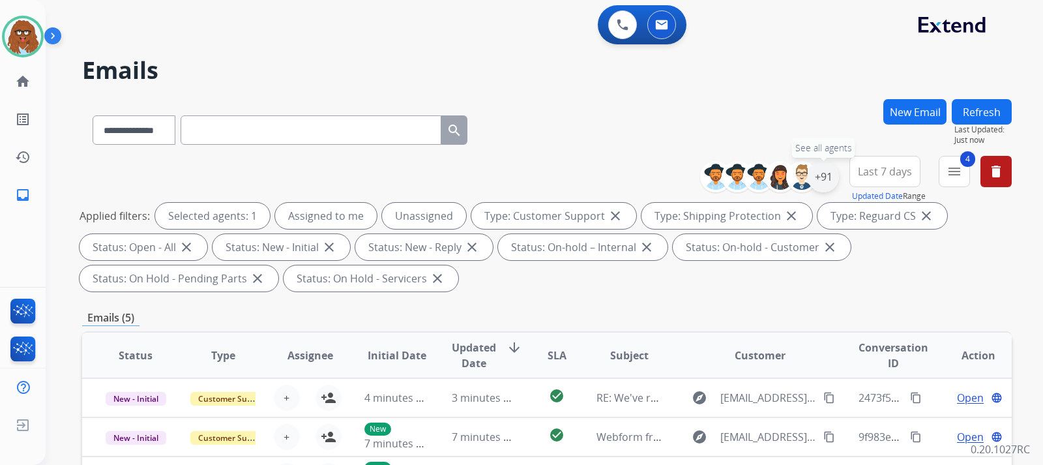
click at [831, 181] on div "+91" at bounding box center [823, 176] width 31 height 31
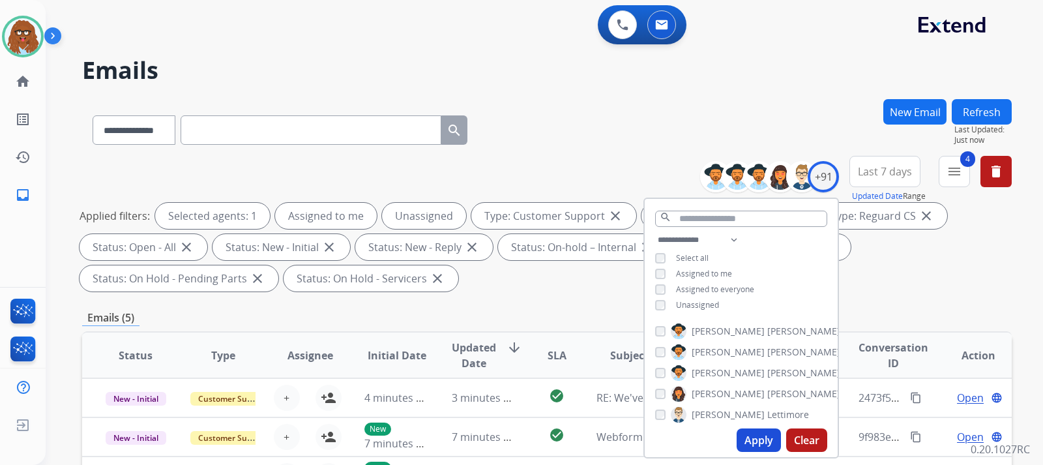
click at [656, 308] on div "**********" at bounding box center [741, 273] width 193 height 83
click at [754, 442] on button "Apply" at bounding box center [759, 439] width 44 height 23
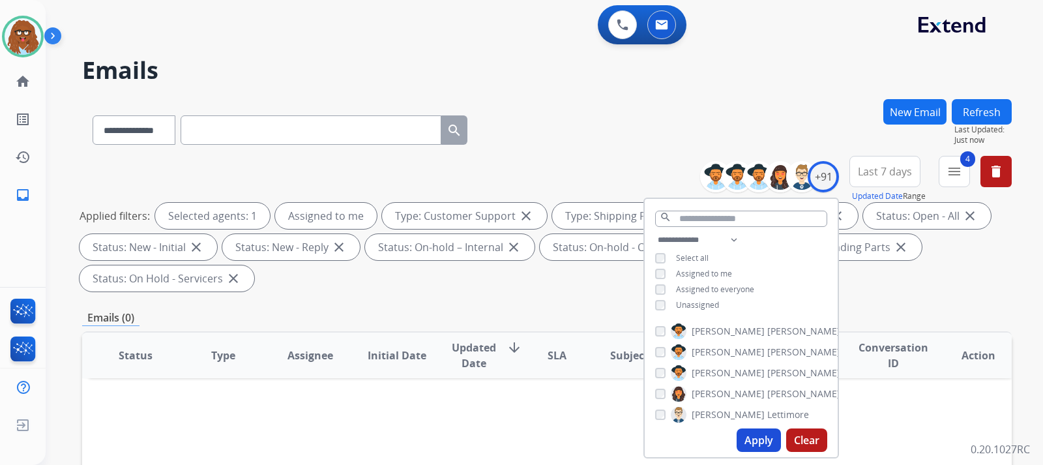
click at [897, 295] on div "**********" at bounding box center [547, 226] width 930 height 141
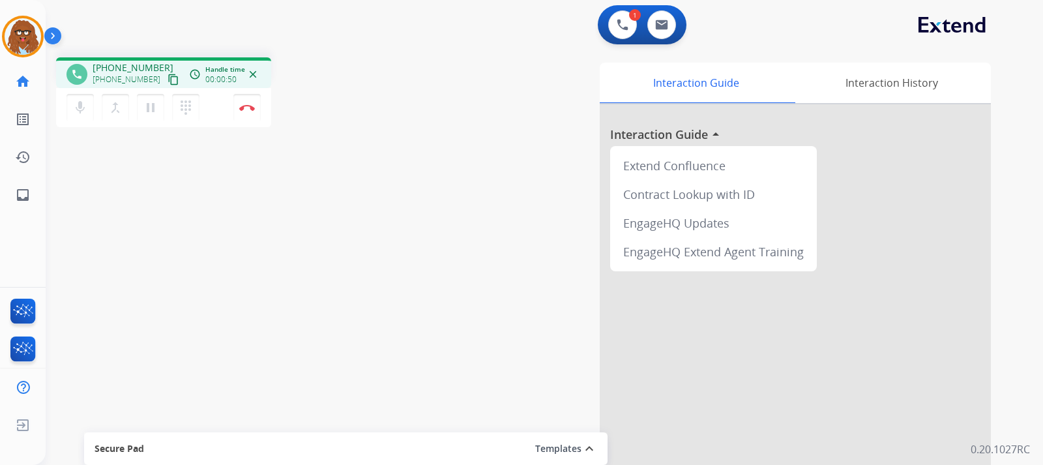
click at [168, 83] on mat-icon "content_copy" at bounding box center [174, 80] width 12 height 12
click at [619, 29] on img at bounding box center [623, 25] width 12 height 12
click at [607, 29] on div "1 Voice Interactions" at bounding box center [622, 24] width 39 height 29
click at [618, 29] on img at bounding box center [623, 25] width 12 height 12
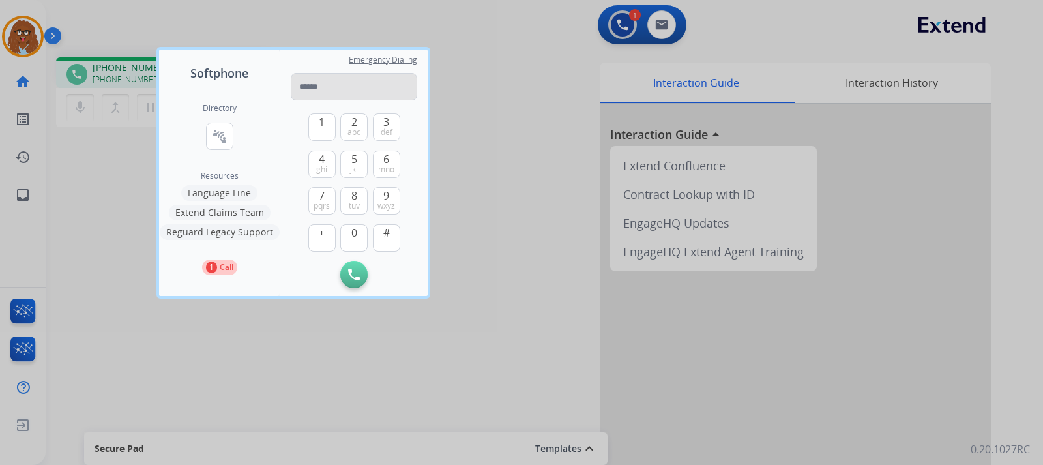
click at [382, 83] on input "tel" at bounding box center [354, 86] width 127 height 27
click at [520, 181] on div at bounding box center [521, 232] width 1043 height 465
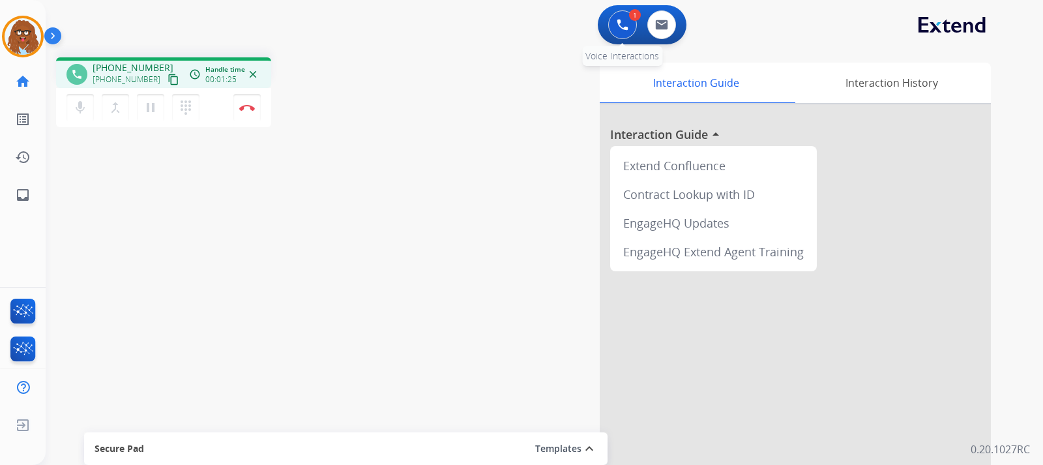
click at [621, 28] on img at bounding box center [623, 25] width 12 height 12
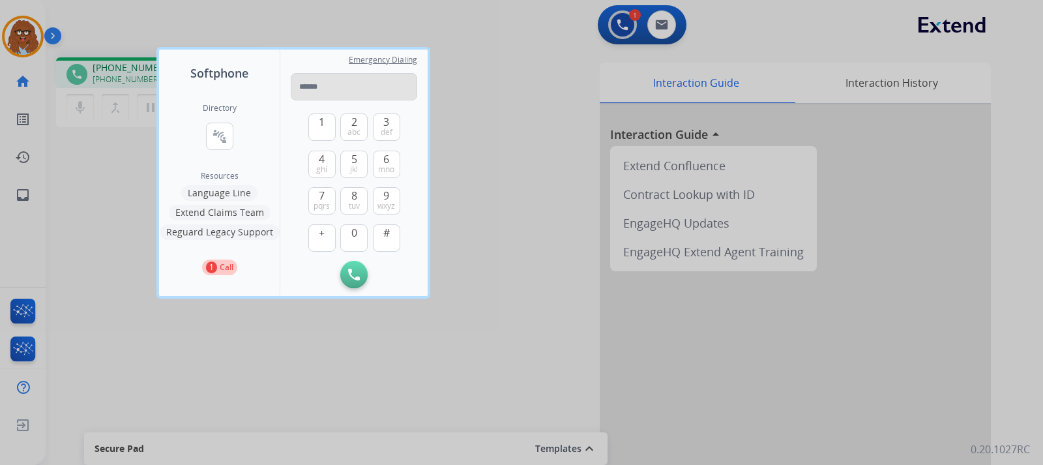
click at [397, 93] on input "tel" at bounding box center [354, 86] width 127 height 27
type input "**********"
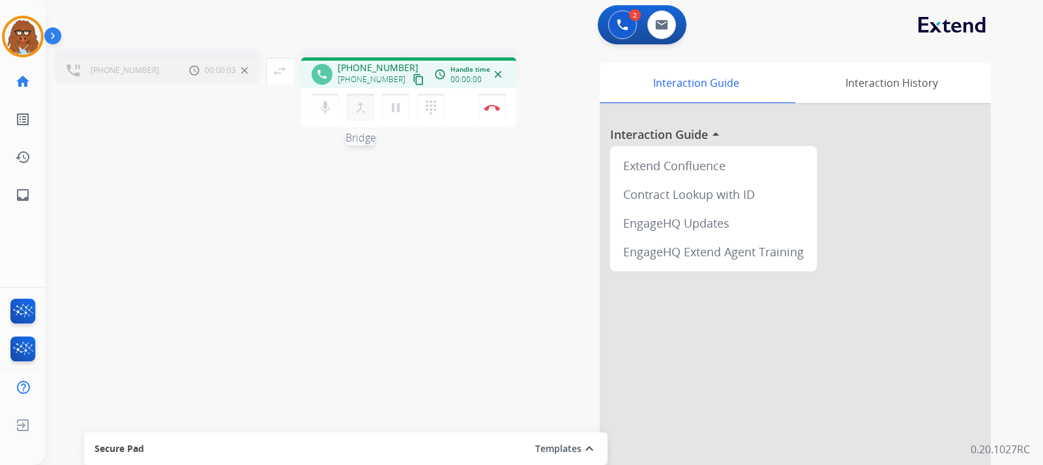
click at [364, 113] on mat-icon "merge_type" at bounding box center [361, 108] width 16 height 16
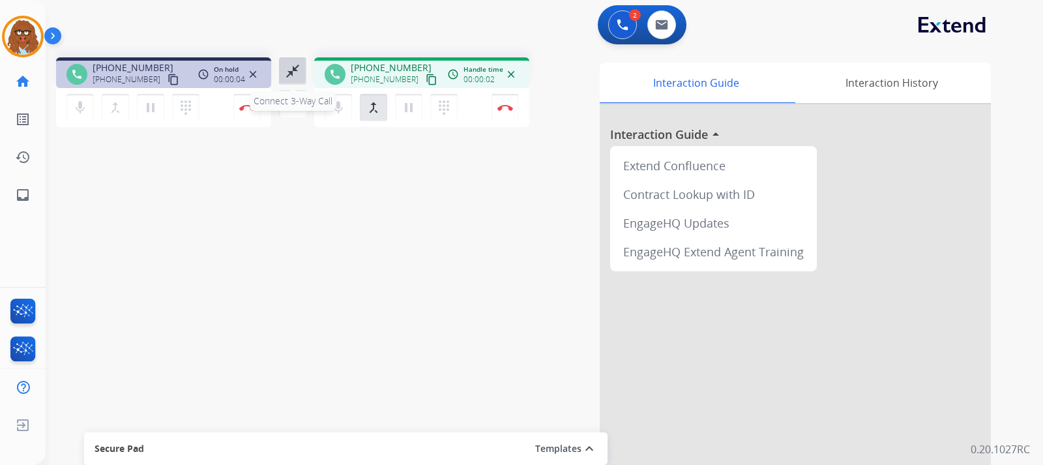
click at [288, 67] on mat-icon "close_fullscreen" at bounding box center [293, 71] width 16 height 16
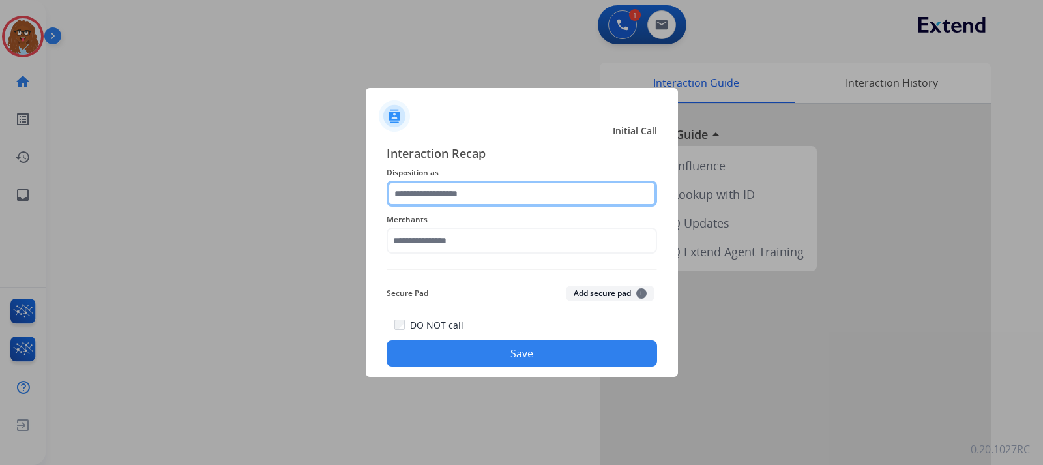
click at [458, 190] on input "text" at bounding box center [522, 194] width 271 height 26
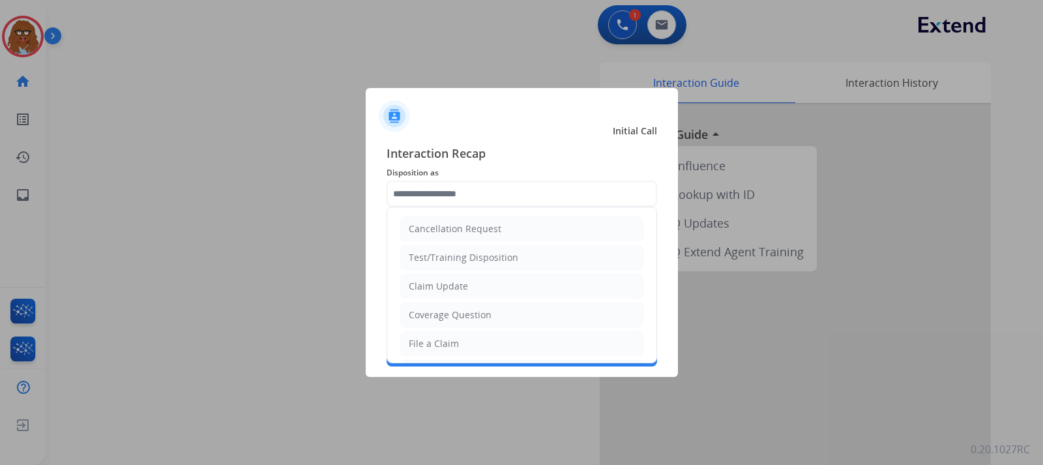
drag, startPoint x: 455, startPoint y: 312, endPoint x: 457, endPoint y: 304, distance: 8.1
click at [455, 312] on div "Coverage Question" at bounding box center [450, 314] width 83 height 13
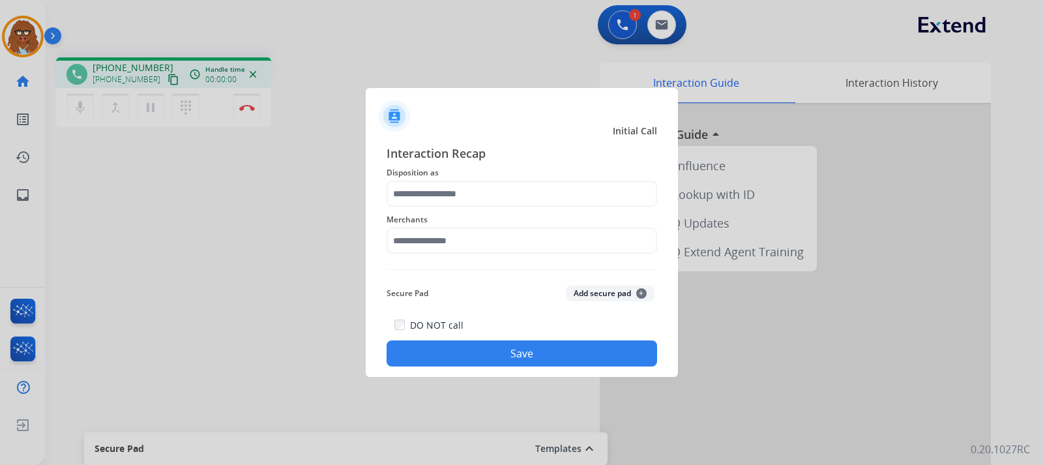
type input "**********"
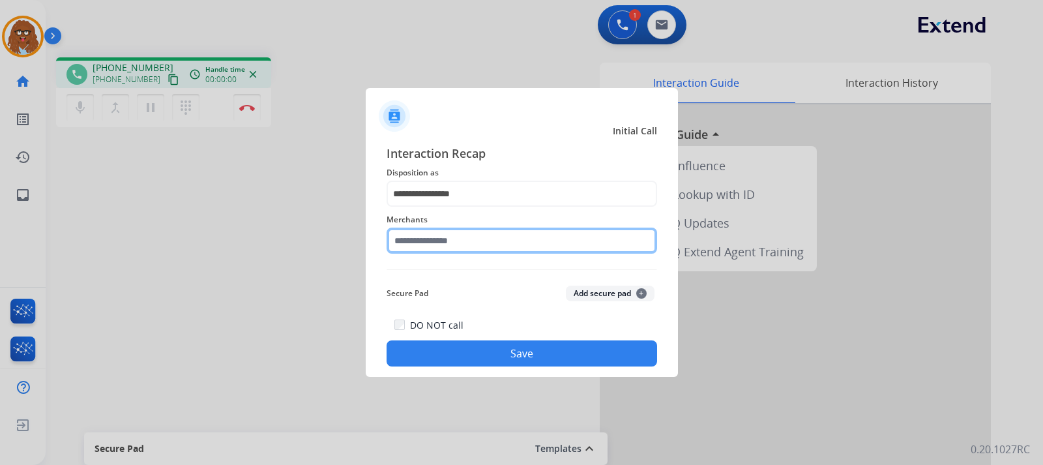
click at [465, 246] on input "text" at bounding box center [522, 241] width 271 height 26
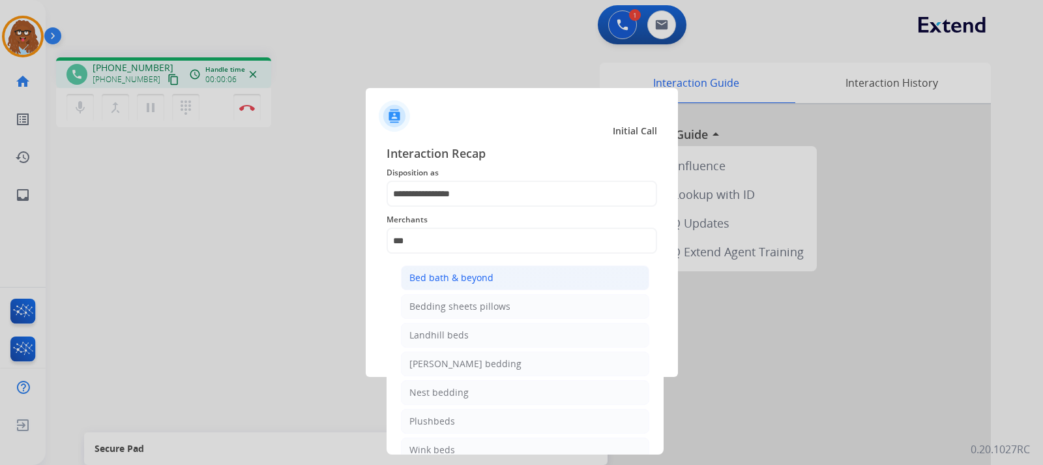
click at [466, 276] on div "Bed bath & beyond" at bounding box center [452, 277] width 84 height 13
type input "**********"
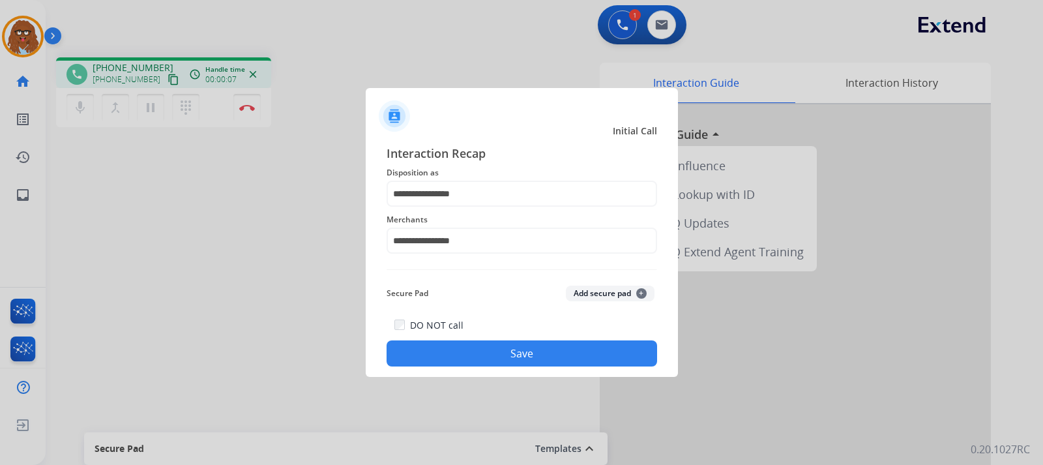
click at [474, 345] on button "Save" at bounding box center [522, 353] width 271 height 26
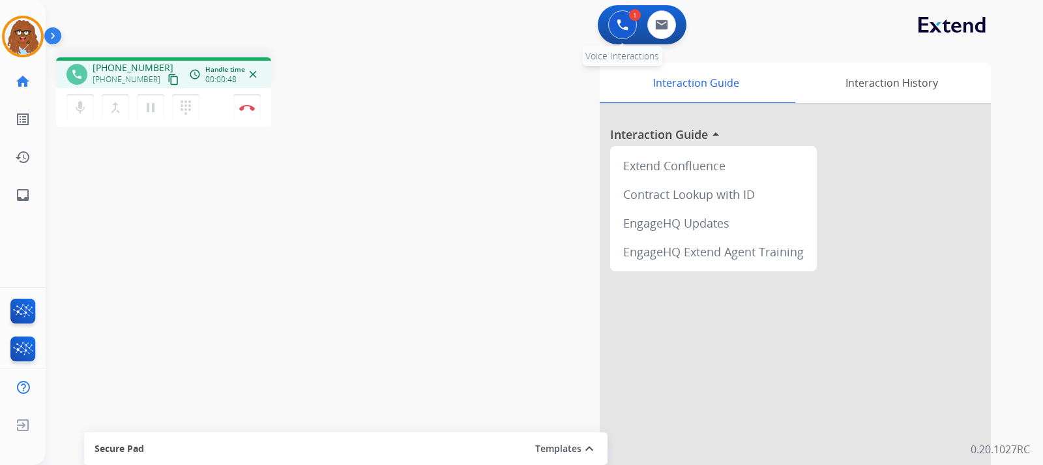
click at [620, 25] on img at bounding box center [623, 25] width 12 height 12
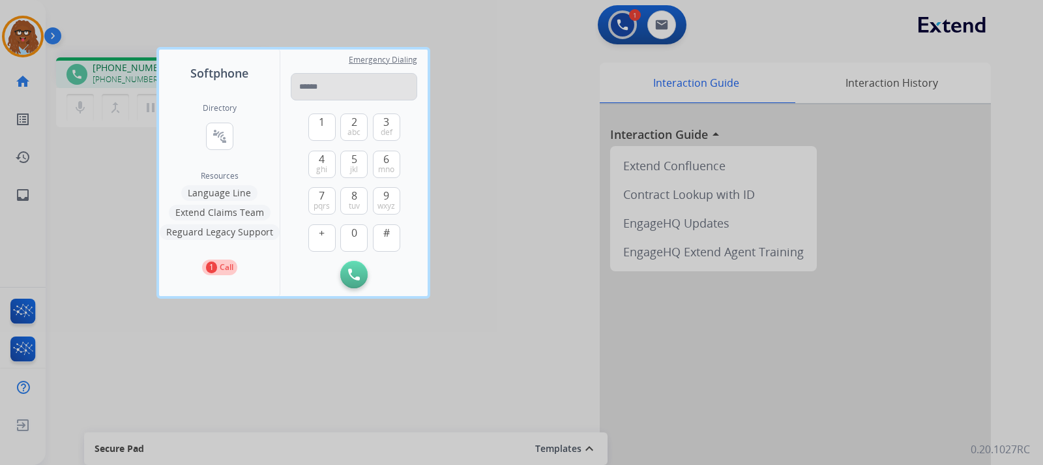
click at [376, 89] on input "tel" at bounding box center [354, 86] width 127 height 27
click at [517, 72] on div at bounding box center [521, 232] width 1043 height 465
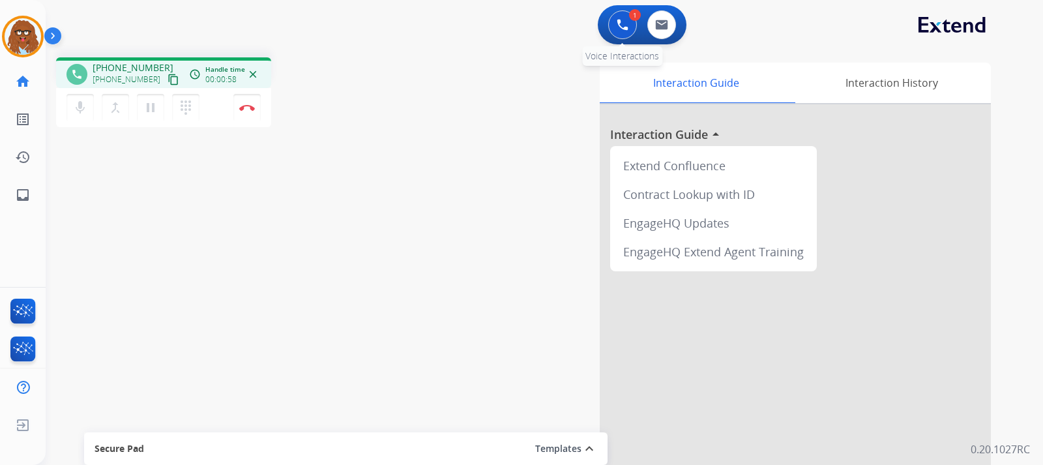
click at [625, 19] on img at bounding box center [623, 25] width 12 height 12
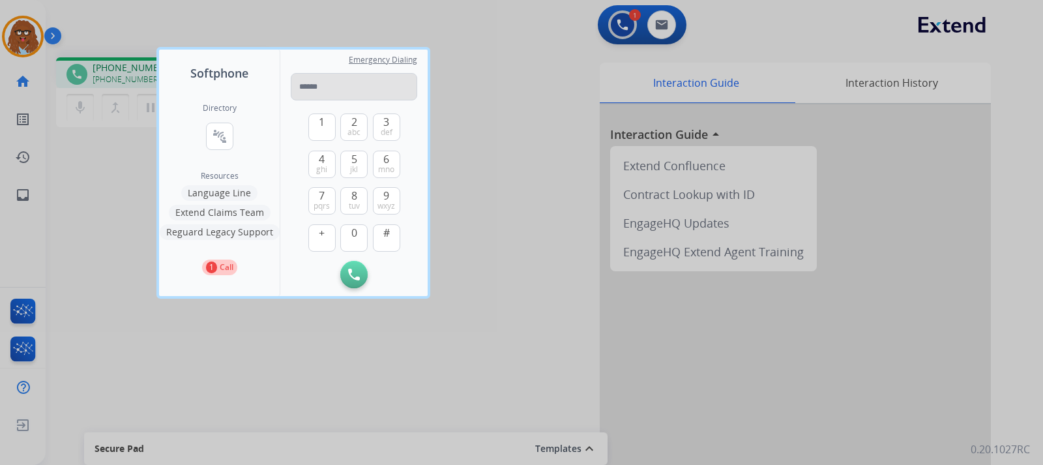
click at [363, 83] on input "tel" at bounding box center [354, 86] width 127 height 27
type input "**********"
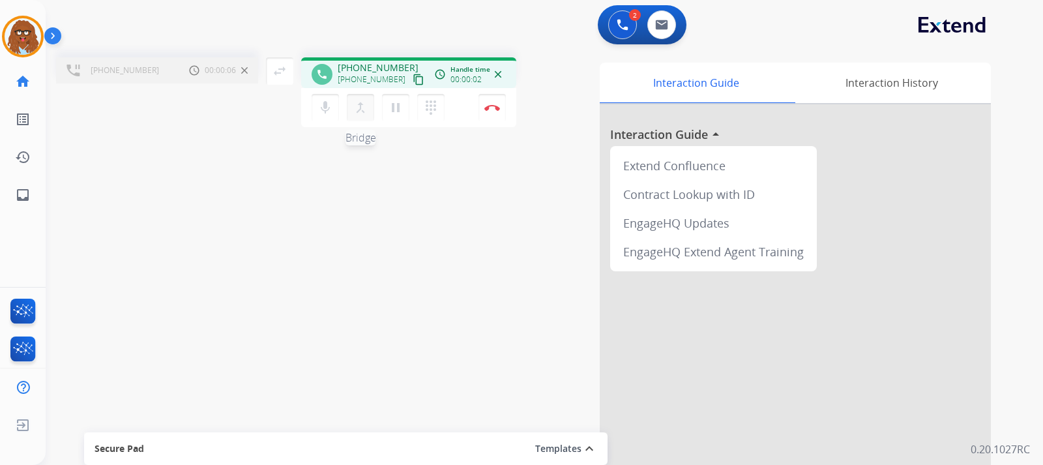
click at [363, 110] on mat-icon "merge_type" at bounding box center [361, 108] width 16 height 16
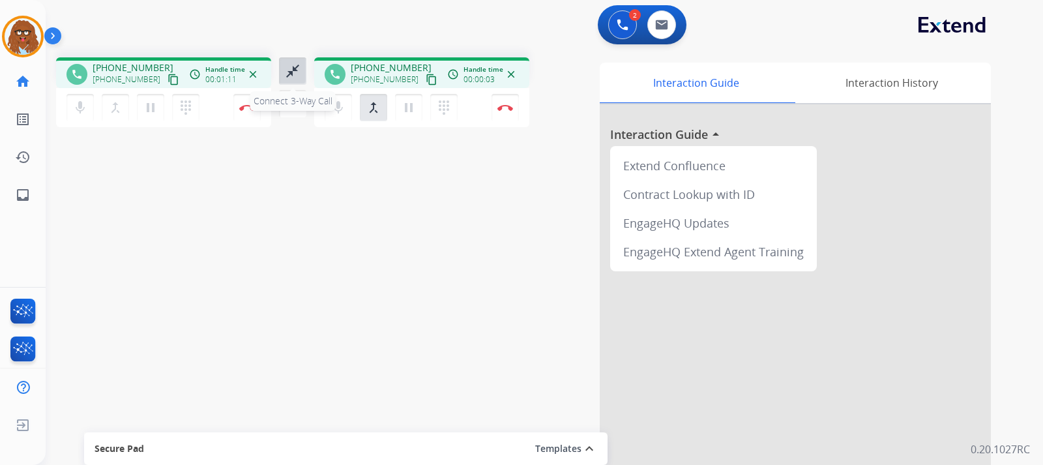
click at [303, 72] on button "close_fullscreen Connect 3-Way Call" at bounding box center [292, 70] width 27 height 27
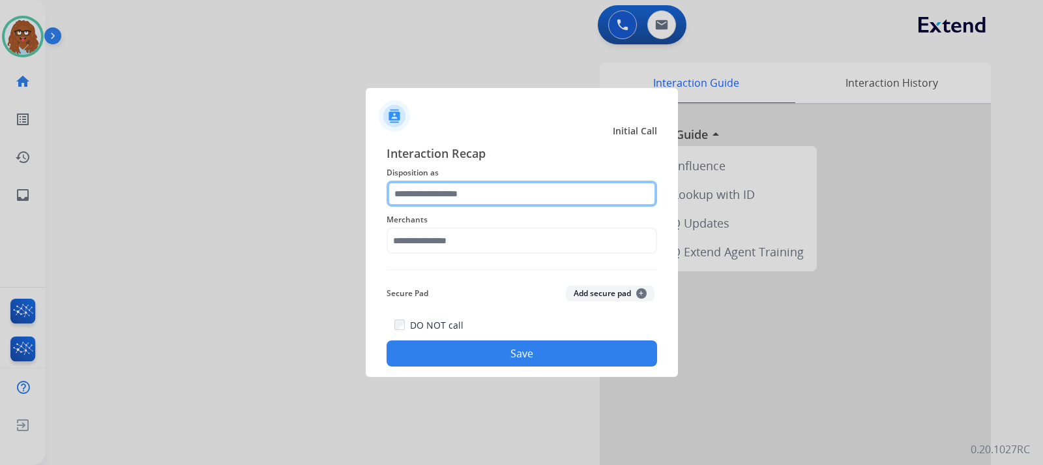
click at [439, 200] on input "text" at bounding box center [522, 194] width 271 height 26
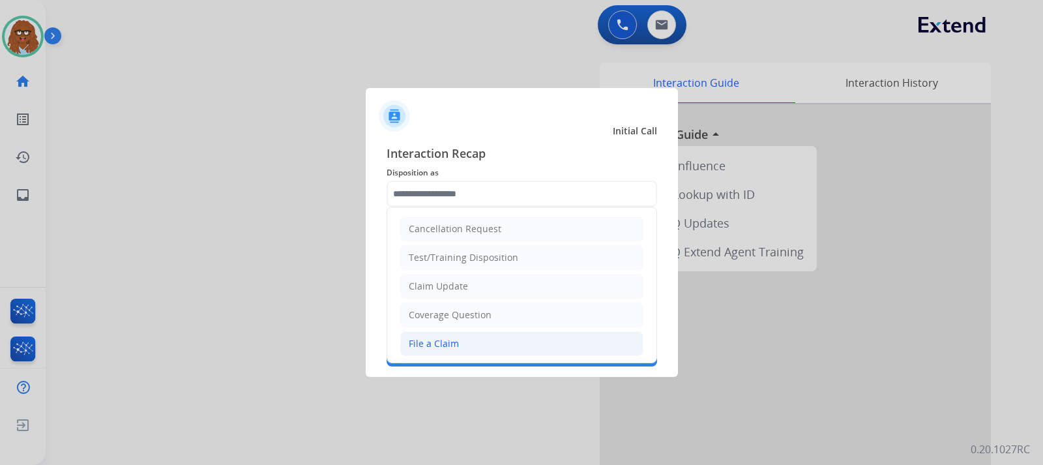
drag, startPoint x: 464, startPoint y: 342, endPoint x: 470, endPoint y: 333, distance: 11.2
click at [466, 340] on li "File a Claim" at bounding box center [521, 343] width 243 height 25
type input "**********"
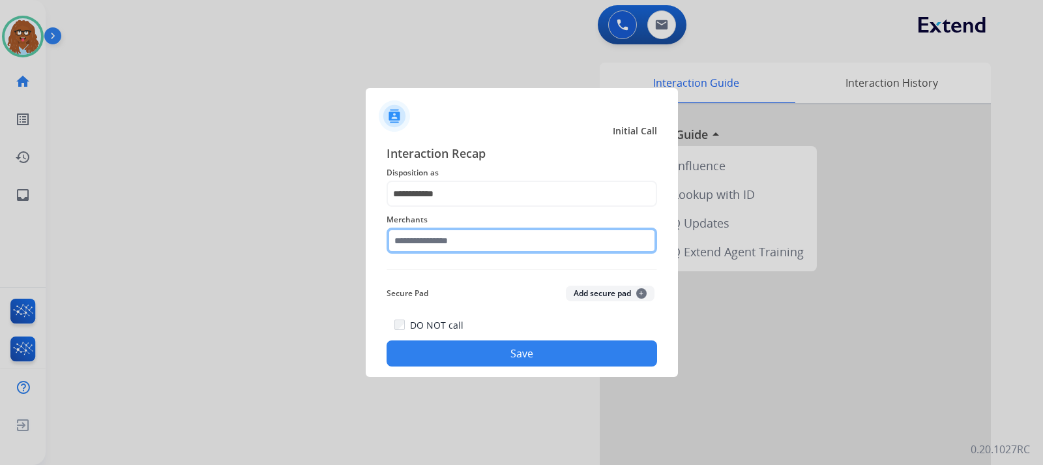
click at [499, 243] on input "text" at bounding box center [522, 241] width 271 height 26
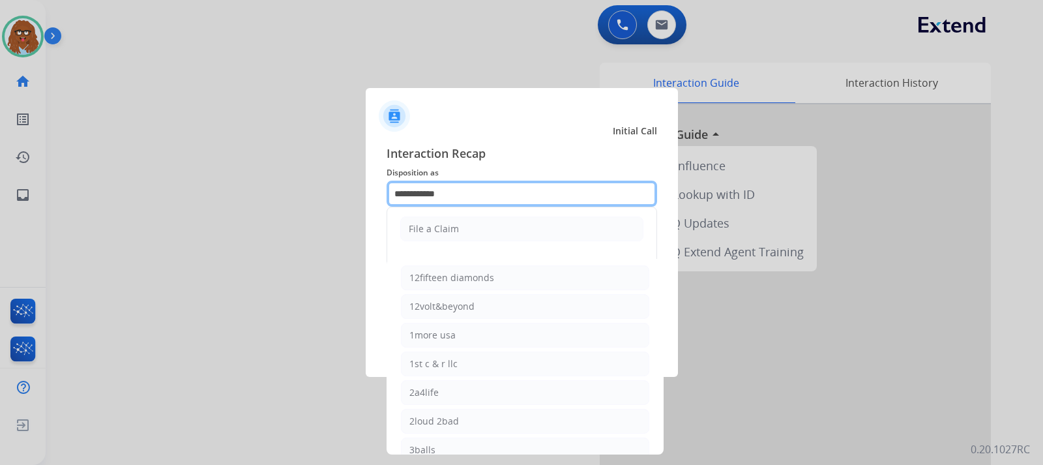
drag, startPoint x: 505, startPoint y: 192, endPoint x: 327, endPoint y: 200, distance: 178.8
click at [0, 200] on app-contact-recap-modal "**********" at bounding box center [0, 232] width 0 height 465
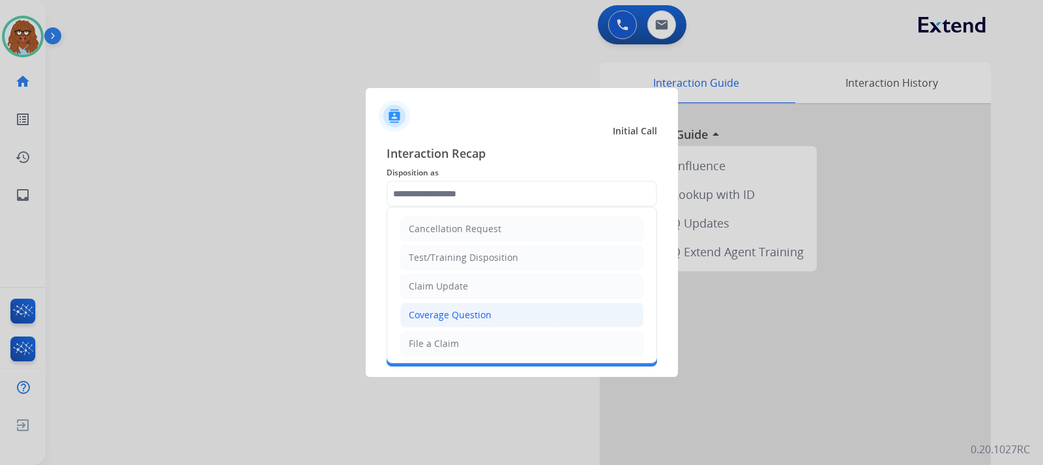
drag, startPoint x: 470, startPoint y: 308, endPoint x: 467, endPoint y: 273, distance: 35.4
click at [470, 307] on li "Coverage Question" at bounding box center [521, 315] width 243 height 25
type input "**********"
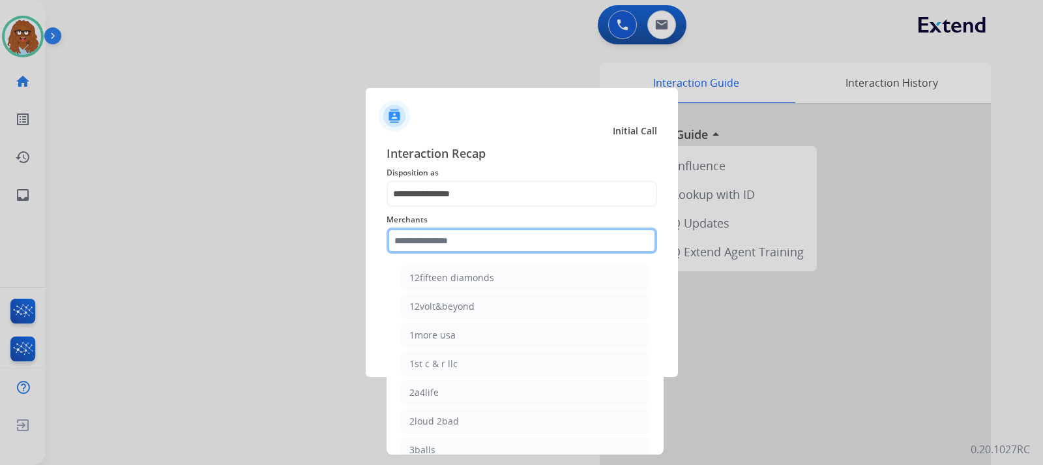
click at [463, 247] on input "text" at bounding box center [522, 241] width 271 height 26
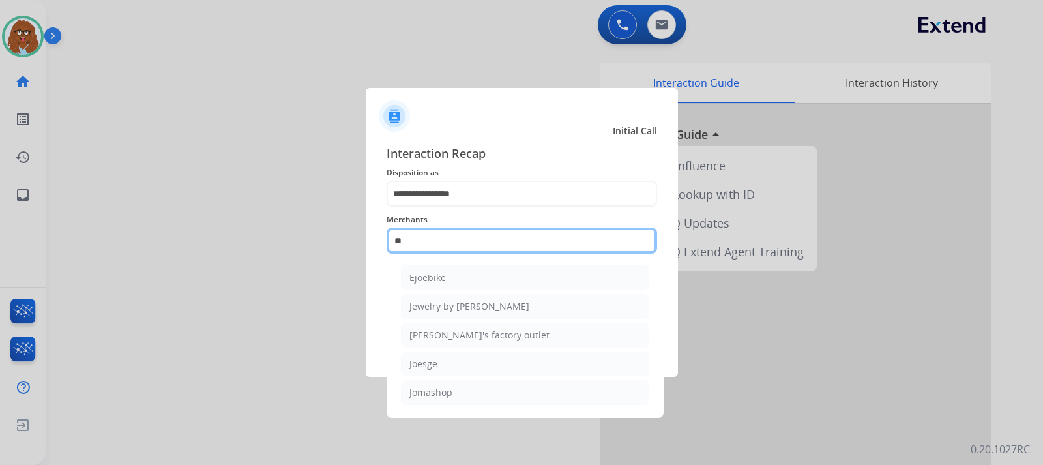
type input "*"
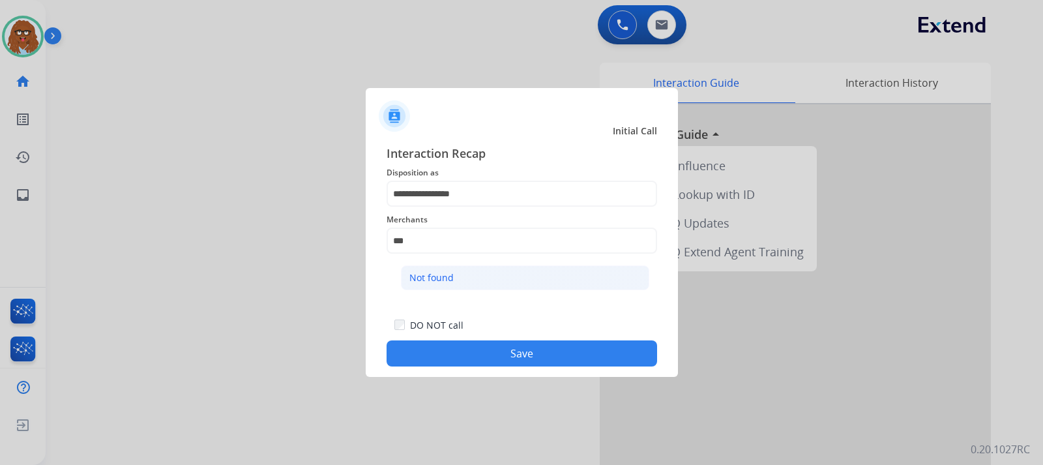
drag, startPoint x: 438, startPoint y: 267, endPoint x: 479, endPoint y: 333, distance: 77.3
click at [438, 268] on li "Not found" at bounding box center [525, 277] width 248 height 25
type input "*********"
click at [502, 352] on button "Save" at bounding box center [522, 353] width 271 height 26
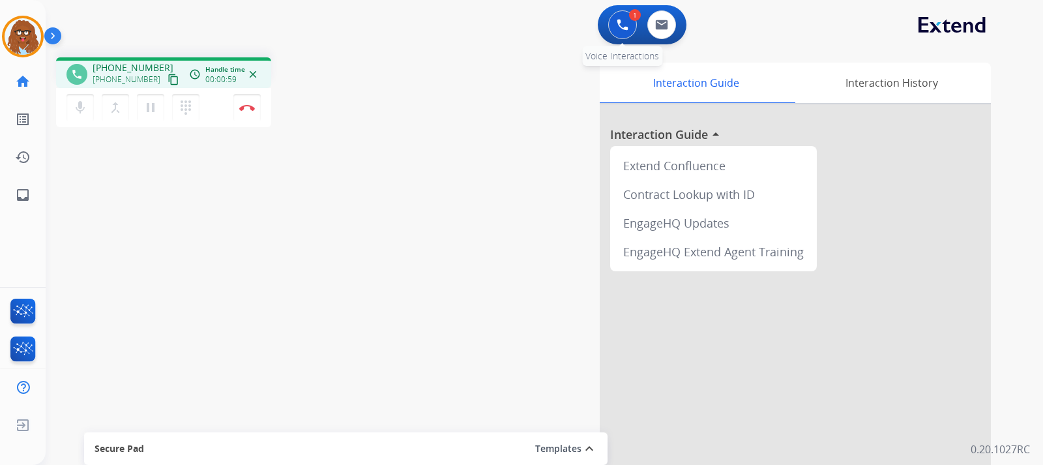
click at [622, 27] on img at bounding box center [623, 25] width 12 height 12
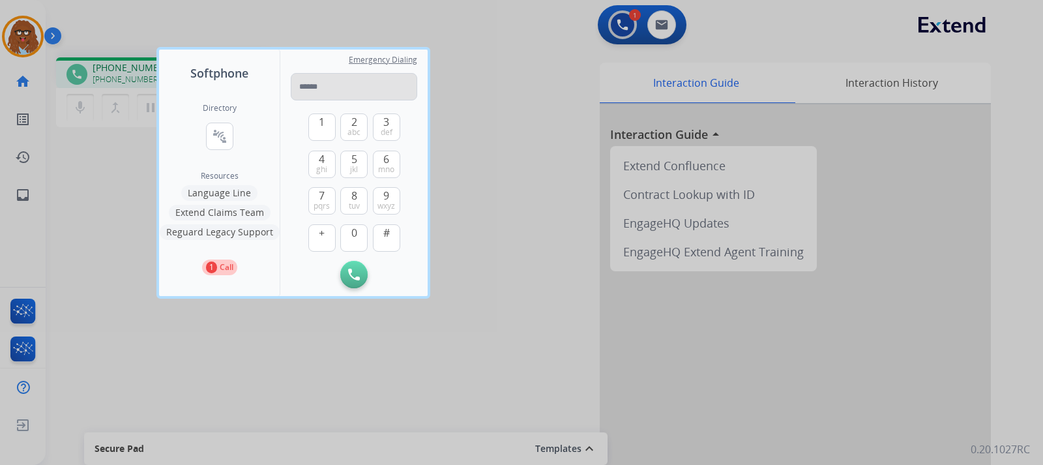
click at [347, 83] on input "tel" at bounding box center [354, 86] width 127 height 27
click at [507, 59] on div at bounding box center [521, 232] width 1043 height 465
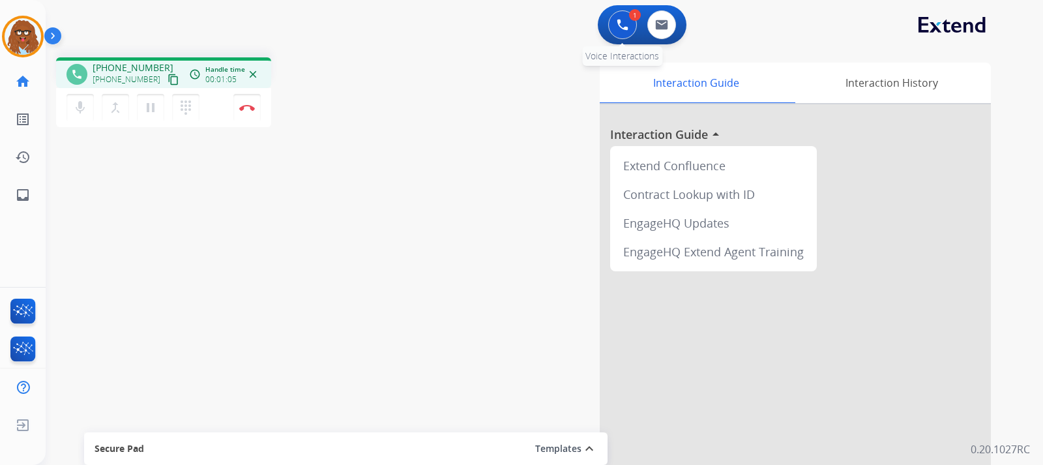
drag, startPoint x: 623, startPoint y: 25, endPoint x: 589, endPoint y: 34, distance: 35.1
click at [622, 25] on img at bounding box center [623, 25] width 12 height 12
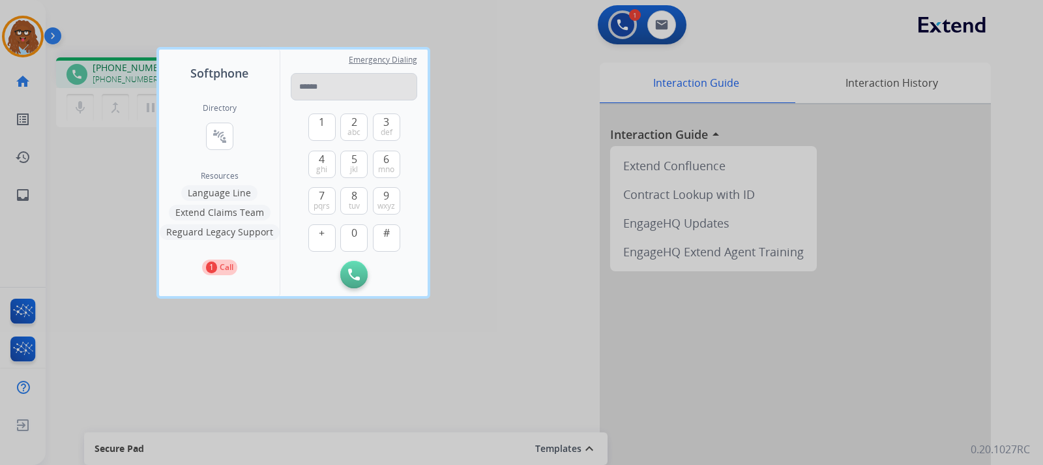
click at [399, 78] on input "tel" at bounding box center [354, 86] width 127 height 27
click at [481, 188] on div at bounding box center [521, 232] width 1043 height 465
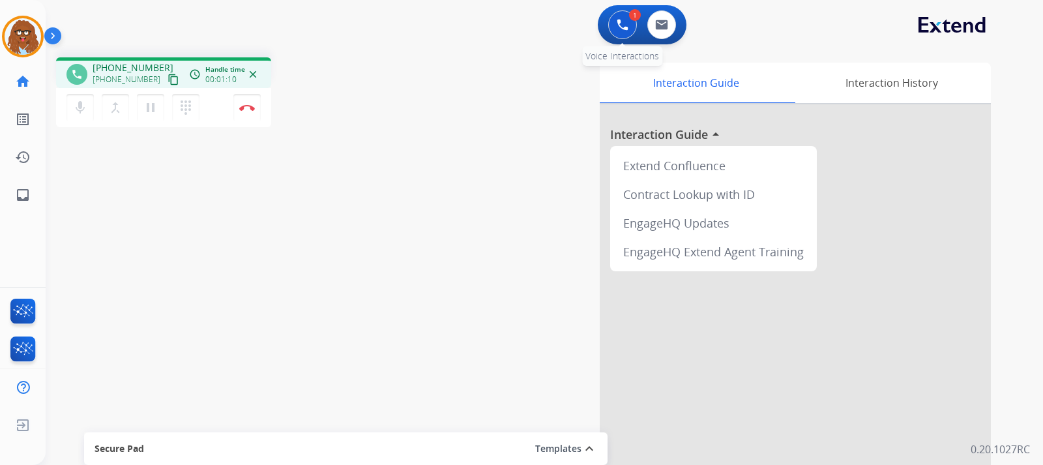
drag, startPoint x: 621, startPoint y: 30, endPoint x: 487, endPoint y: 71, distance: 141.1
click at [621, 30] on img at bounding box center [623, 25] width 12 height 12
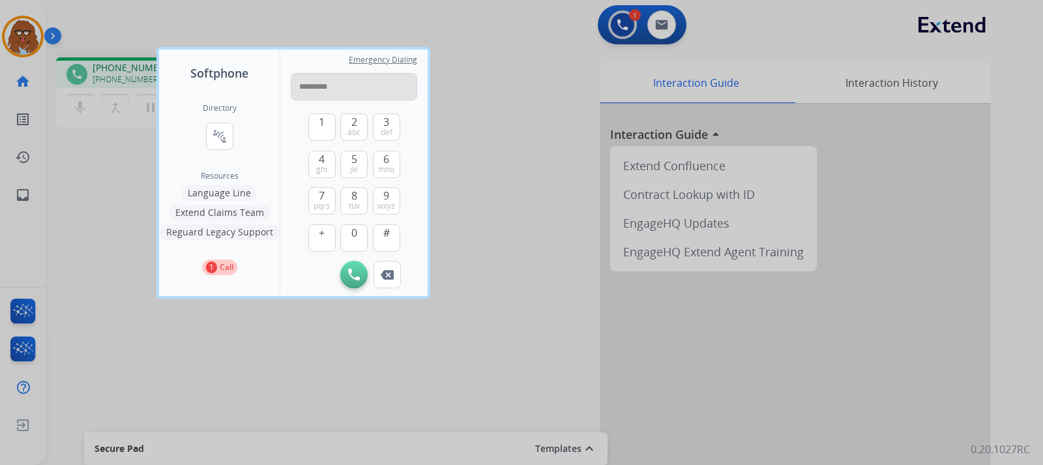
type input "**********"
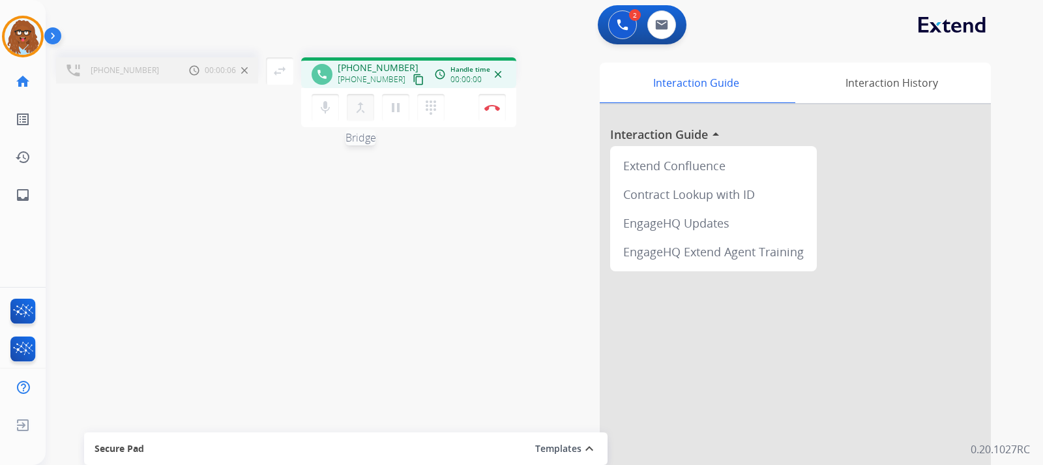
click at [356, 105] on mat-icon "merge_type" at bounding box center [361, 108] width 16 height 16
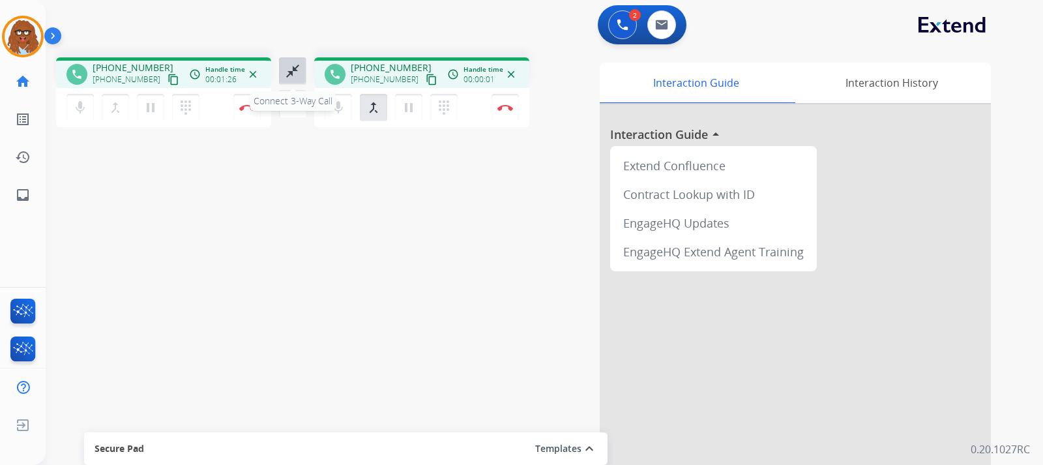
click at [296, 62] on button "close_fullscreen Connect 3-Way Call" at bounding box center [292, 70] width 27 height 27
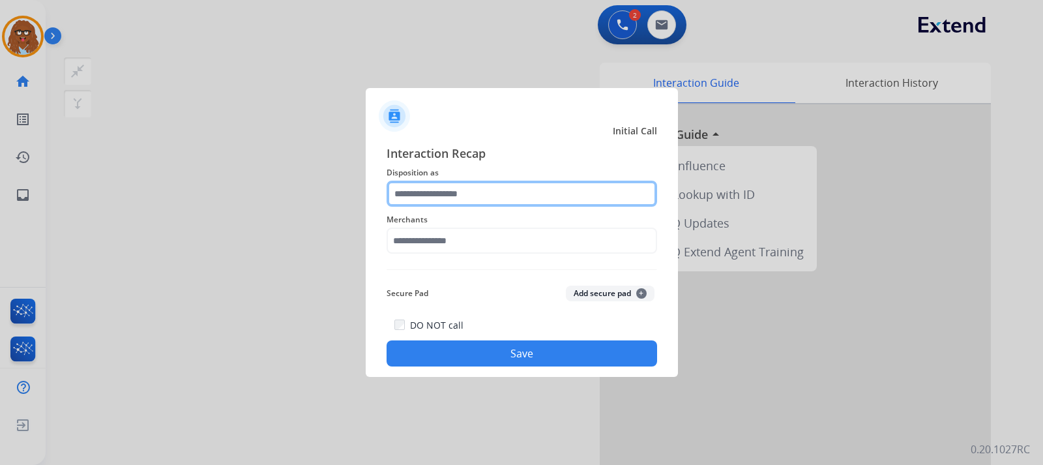
click at [511, 198] on input "text" at bounding box center [522, 194] width 271 height 26
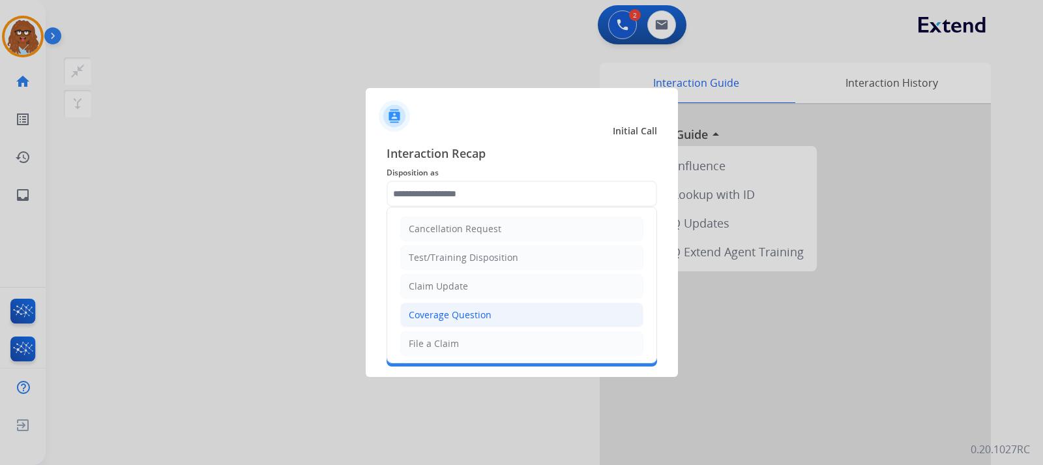
click at [458, 307] on li "Coverage Question" at bounding box center [521, 315] width 243 height 25
type input "**********"
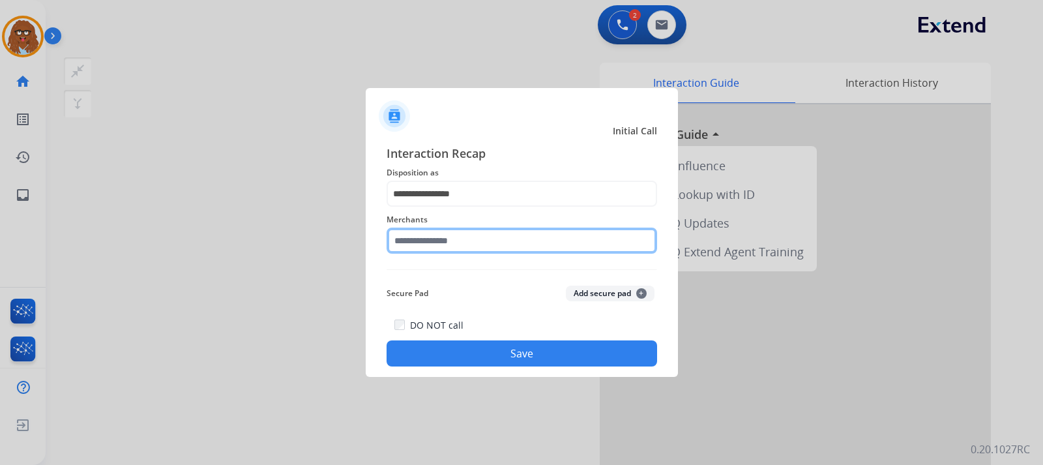
click at [465, 242] on input "text" at bounding box center [522, 241] width 271 height 26
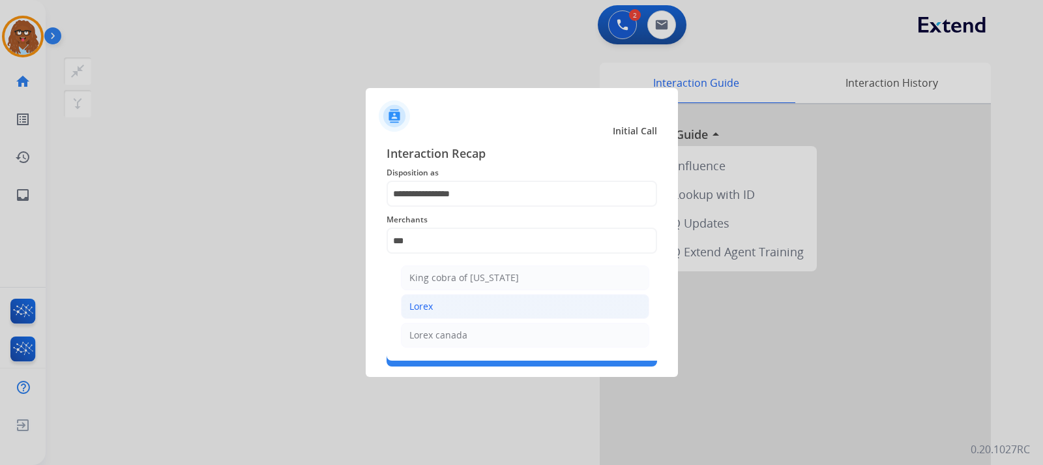
click at [449, 303] on li "Lorex" at bounding box center [525, 306] width 248 height 25
type input "*****"
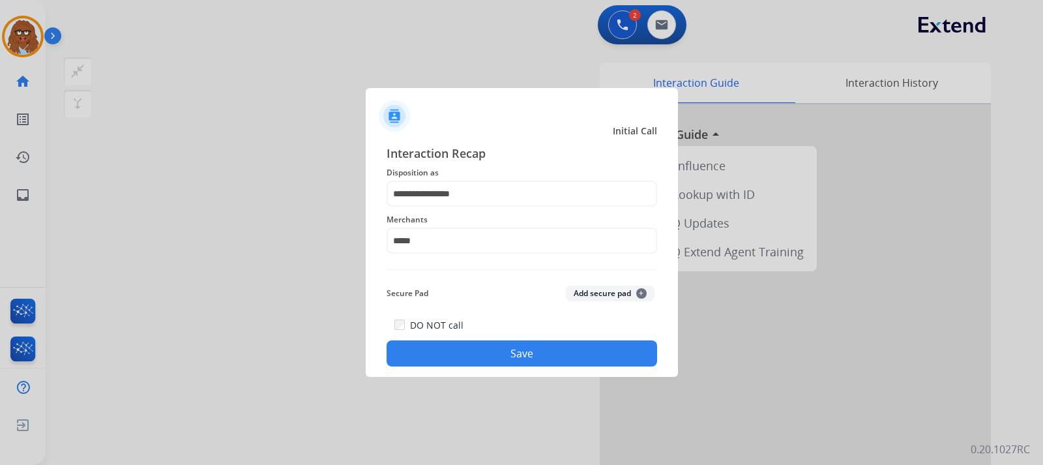
click at [475, 342] on button "Save" at bounding box center [522, 353] width 271 height 26
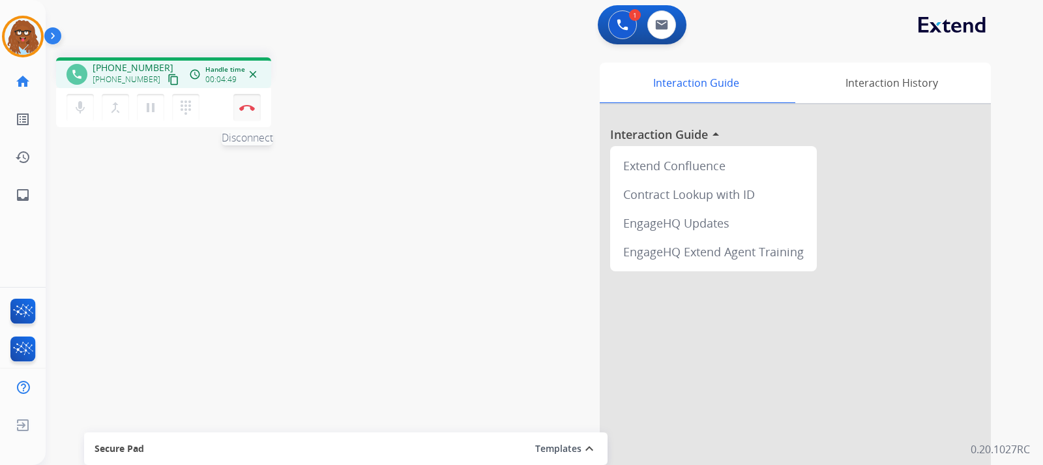
click at [248, 115] on button "Disconnect" at bounding box center [246, 107] width 27 height 27
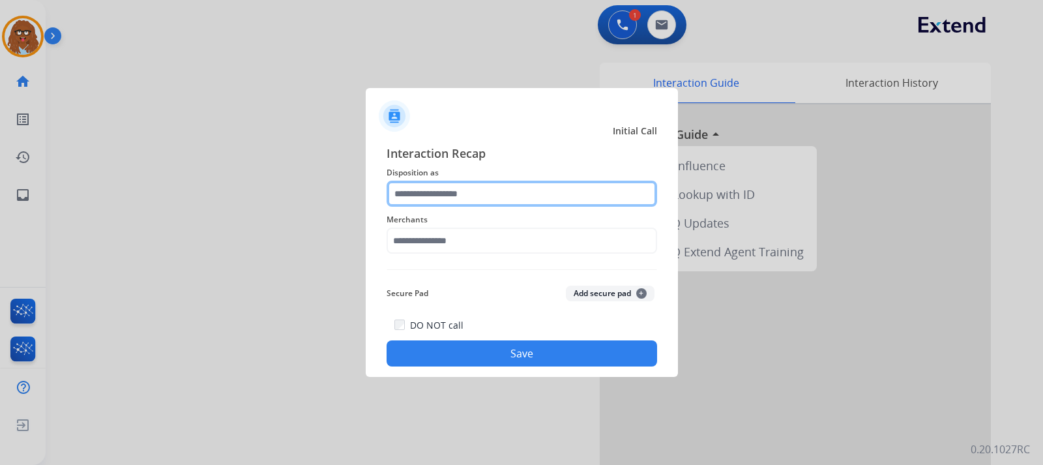
click at [489, 198] on input "text" at bounding box center [522, 194] width 271 height 26
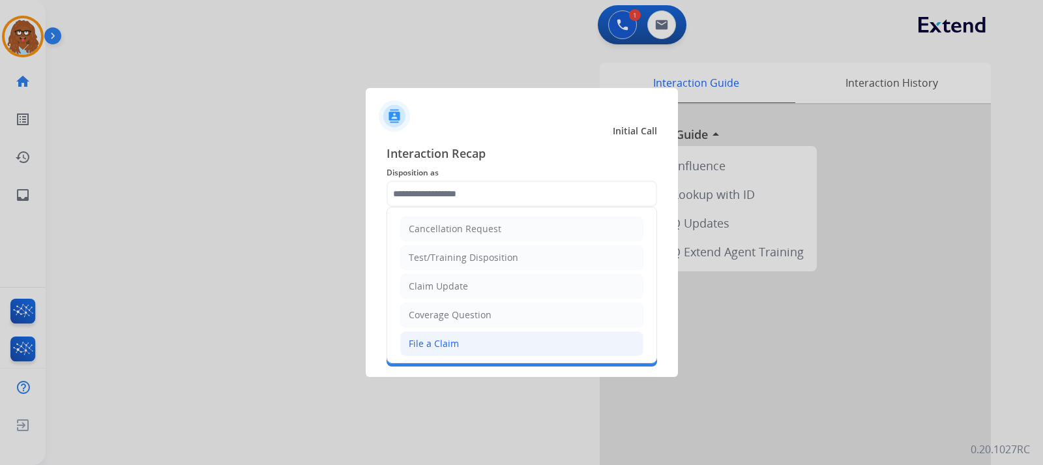
drag, startPoint x: 466, startPoint y: 342, endPoint x: 473, endPoint y: 275, distance: 68.1
click at [466, 341] on li "File a Claim" at bounding box center [521, 343] width 243 height 25
type input "**********"
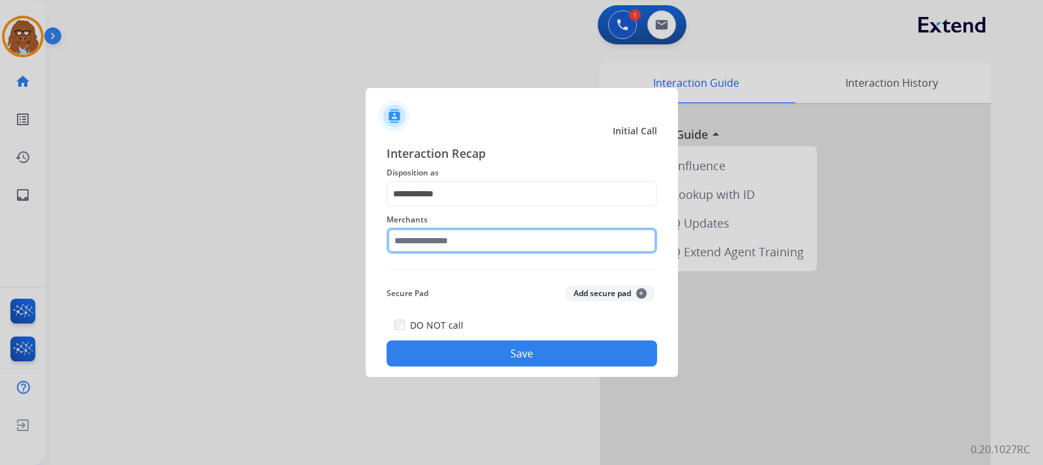
click at [470, 242] on input "text" at bounding box center [522, 241] width 271 height 26
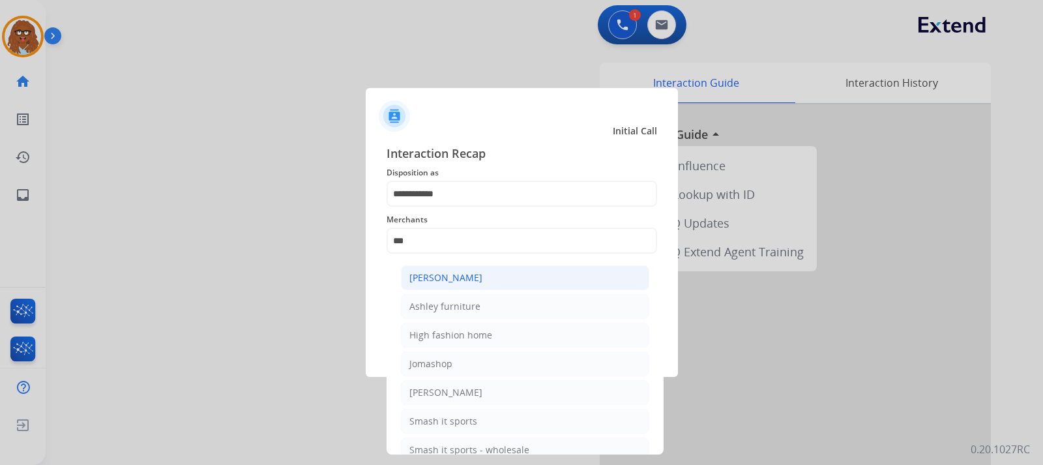
click at [459, 280] on div "[PERSON_NAME]" at bounding box center [446, 277] width 73 height 13
type input "**********"
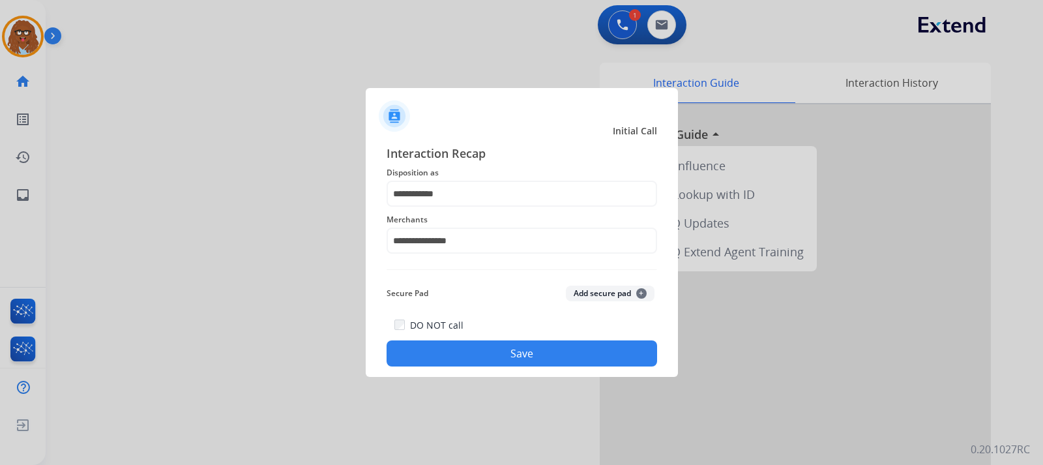
click at [507, 352] on button "Save" at bounding box center [522, 353] width 271 height 26
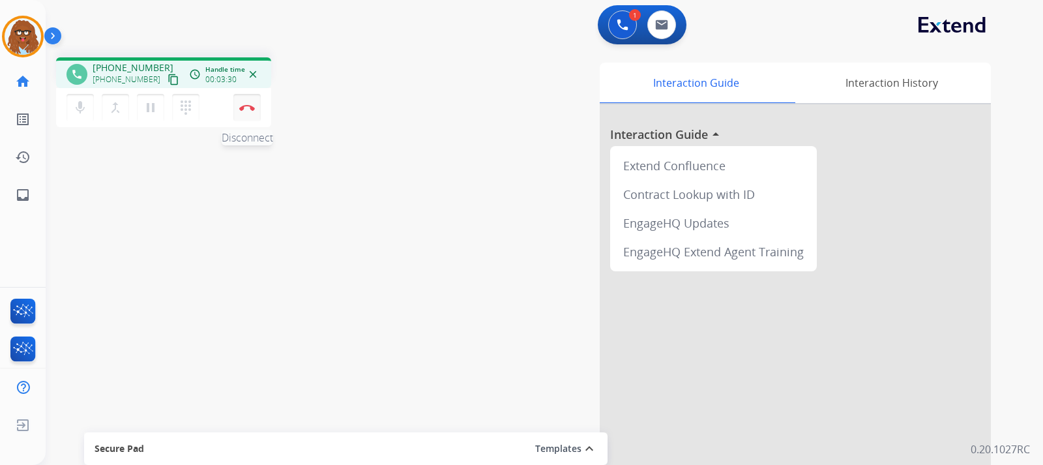
click at [254, 107] on img at bounding box center [247, 107] width 16 height 7
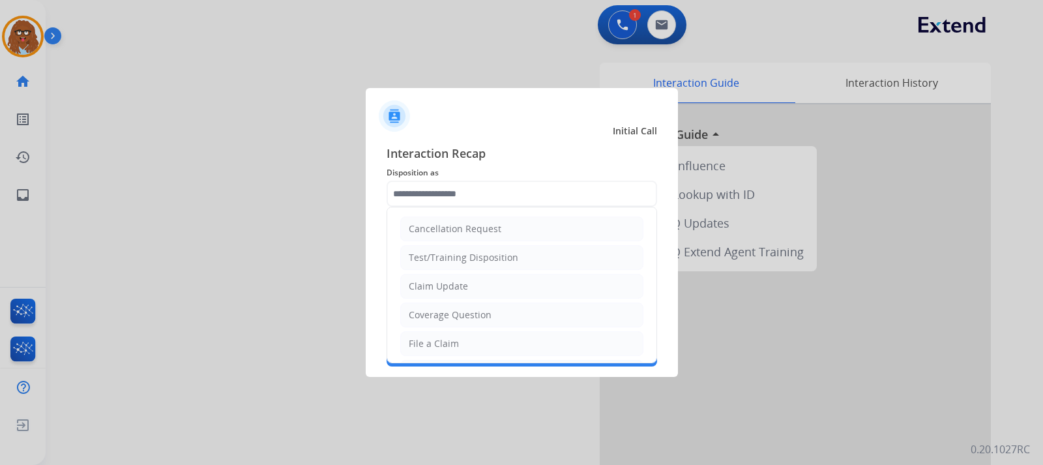
click at [533, 196] on input "text" at bounding box center [522, 194] width 271 height 26
click at [475, 316] on div "Coverage Question" at bounding box center [450, 314] width 83 height 13
type input "**********"
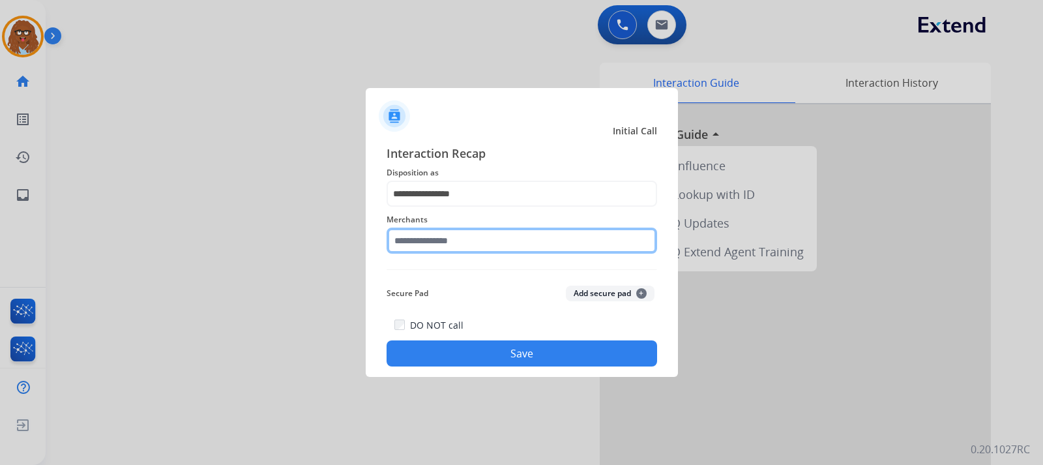
click at [461, 240] on input "text" at bounding box center [522, 241] width 271 height 26
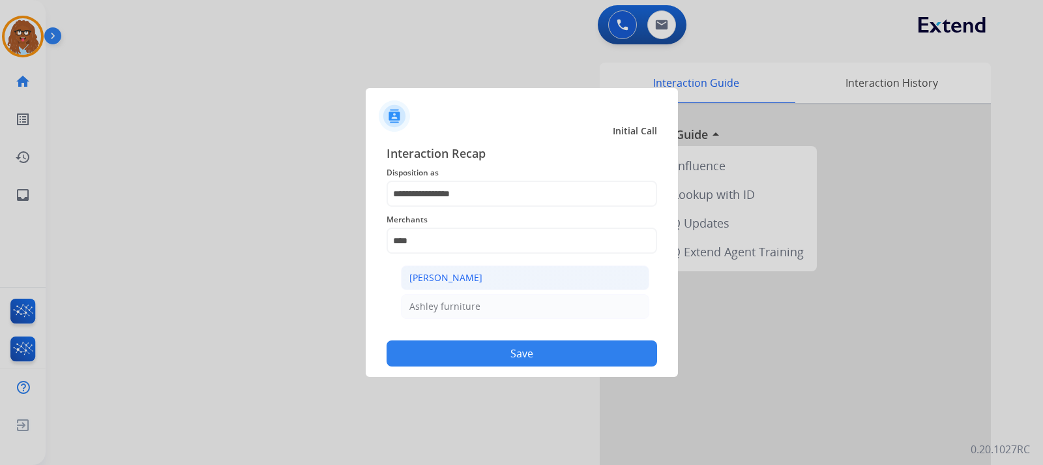
click at [468, 279] on div "[PERSON_NAME]" at bounding box center [446, 277] width 73 height 13
type input "**********"
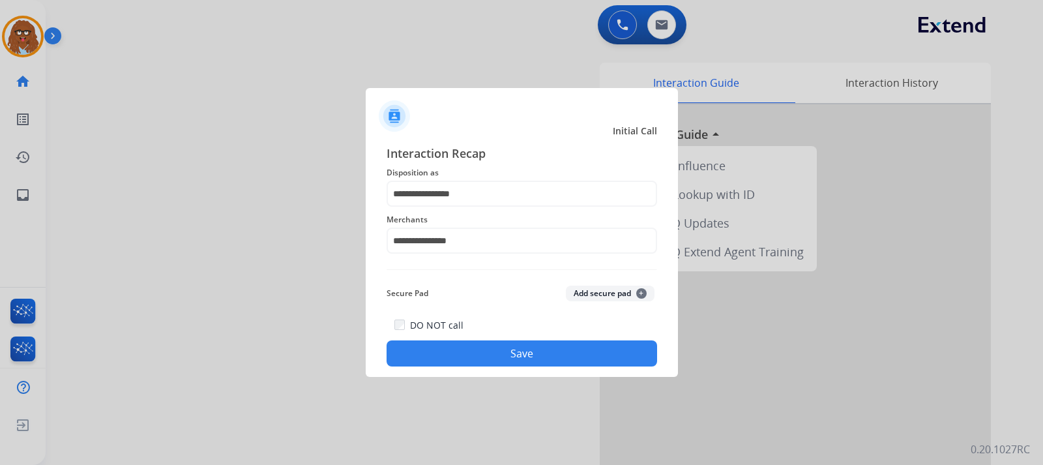
drag, startPoint x: 515, startPoint y: 353, endPoint x: 1016, endPoint y: 355, distance: 500.9
click at [516, 354] on button "Save" at bounding box center [522, 353] width 271 height 26
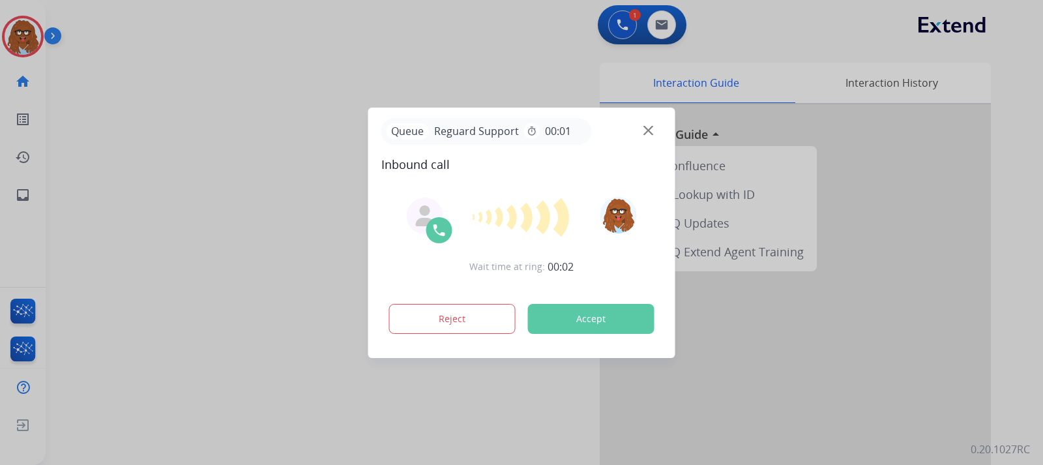
click at [646, 130] on img at bounding box center [649, 130] width 10 height 10
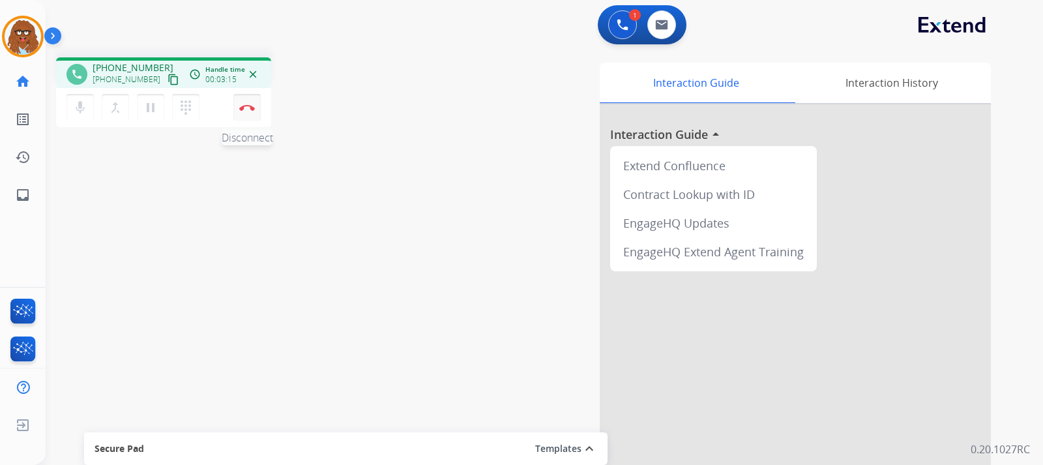
click at [246, 113] on button "Disconnect" at bounding box center [246, 107] width 27 height 27
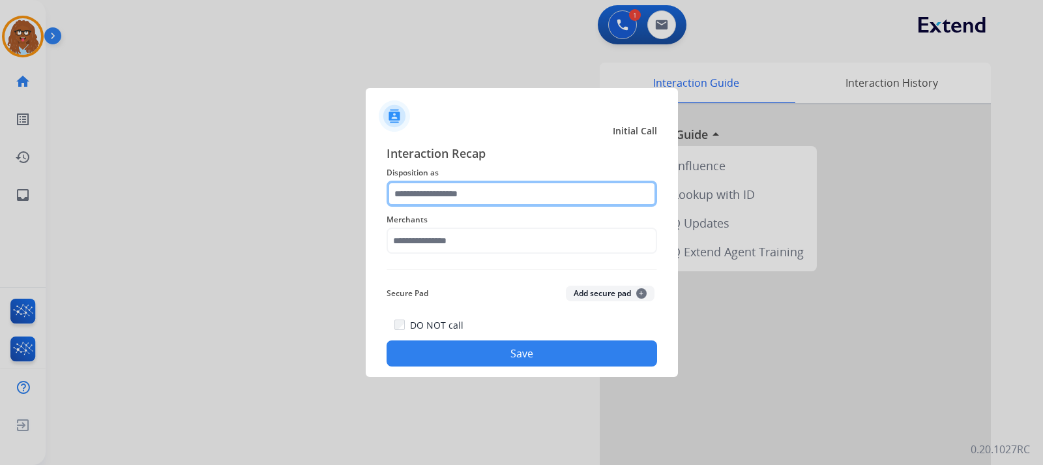
click at [417, 190] on input "text" at bounding box center [522, 194] width 271 height 26
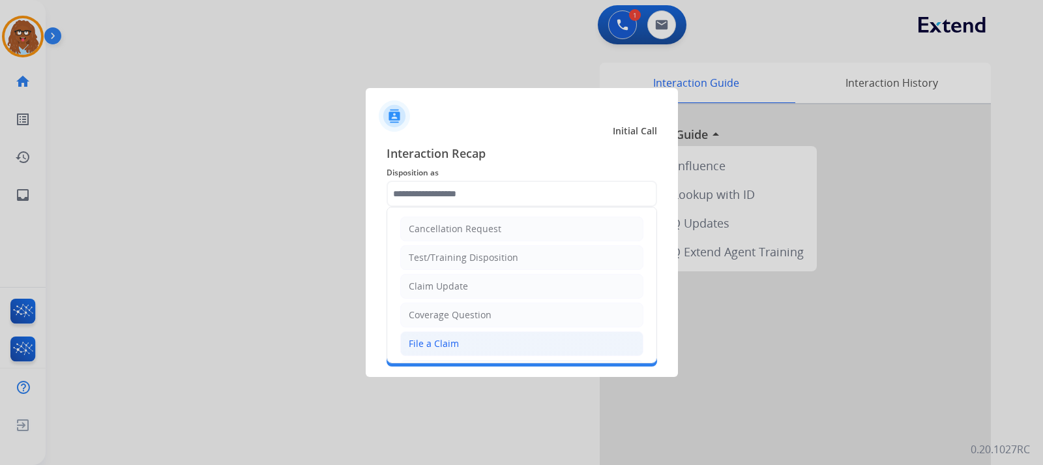
drag, startPoint x: 449, startPoint y: 340, endPoint x: 455, endPoint y: 293, distance: 47.4
click at [449, 339] on div "File a Claim" at bounding box center [434, 343] width 50 height 13
type input "**********"
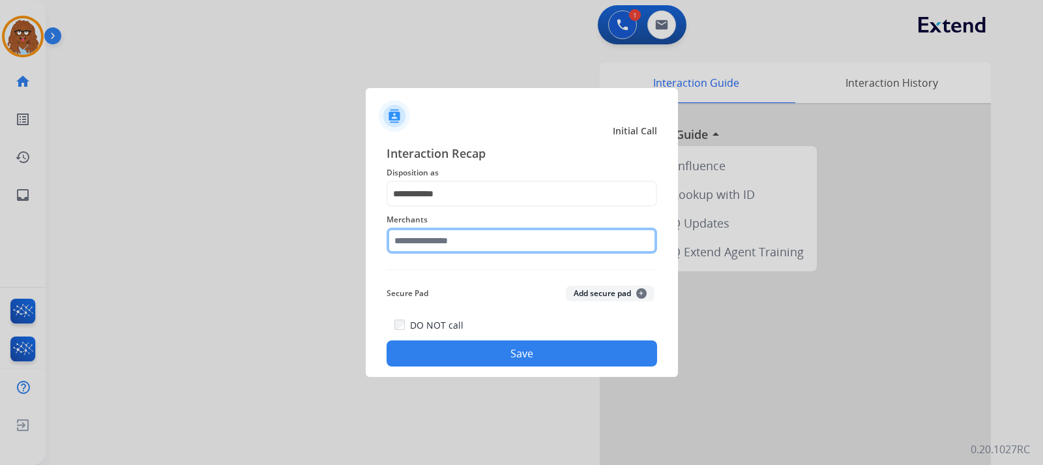
click at [447, 238] on input "text" at bounding box center [522, 241] width 271 height 26
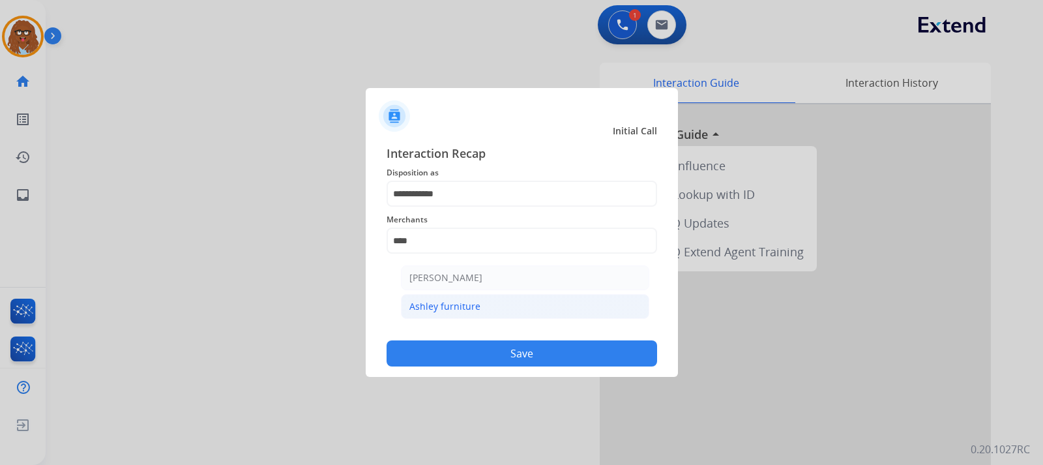
click at [443, 310] on div "Ashley furniture" at bounding box center [445, 306] width 71 height 13
type input "**********"
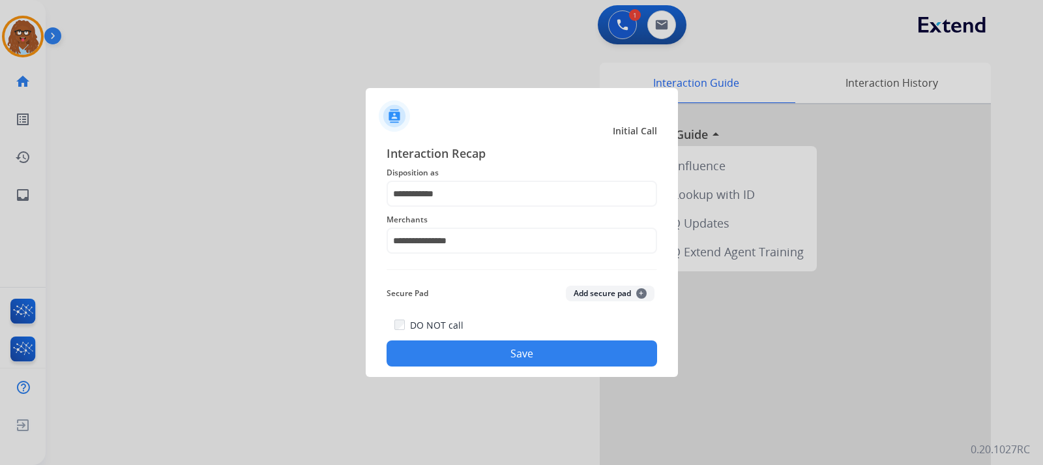
click at [455, 339] on div "DO NOT call Save" at bounding box center [522, 342] width 271 height 50
click at [458, 351] on button "Save" at bounding box center [522, 353] width 271 height 26
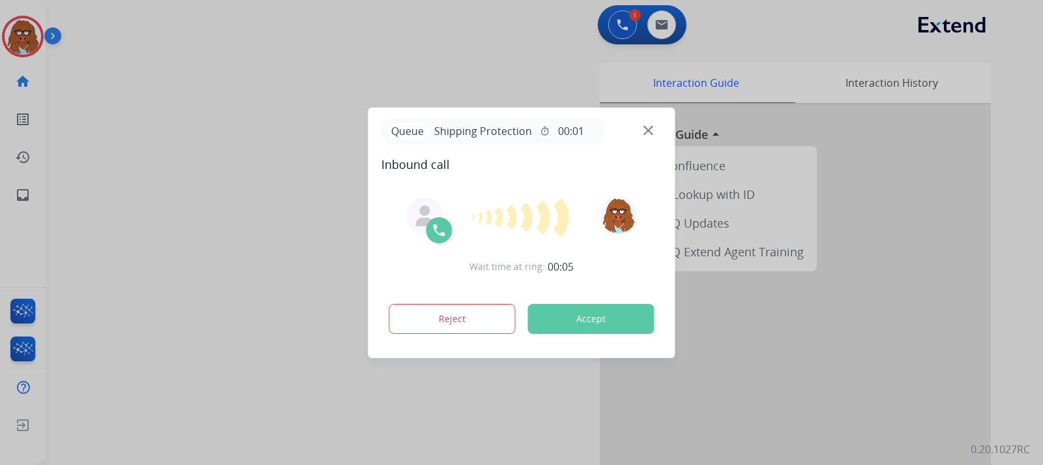
click at [652, 126] on img at bounding box center [649, 130] width 10 height 10
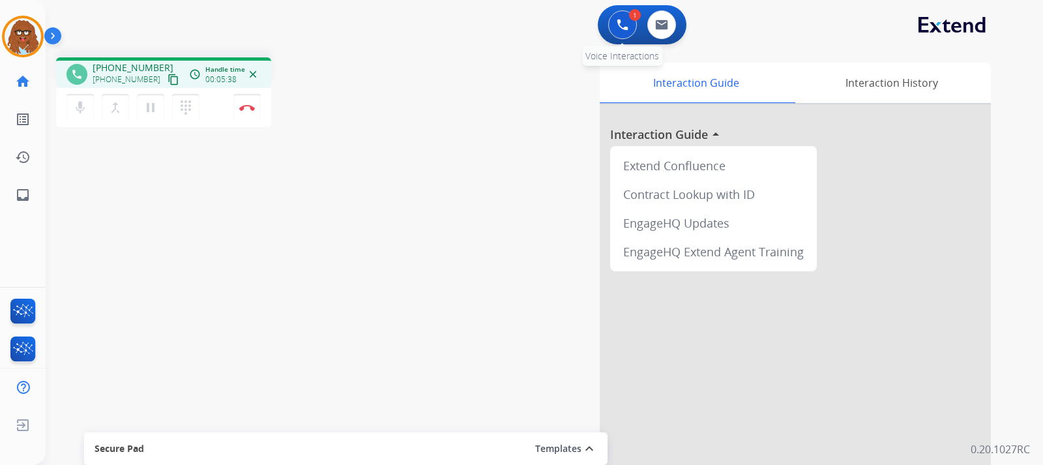
click at [616, 26] on button at bounding box center [622, 24] width 29 height 29
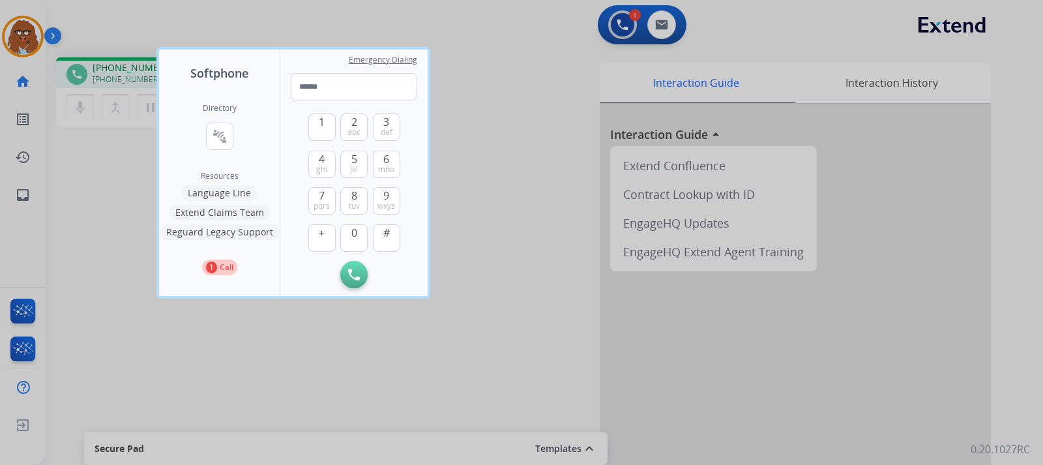
drag, startPoint x: 513, startPoint y: 248, endPoint x: 267, endPoint y: 145, distance: 266.9
click at [509, 241] on div at bounding box center [521, 232] width 1043 height 465
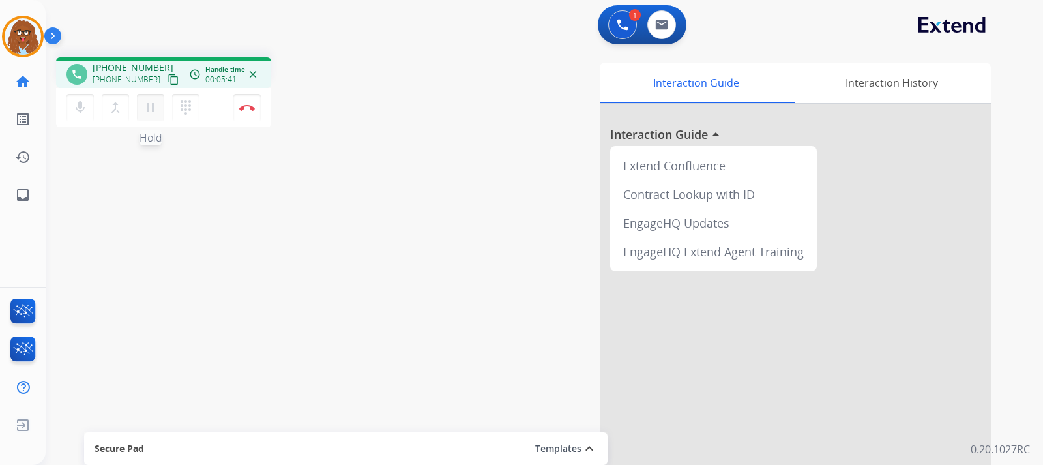
click at [151, 112] on mat-icon "pause" at bounding box center [151, 108] width 16 height 16
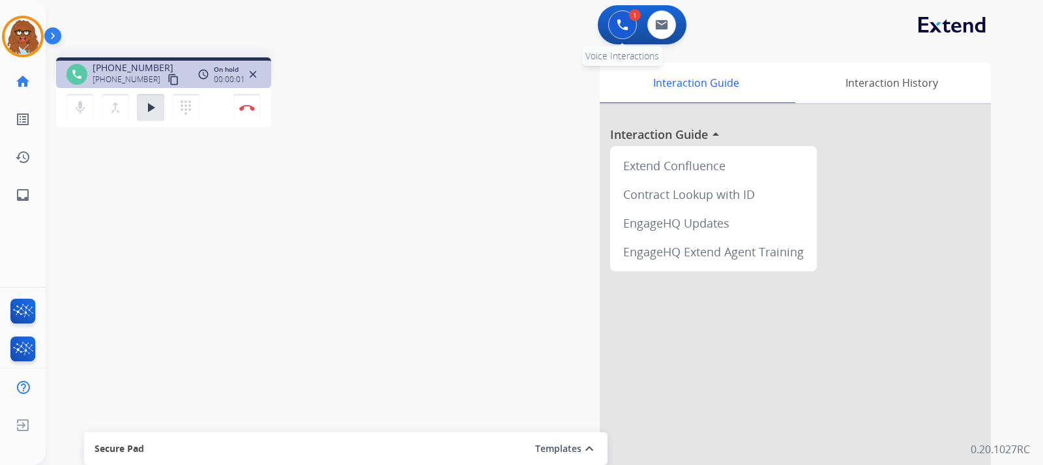
click at [620, 33] on button at bounding box center [622, 24] width 29 height 29
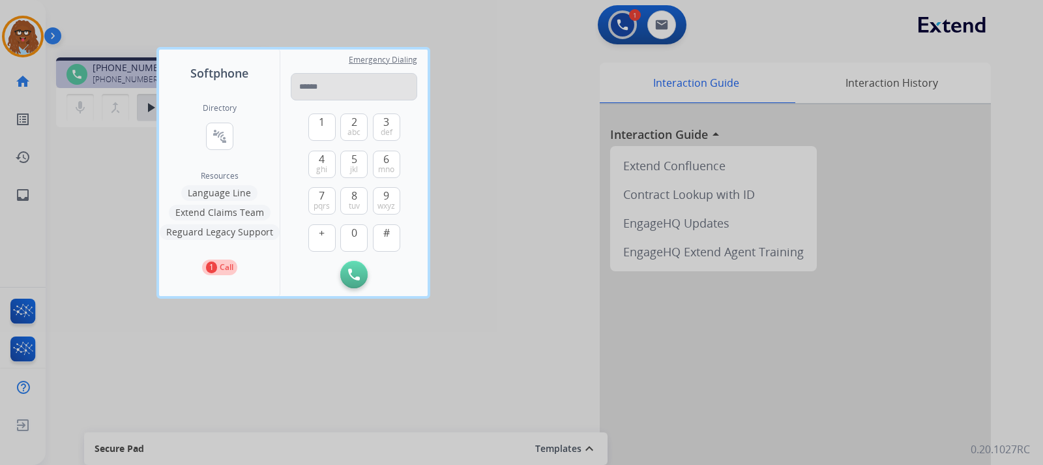
click at [326, 89] on input "tel" at bounding box center [354, 86] width 127 height 27
type input "**********"
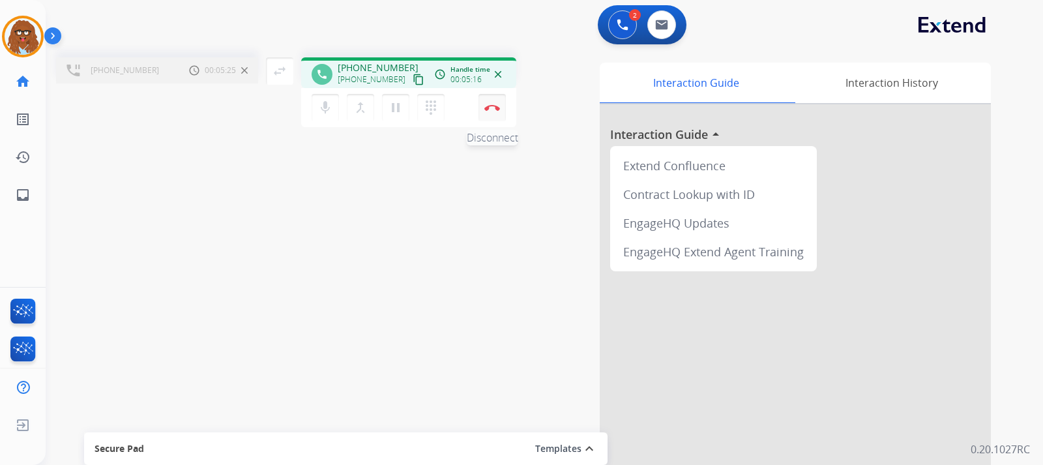
click at [485, 108] on img at bounding box center [493, 107] width 16 height 7
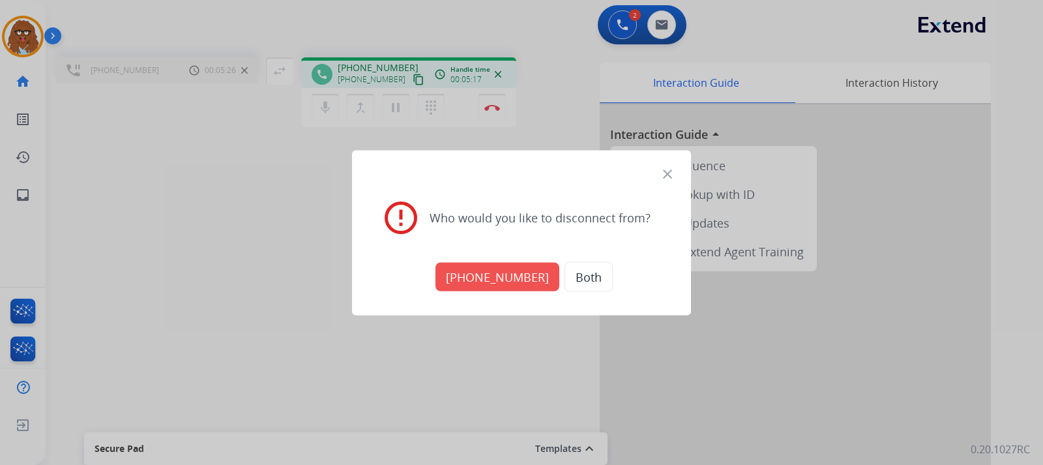
click at [516, 277] on button "[PHONE_NUMBER]" at bounding box center [498, 276] width 124 height 29
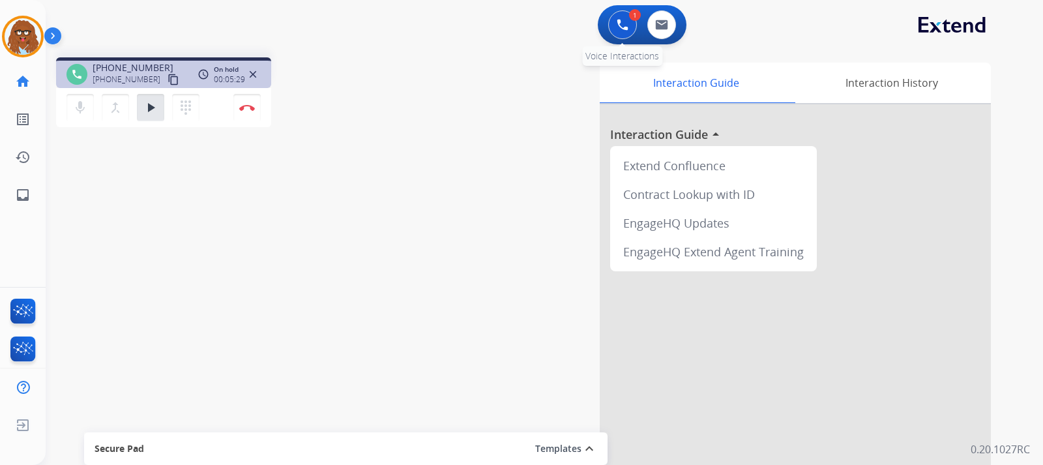
click at [620, 27] on img at bounding box center [623, 25] width 12 height 12
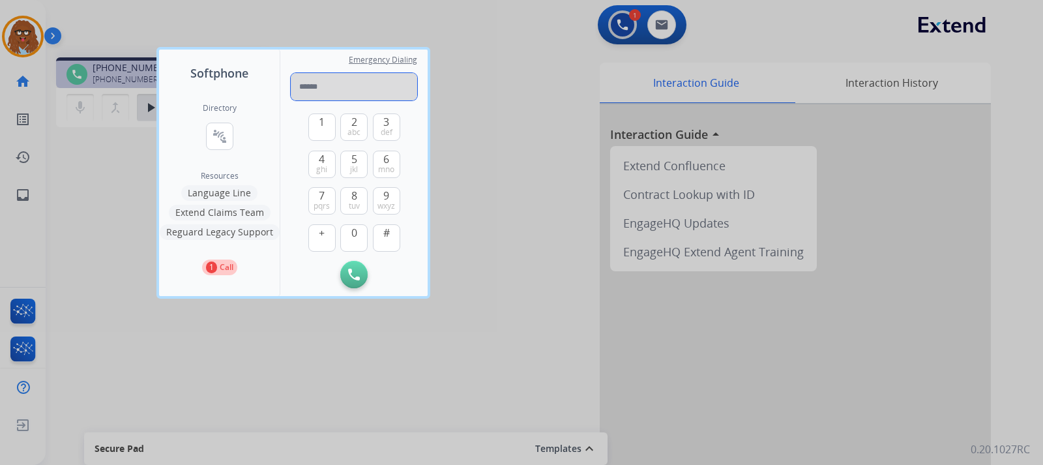
click at [350, 91] on input "tel" at bounding box center [354, 86] width 127 height 27
paste input "**********"
type input "**********"
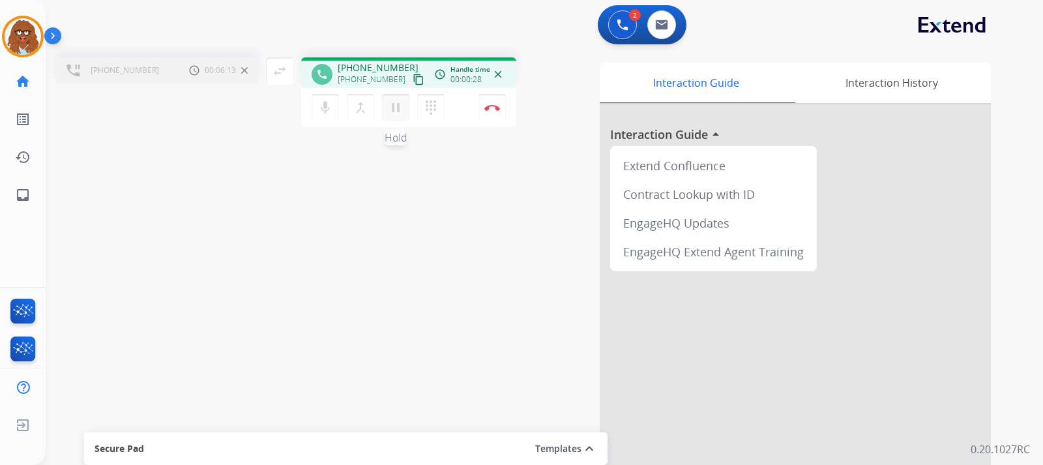
click at [392, 113] on mat-icon "pause" at bounding box center [396, 108] width 16 height 16
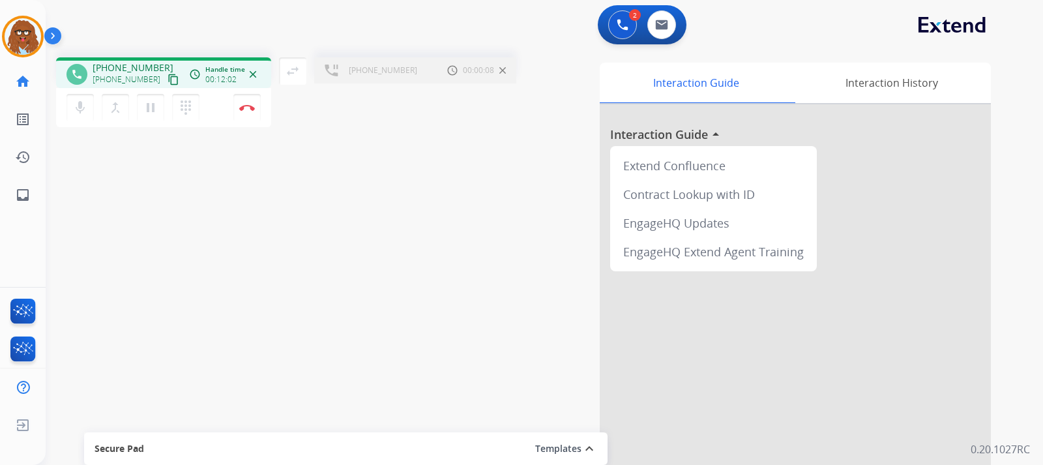
click at [367, 71] on span "[PHONE_NUMBER]" at bounding box center [383, 70] width 68 height 10
click at [153, 113] on mat-icon "pause" at bounding box center [151, 108] width 16 height 16
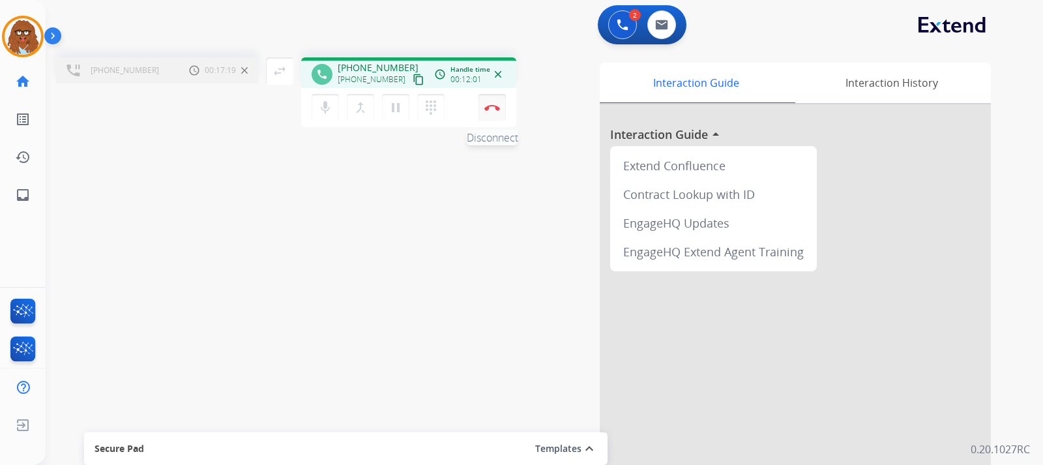
click at [497, 112] on button "Disconnect" at bounding box center [492, 107] width 27 height 27
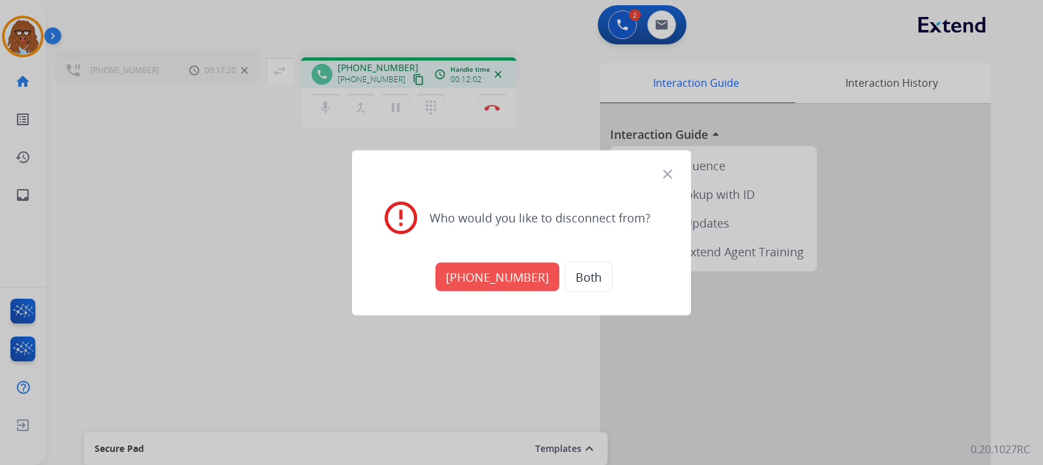
click at [511, 269] on button "[PHONE_NUMBER]" at bounding box center [498, 276] width 124 height 29
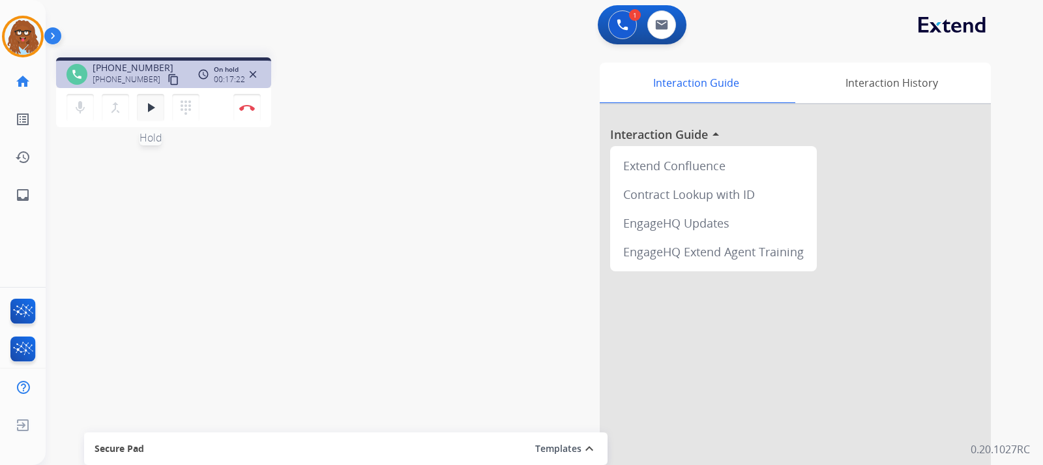
click at [147, 109] on mat-icon "play_arrow" at bounding box center [151, 108] width 16 height 16
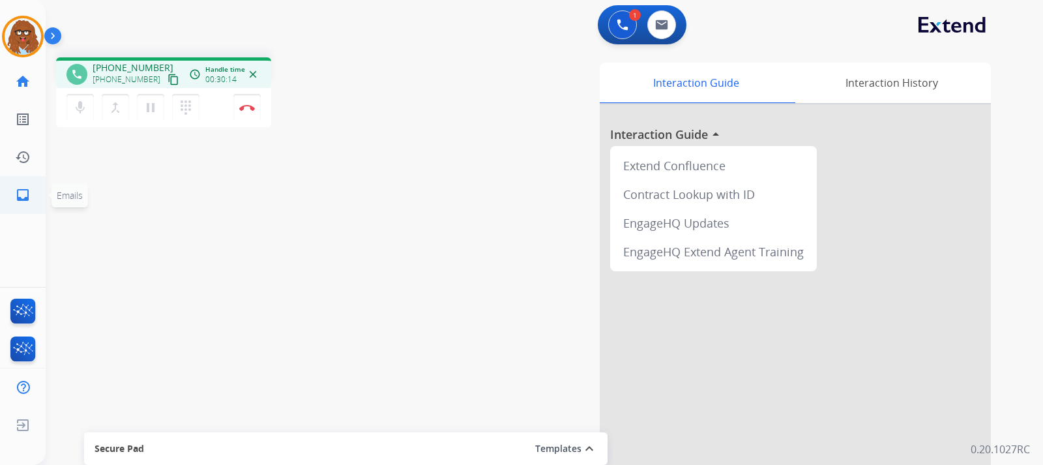
click at [29, 196] on mat-icon "inbox" at bounding box center [23, 195] width 16 height 16
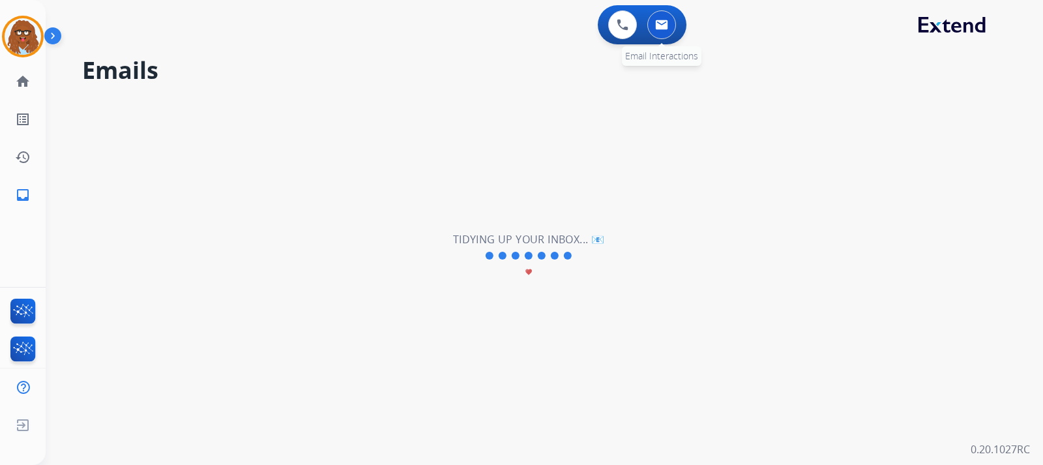
click at [661, 31] on button at bounding box center [662, 24] width 29 height 29
click at [27, 189] on mat-icon "inbox" at bounding box center [23, 195] width 16 height 16
click at [22, 83] on mat-icon "home" at bounding box center [23, 82] width 16 height 16
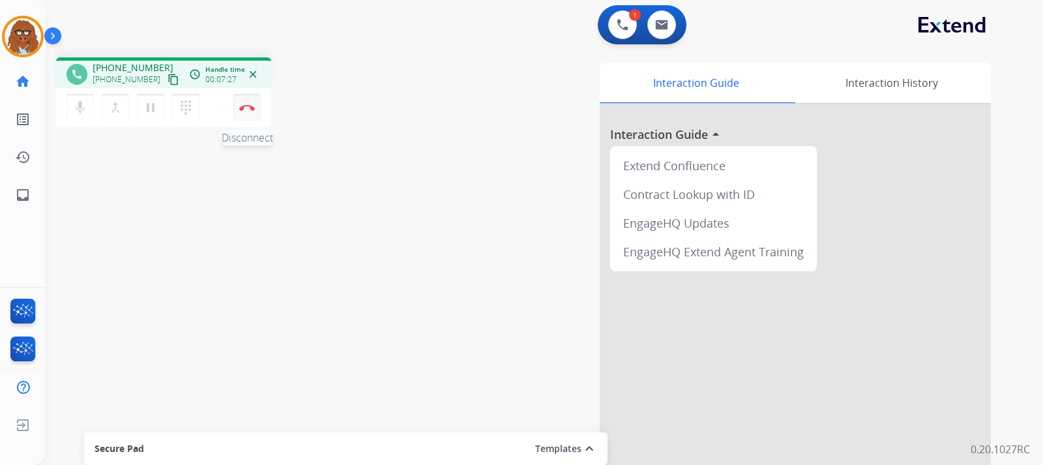
click at [247, 110] on img at bounding box center [247, 107] width 16 height 7
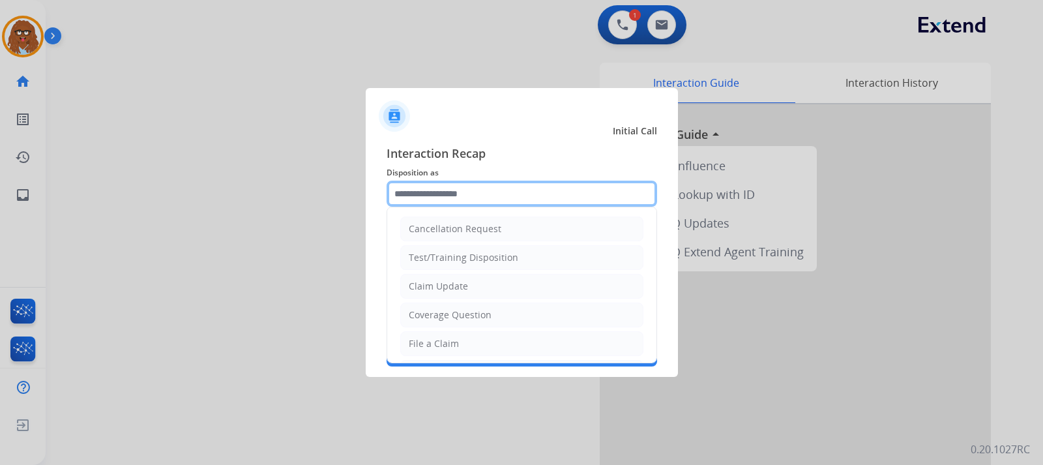
click at [504, 194] on input "text" at bounding box center [522, 194] width 271 height 26
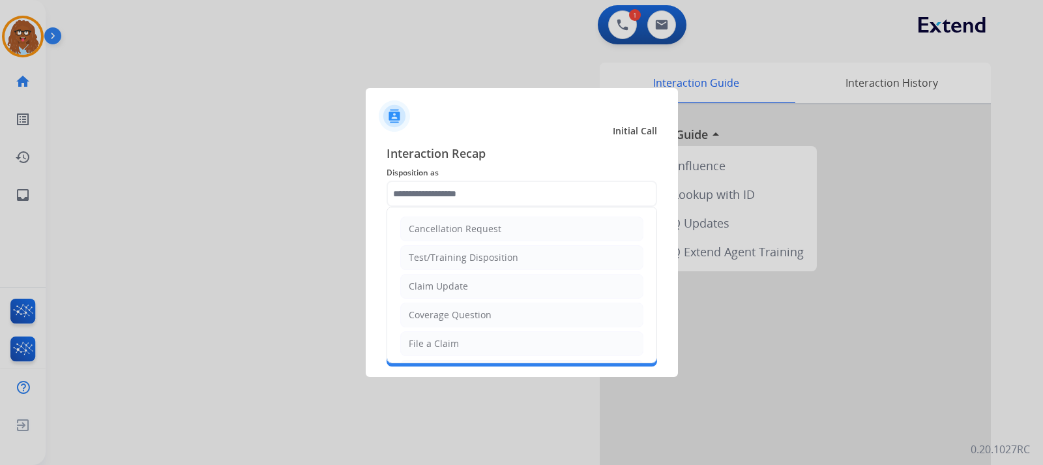
drag, startPoint x: 451, startPoint y: 346, endPoint x: 444, endPoint y: 298, distance: 48.8
click at [451, 346] on div "File a Claim" at bounding box center [434, 343] width 50 height 13
type input "**********"
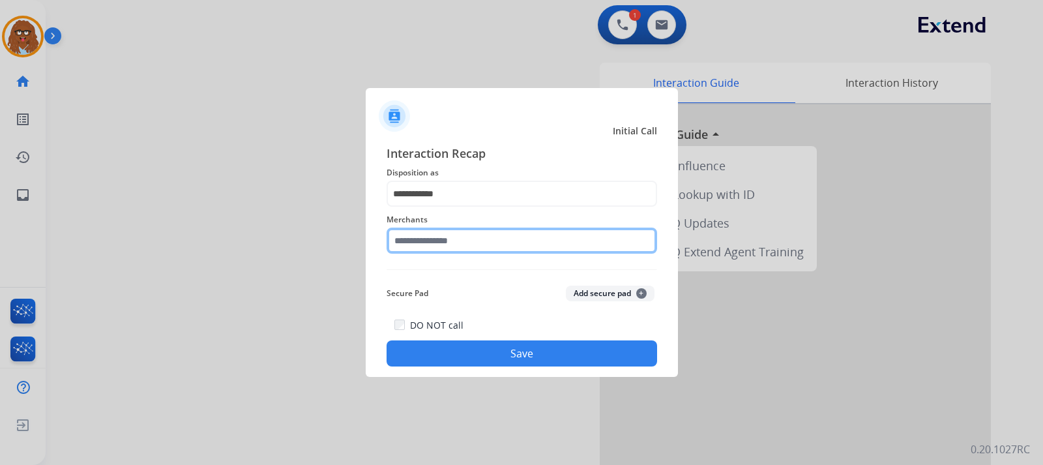
click at [442, 245] on input "text" at bounding box center [522, 241] width 271 height 26
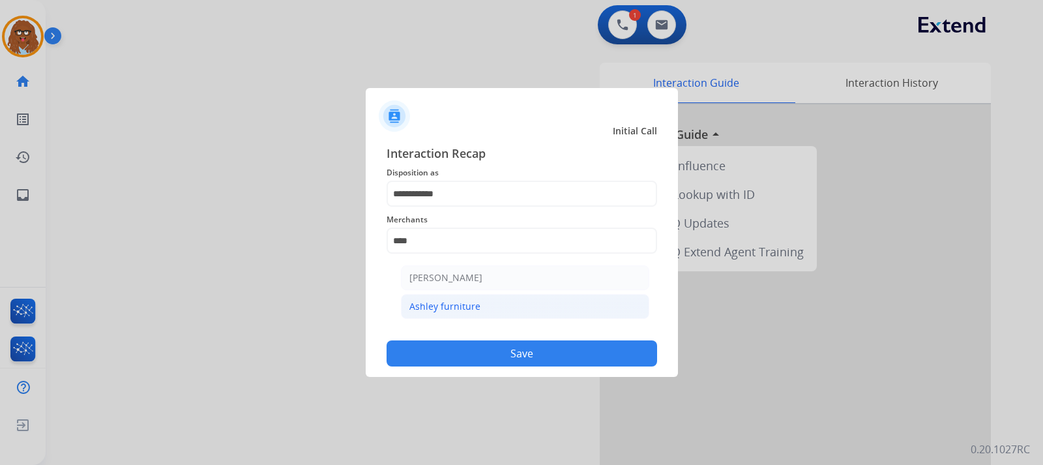
drag, startPoint x: 440, startPoint y: 305, endPoint x: 443, endPoint y: 314, distance: 10.3
click at [440, 305] on div "Ashley furniture" at bounding box center [445, 306] width 71 height 13
type input "**********"
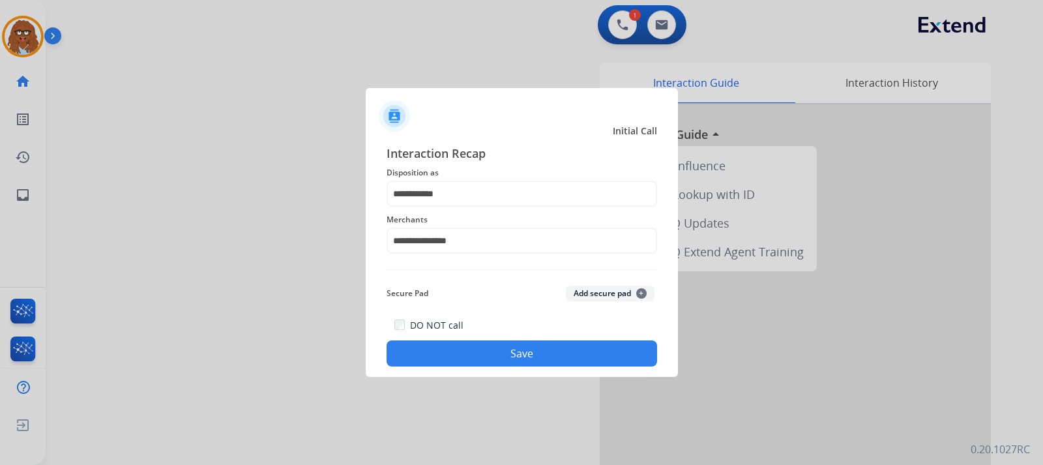
click at [457, 356] on button "Save" at bounding box center [522, 353] width 271 height 26
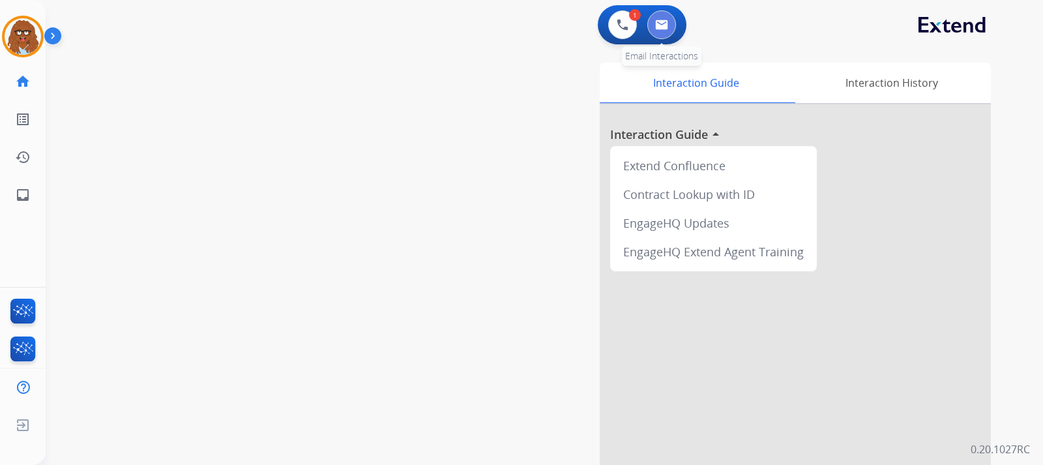
click at [658, 38] on button at bounding box center [662, 24] width 29 height 29
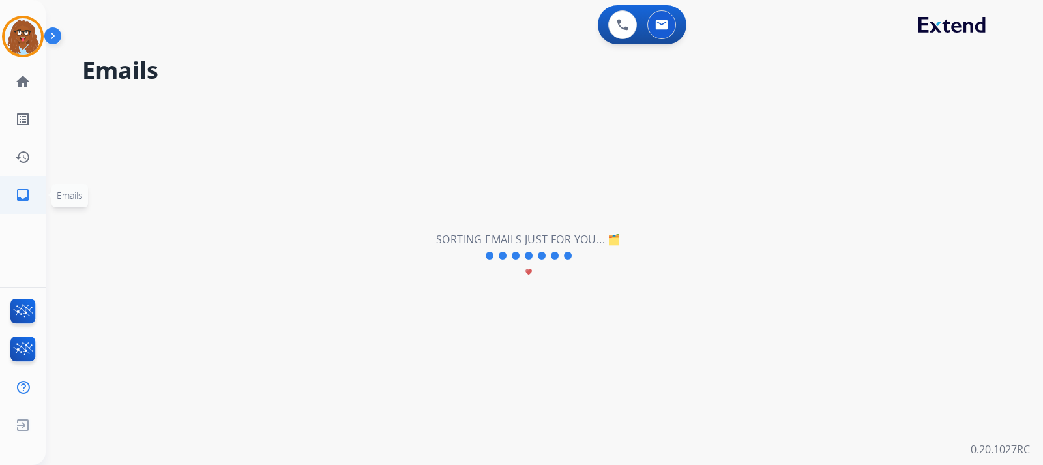
click at [33, 190] on link "inbox Emails" at bounding box center [23, 195] width 37 height 37
click at [28, 91] on link "home Home" at bounding box center [23, 81] width 37 height 37
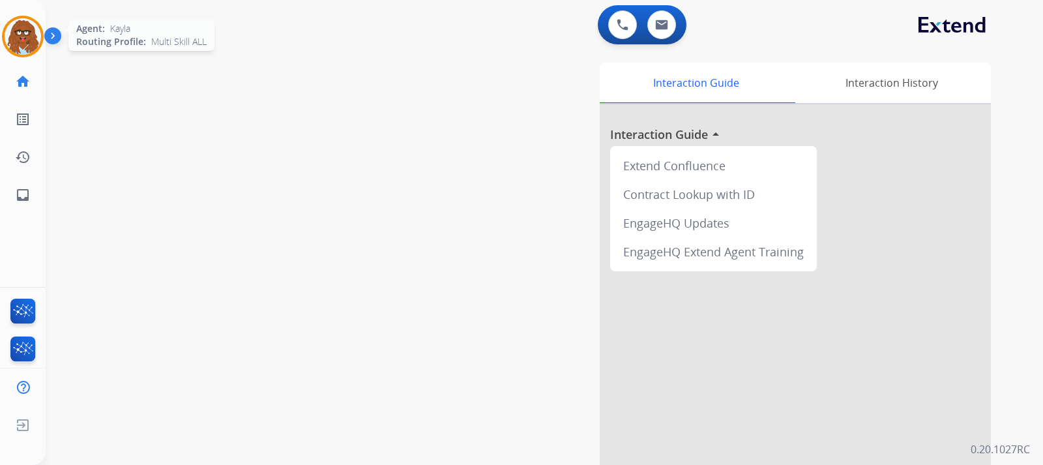
click at [20, 44] on img at bounding box center [23, 36] width 37 height 37
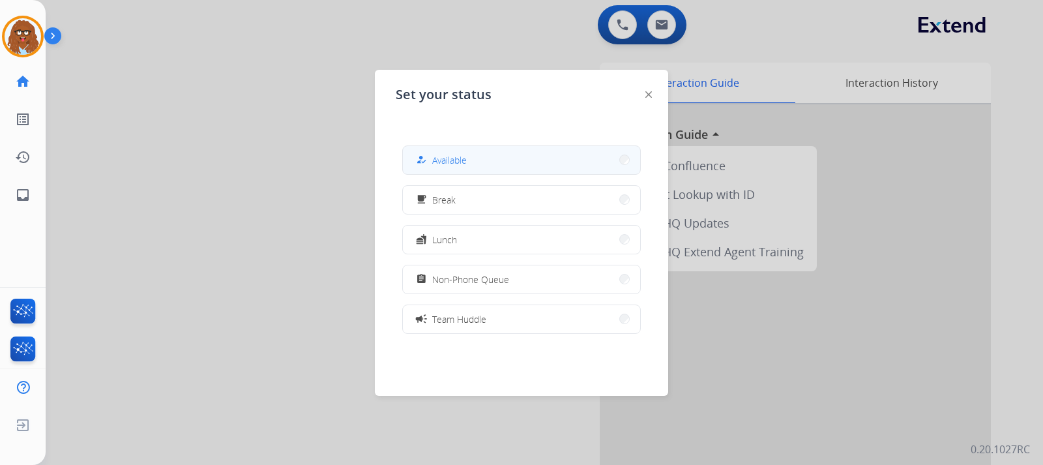
click at [430, 164] on div "how_to_reg" at bounding box center [422, 160] width 19 height 16
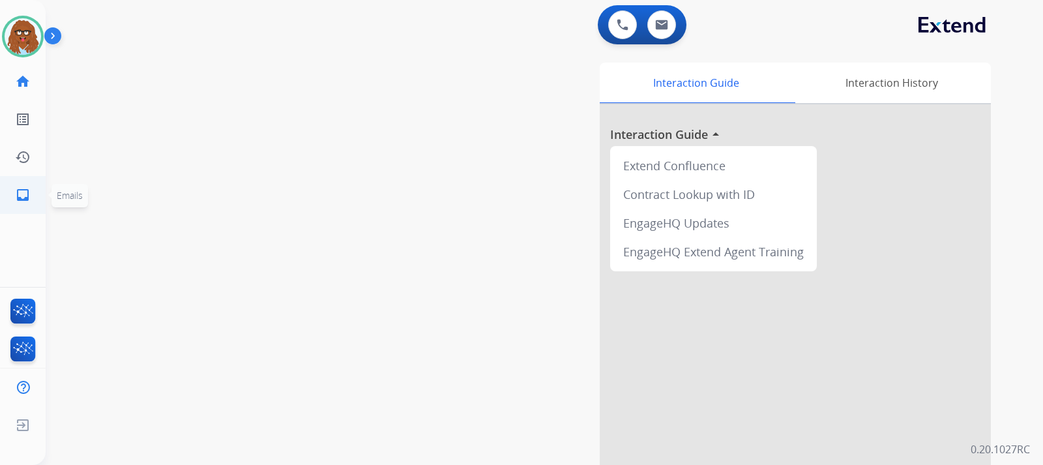
click at [24, 192] on mat-icon "inbox" at bounding box center [23, 195] width 16 height 16
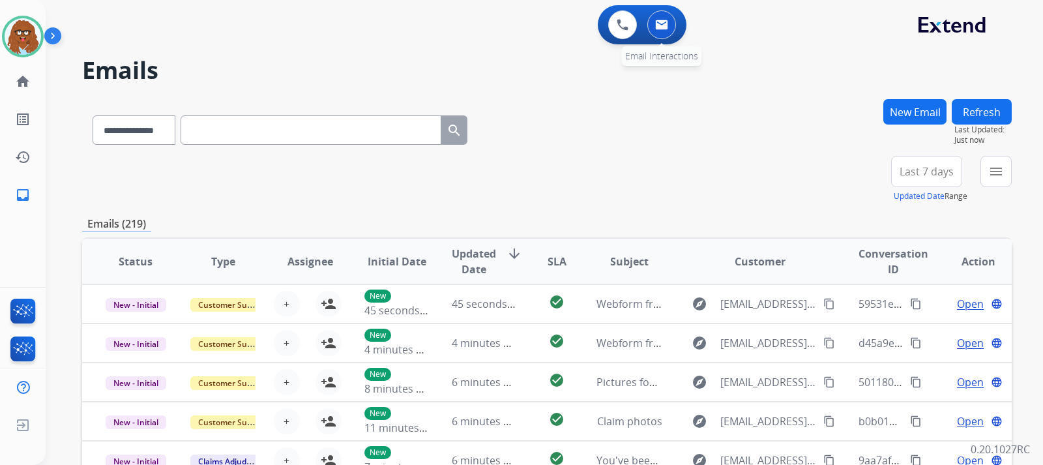
click at [674, 23] on button at bounding box center [662, 24] width 29 height 29
click at [651, 33] on button at bounding box center [662, 24] width 29 height 29
click at [661, 28] on img at bounding box center [661, 25] width 13 height 10
click at [668, 31] on button at bounding box center [662, 24] width 29 height 29
click at [892, 105] on button "New Email" at bounding box center [915, 111] width 63 height 25
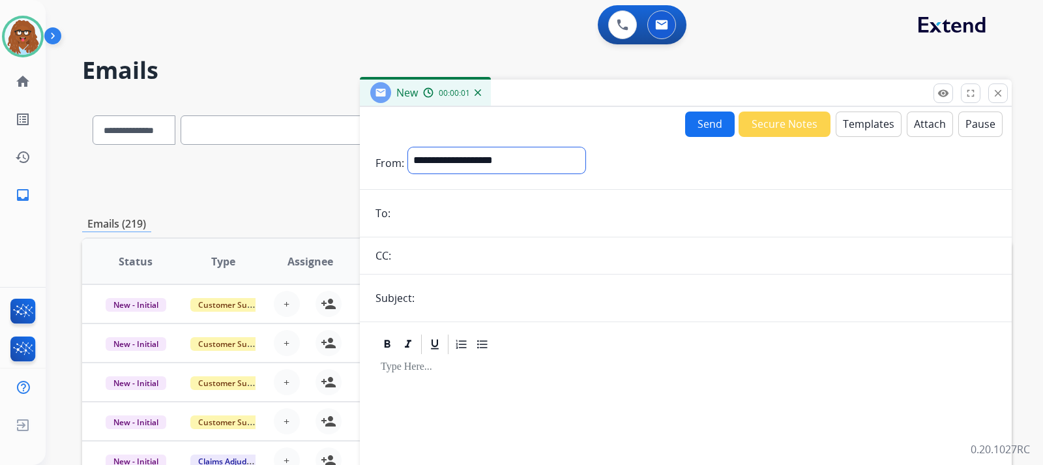
click at [524, 148] on select "**********" at bounding box center [496, 160] width 177 height 26
select select "**********"
click at [408, 147] on select "**********" at bounding box center [496, 160] width 177 height 26
click at [480, 219] on input "email" at bounding box center [696, 215] width 602 height 26
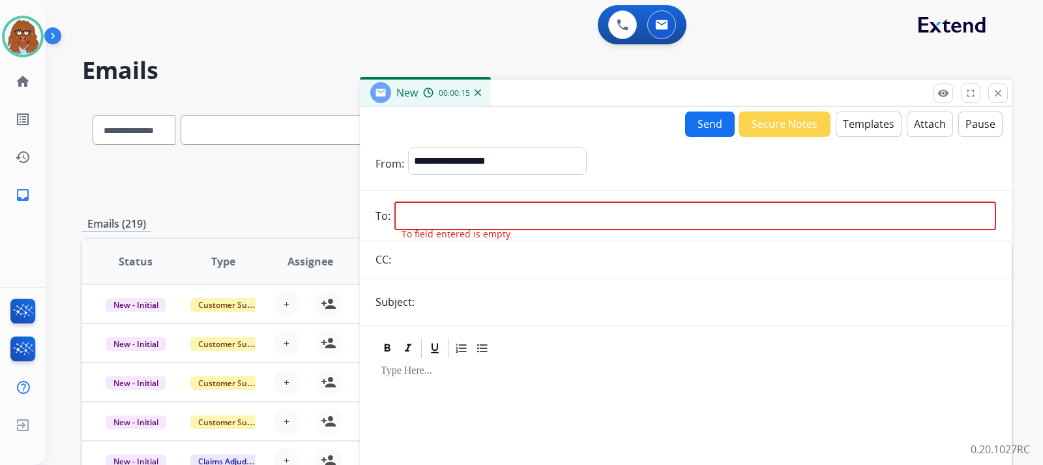
paste input "**********"
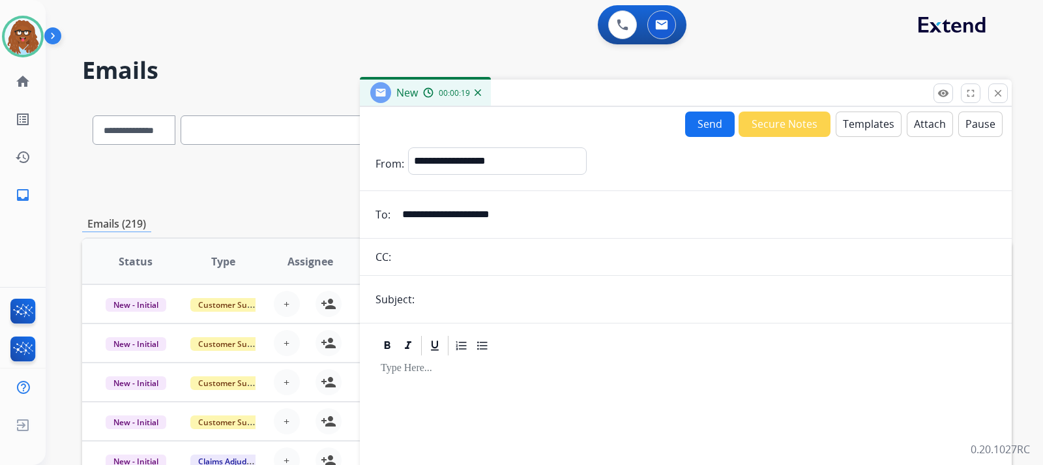
type input "**********"
click at [462, 310] on input "text" at bounding box center [708, 299] width 578 height 26
type input "**********"
click at [858, 128] on button "Templates" at bounding box center [869, 124] width 66 height 25
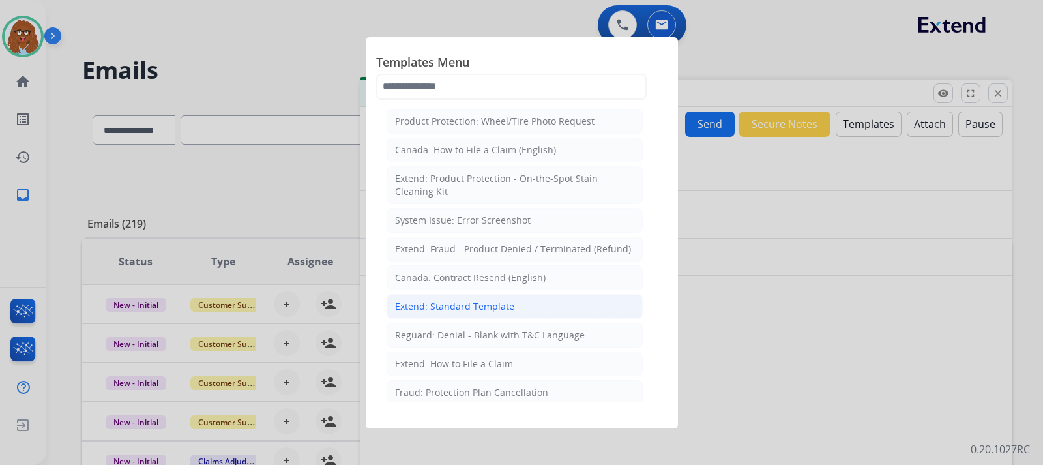
click at [457, 307] on div "Extend: Standard Template" at bounding box center [454, 306] width 119 height 13
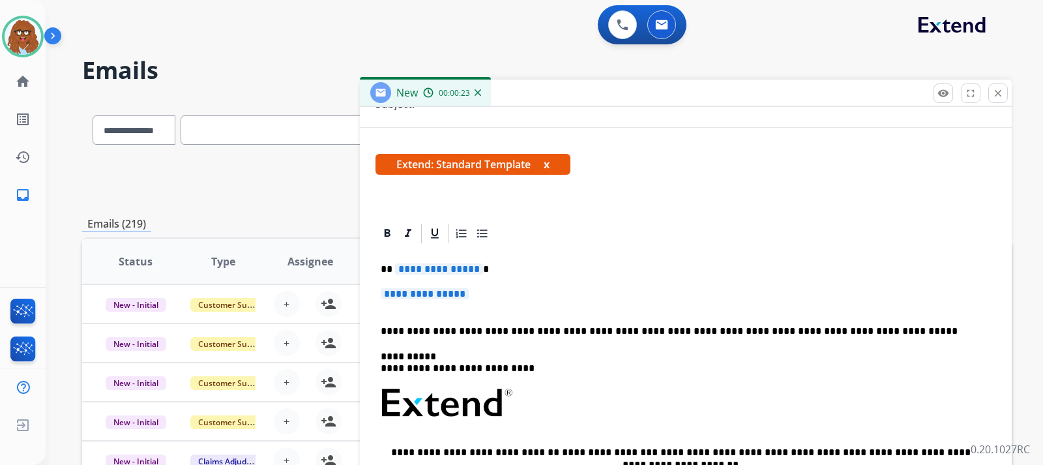
scroll to position [196, 0]
click at [494, 299] on p "**********" at bounding box center [686, 300] width 610 height 24
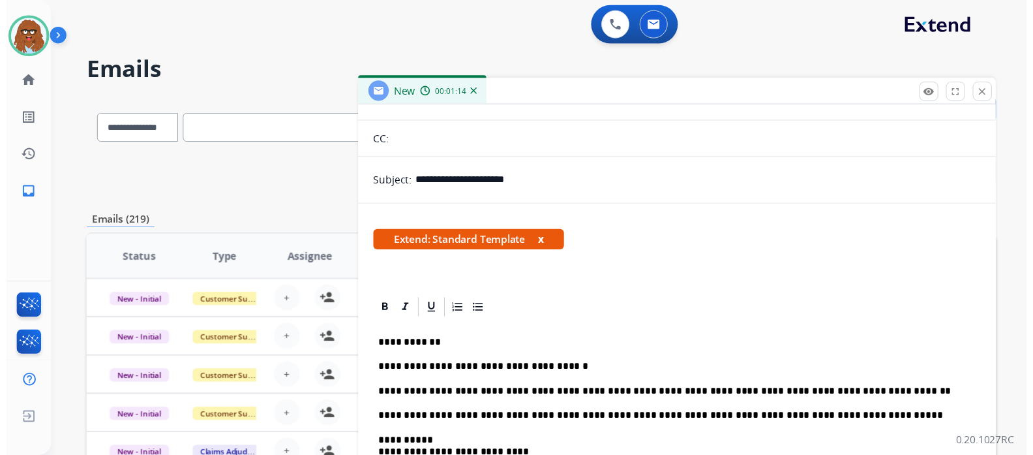
scroll to position [0, 0]
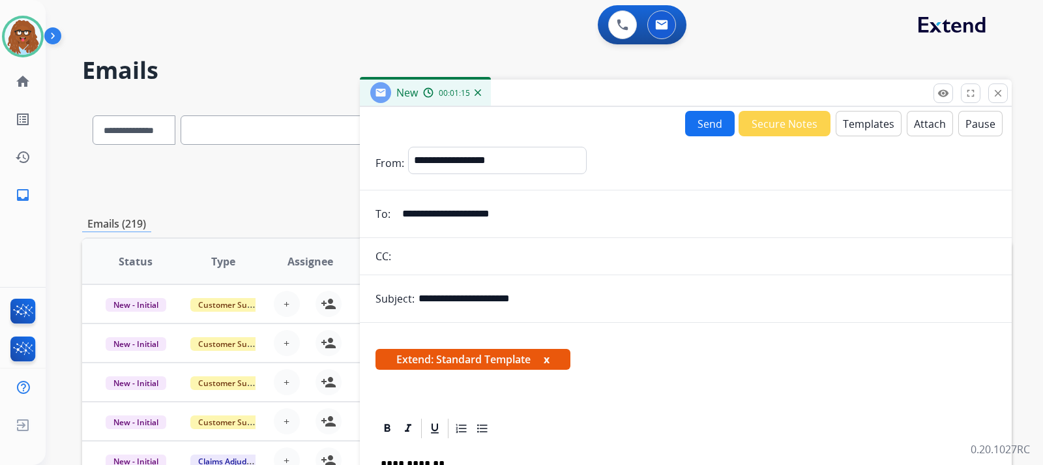
click at [699, 125] on button "Send" at bounding box center [710, 123] width 50 height 25
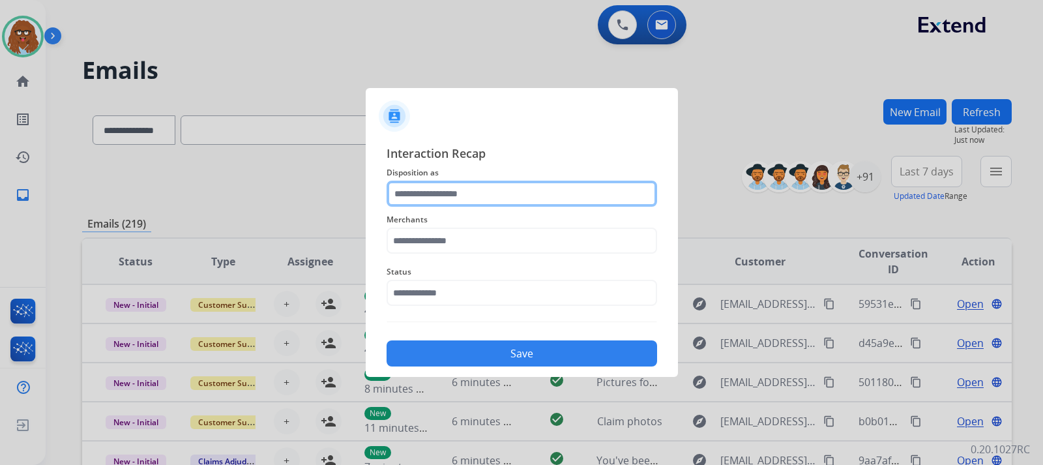
click at [499, 188] on input "text" at bounding box center [522, 194] width 271 height 26
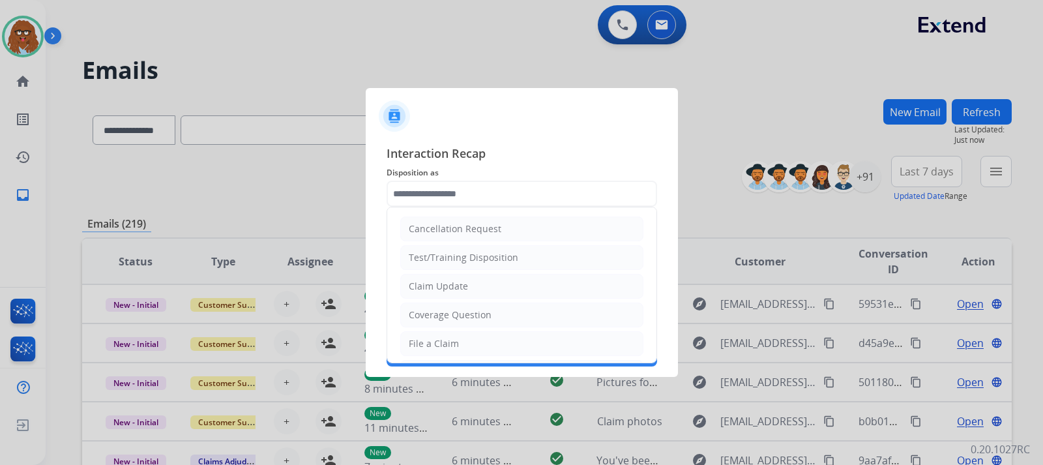
drag, startPoint x: 442, startPoint y: 340, endPoint x: 456, endPoint y: 298, distance: 44.8
click at [443, 338] on div "File a Claim" at bounding box center [434, 343] width 50 height 13
type input "**********"
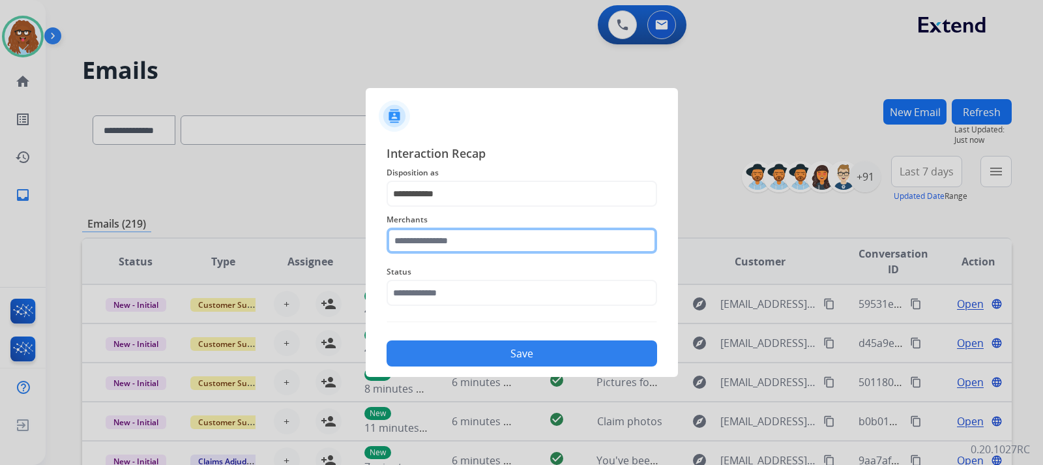
click at [462, 241] on input "text" at bounding box center [522, 241] width 271 height 26
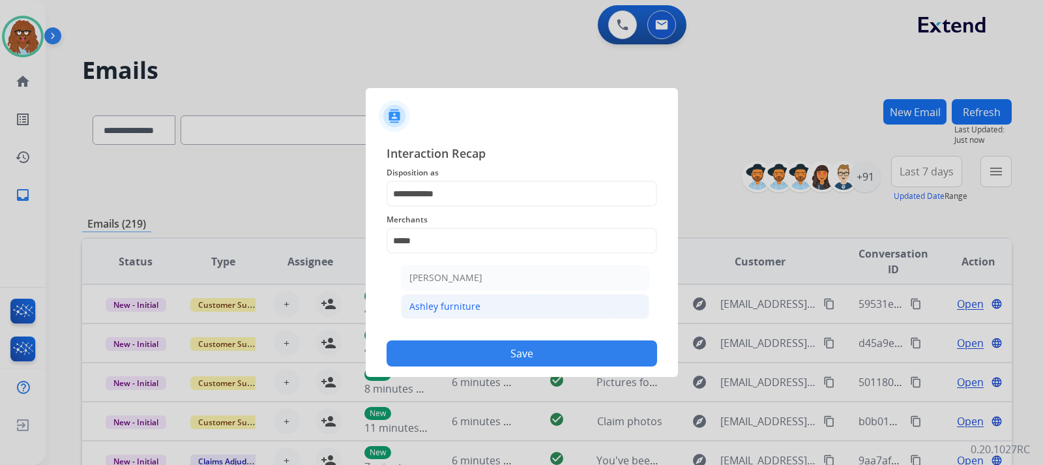
click at [458, 303] on div "Ashley furniture" at bounding box center [445, 306] width 71 height 13
type input "**********"
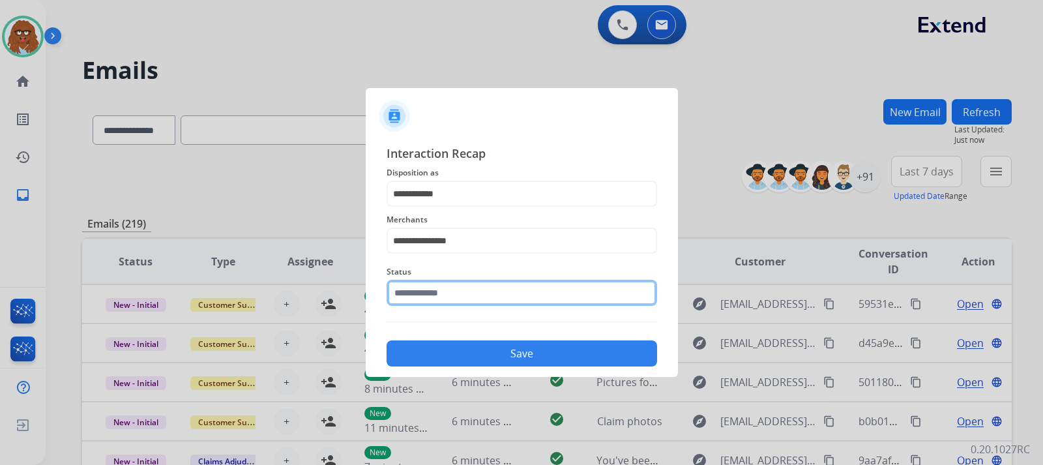
click at [453, 301] on div "Status" at bounding box center [522, 285] width 271 height 52
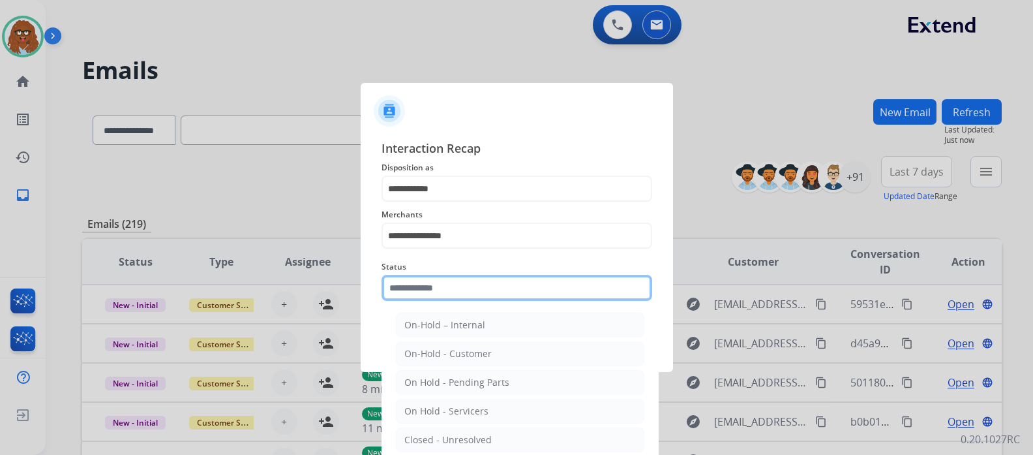
scroll to position [47, 0]
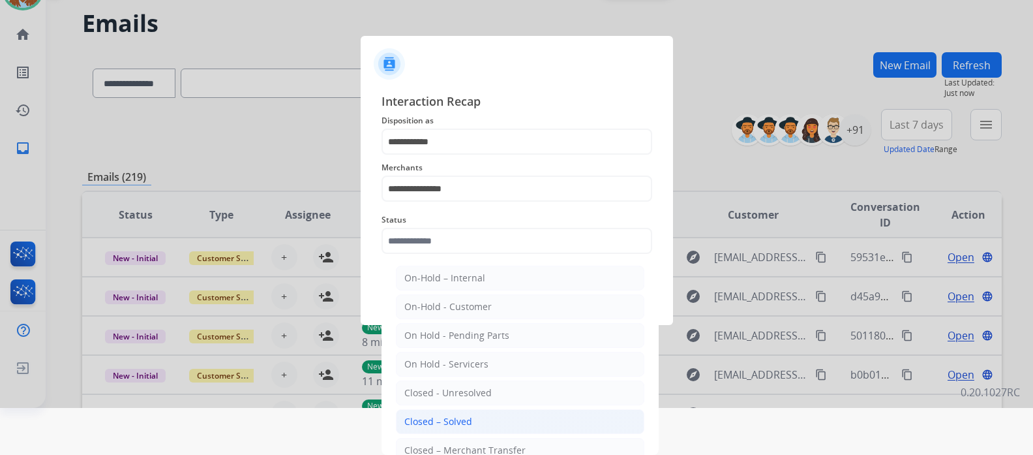
click at [456, 417] on div "Closed – Solved" at bounding box center [438, 421] width 68 height 13
type input "**********"
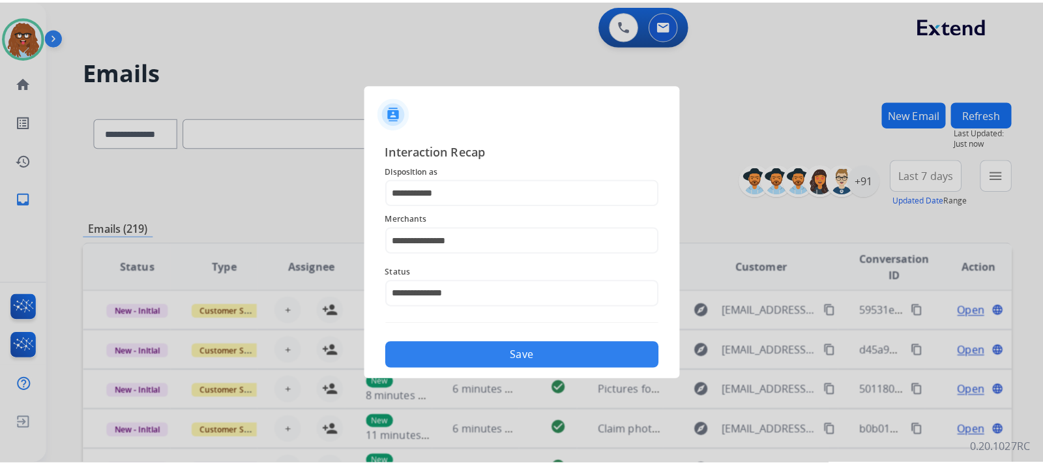
scroll to position [0, 0]
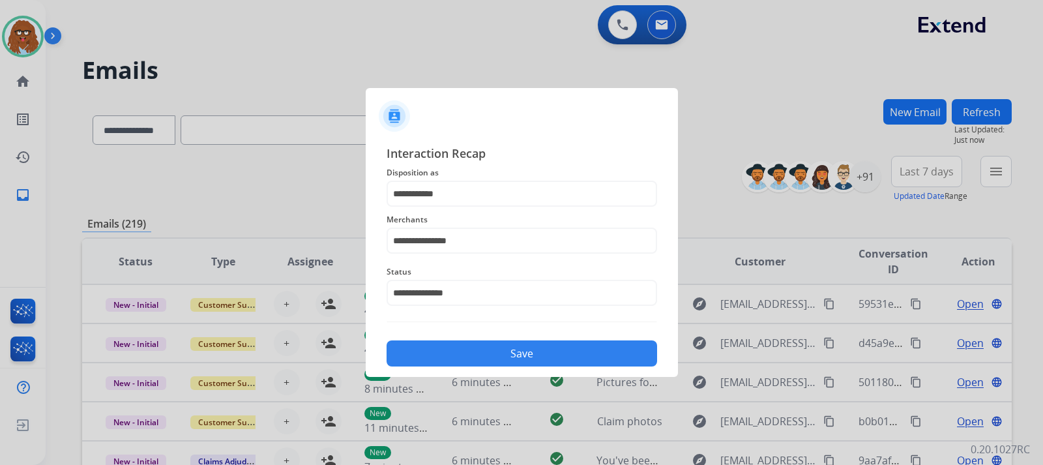
click at [472, 349] on button "Save" at bounding box center [522, 353] width 271 height 26
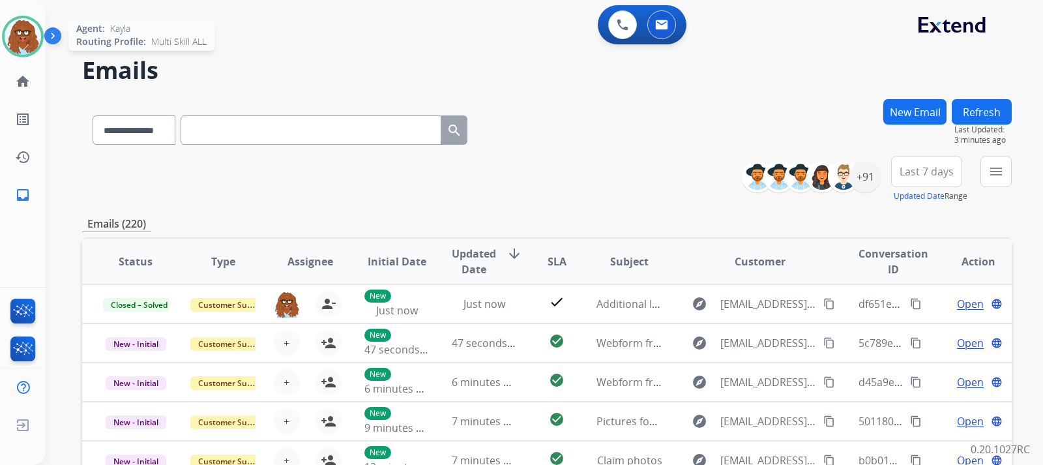
click at [22, 26] on img at bounding box center [23, 36] width 37 height 37
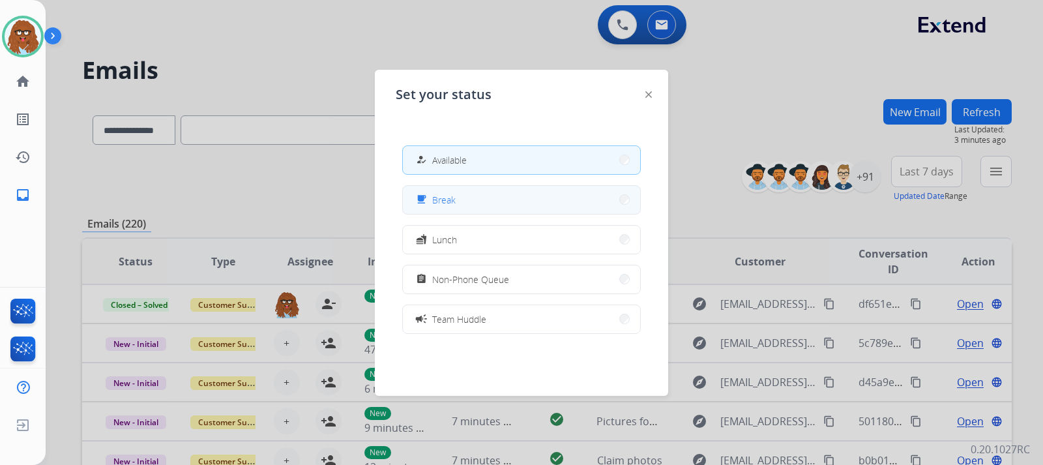
click at [453, 201] on span "Break" at bounding box center [443, 200] width 23 height 14
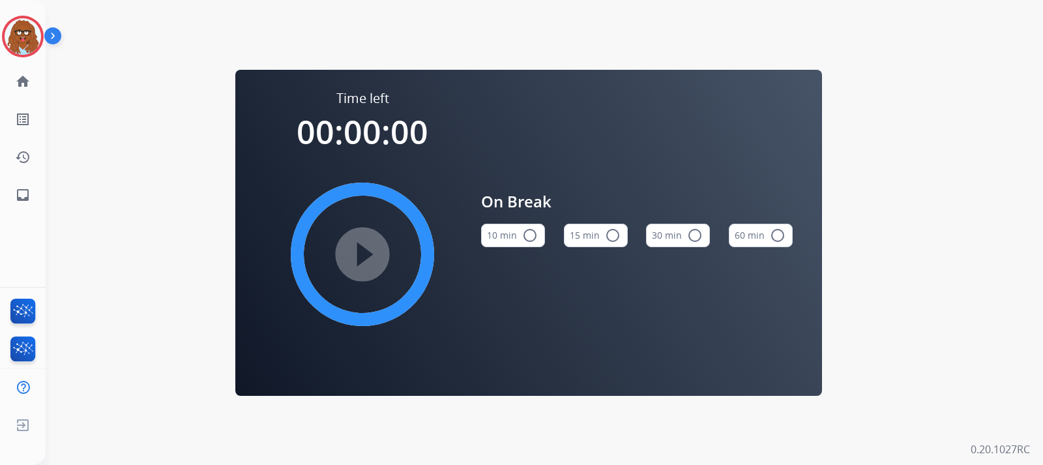
click at [522, 240] on mat-icon "radio_button_unchecked" at bounding box center [530, 236] width 16 height 16
click at [370, 252] on mat-icon "play_circle_filled" at bounding box center [363, 255] width 16 height 16
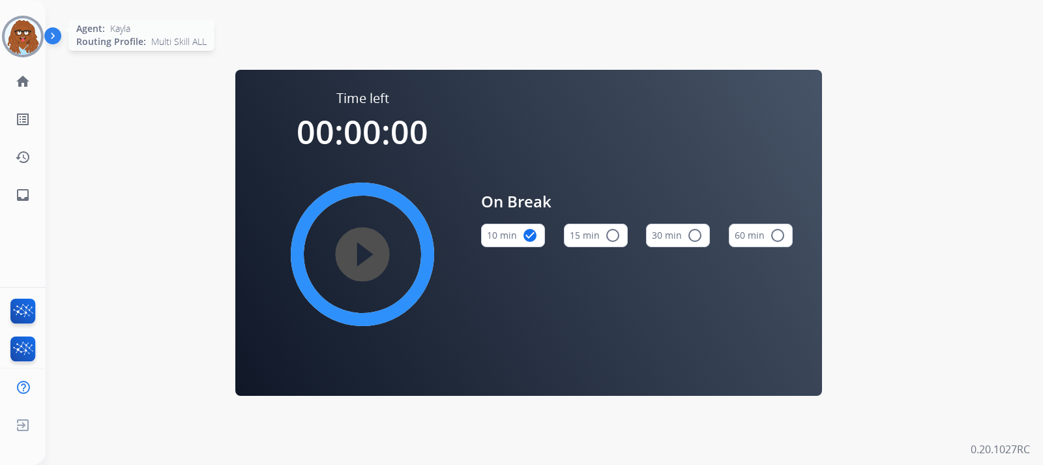
click at [32, 48] on img at bounding box center [23, 36] width 37 height 37
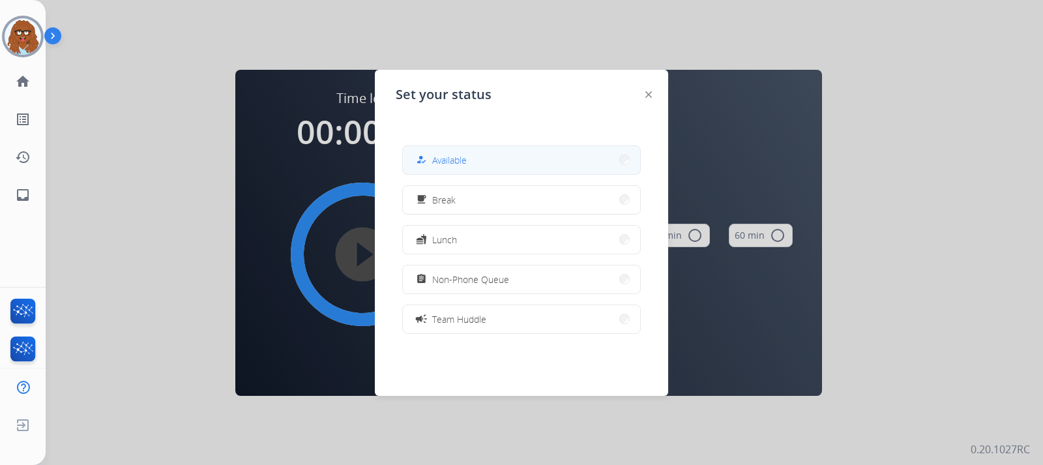
click at [512, 162] on button "how_to_reg Available" at bounding box center [521, 160] width 237 height 28
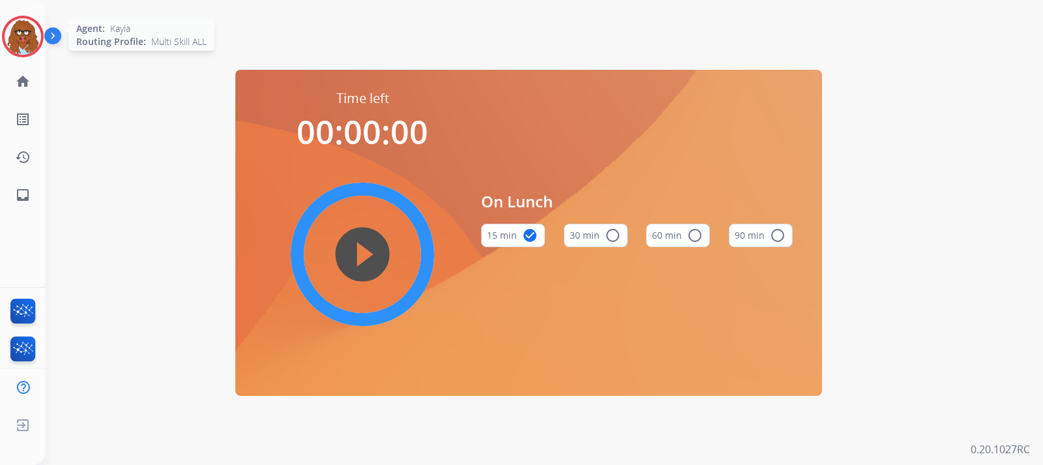
click at [22, 38] on img at bounding box center [23, 36] width 37 height 37
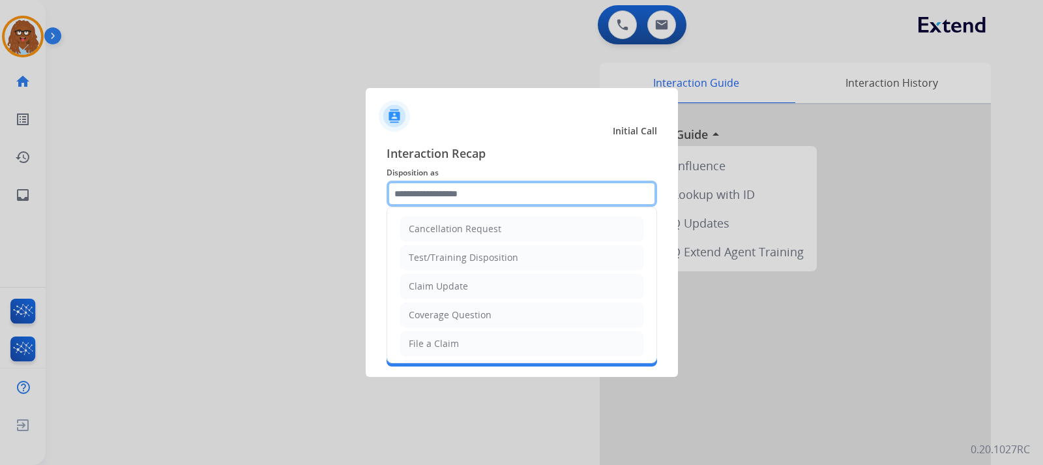
click at [433, 193] on input "text" at bounding box center [522, 194] width 271 height 26
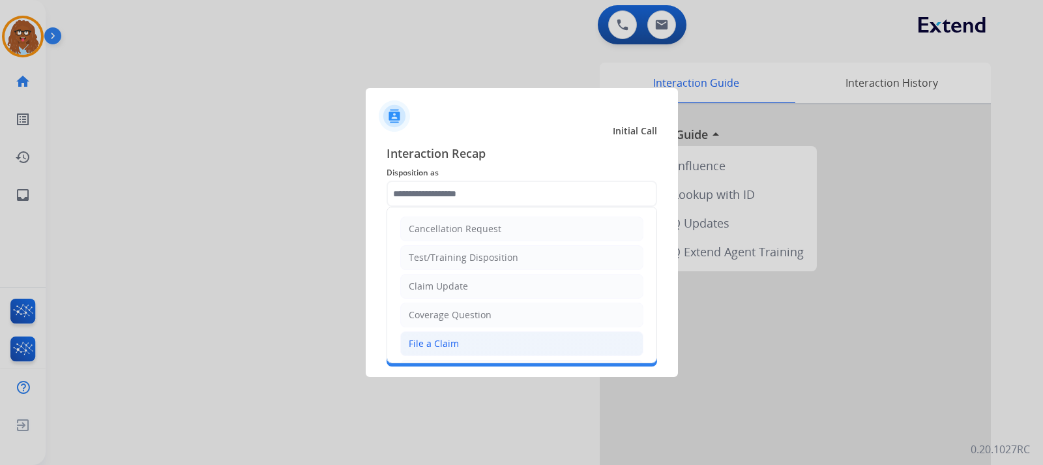
click at [465, 340] on li "File a Claim" at bounding box center [521, 343] width 243 height 25
type input "**********"
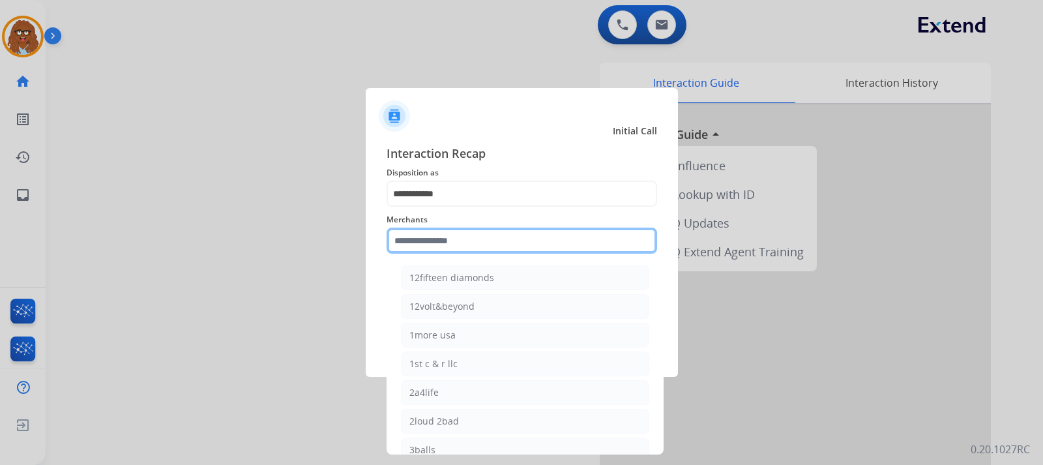
click at [468, 237] on input "text" at bounding box center [522, 241] width 271 height 26
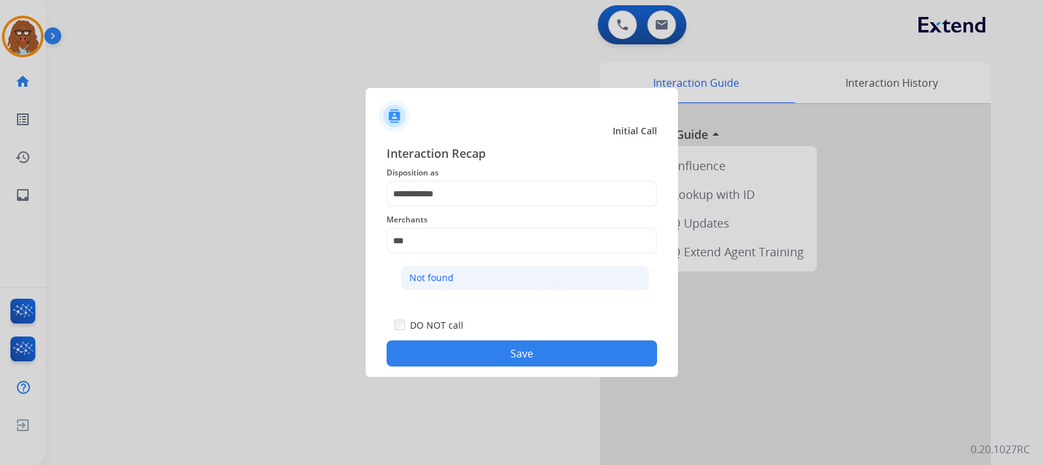
click at [432, 269] on li "Not found" at bounding box center [525, 277] width 248 height 25
type input "*********"
click at [502, 363] on button "Save" at bounding box center [522, 353] width 271 height 26
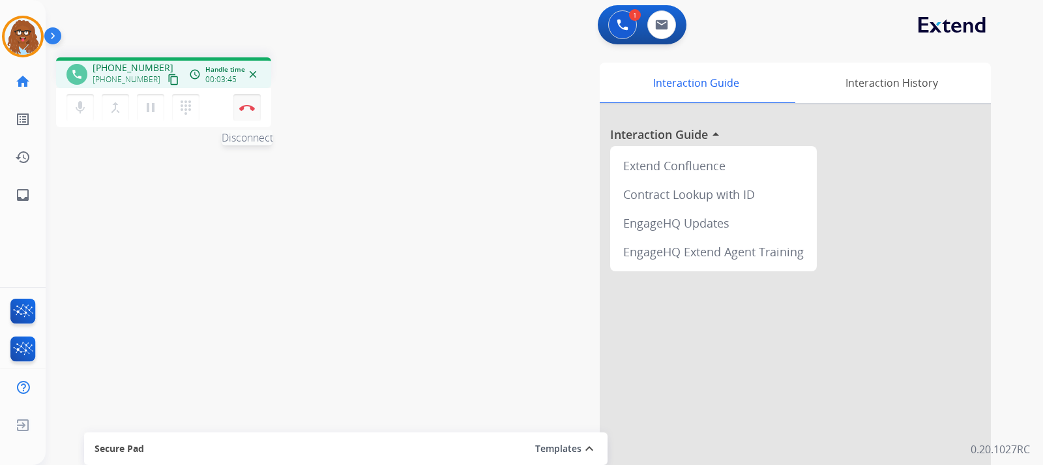
click at [252, 106] on img at bounding box center [247, 107] width 16 height 7
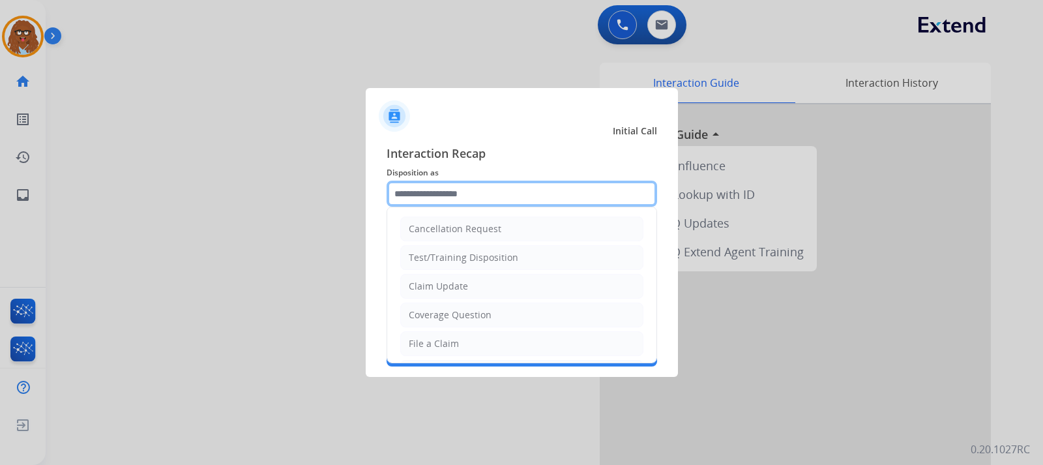
click at [418, 190] on input "text" at bounding box center [522, 194] width 271 height 26
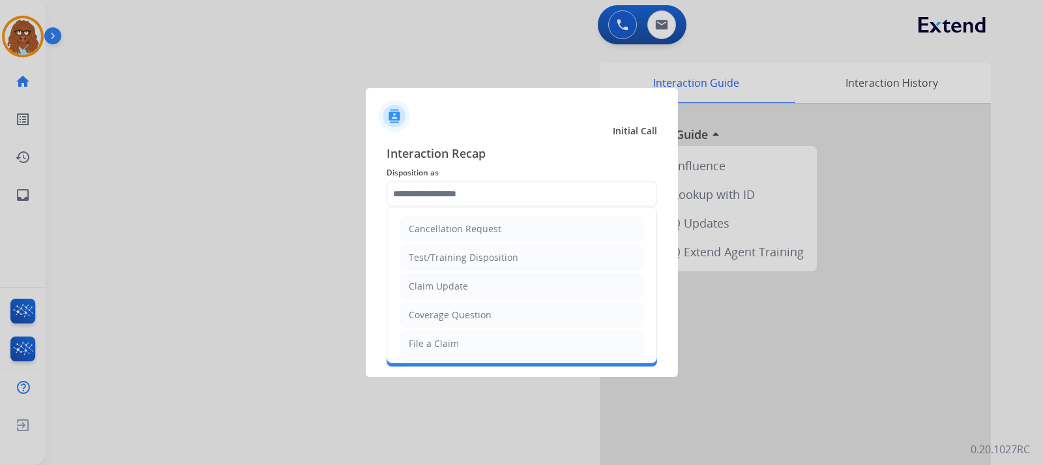
drag, startPoint x: 434, startPoint y: 345, endPoint x: 434, endPoint y: 328, distance: 17.0
click at [434, 344] on div "File a Claim" at bounding box center [434, 343] width 50 height 13
type input "**********"
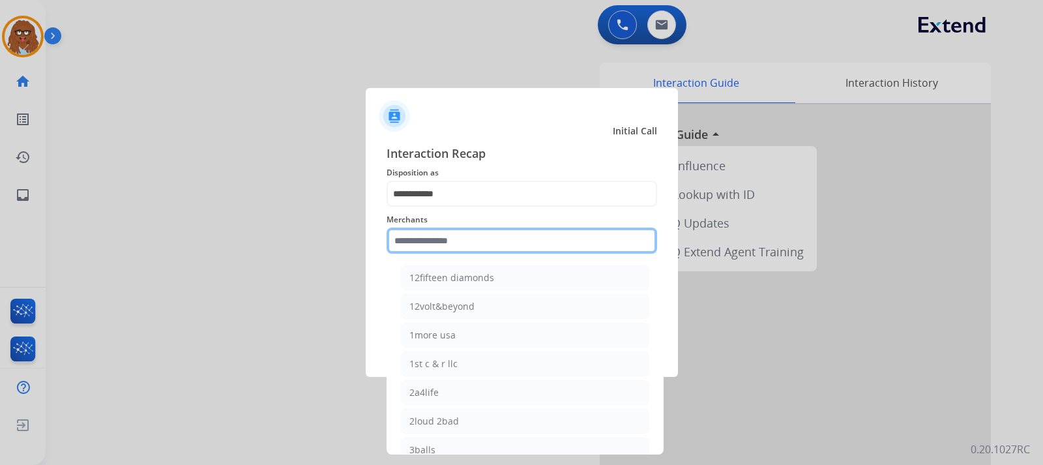
click at [444, 239] on input "text" at bounding box center [522, 241] width 271 height 26
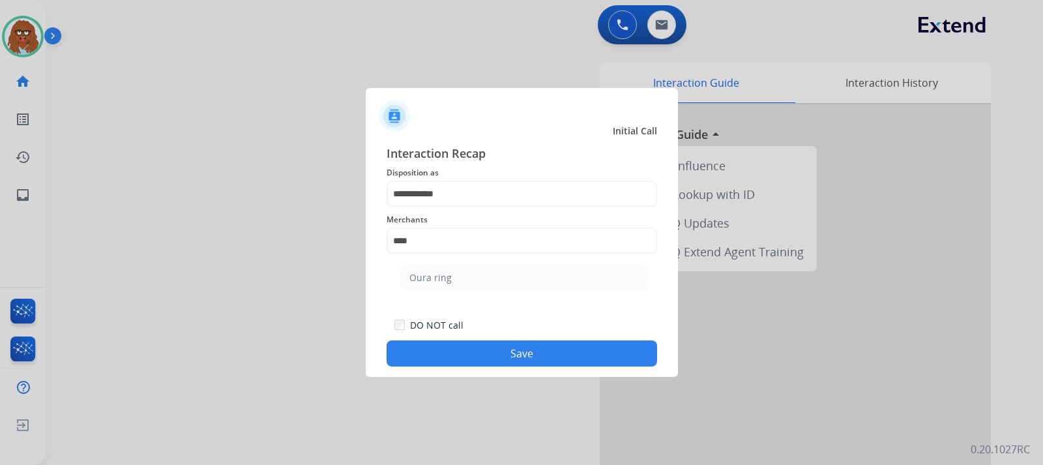
drag, startPoint x: 454, startPoint y: 275, endPoint x: 456, endPoint y: 285, distance: 10.0
click at [454, 276] on li "Oura ring" at bounding box center [525, 277] width 248 height 25
type input "*********"
click at [500, 352] on button "Save" at bounding box center [522, 353] width 271 height 26
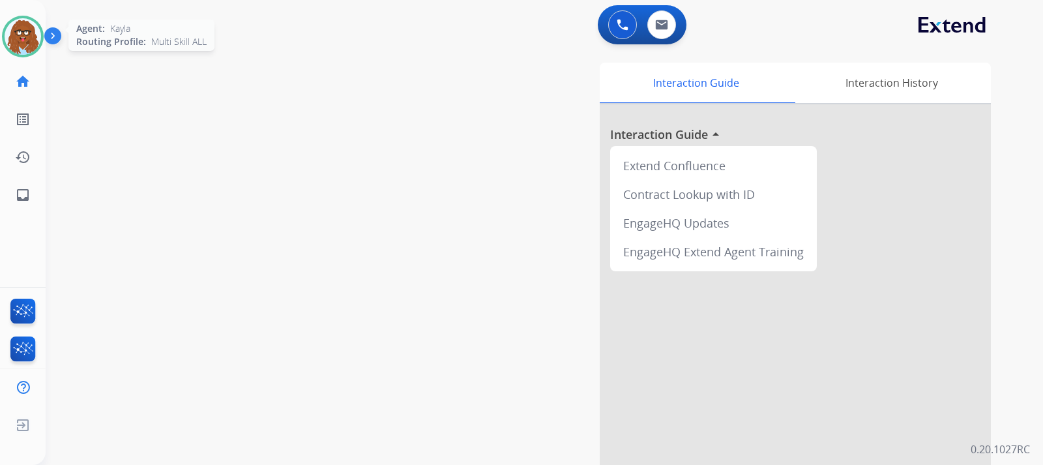
click at [14, 53] on img at bounding box center [23, 36] width 37 height 37
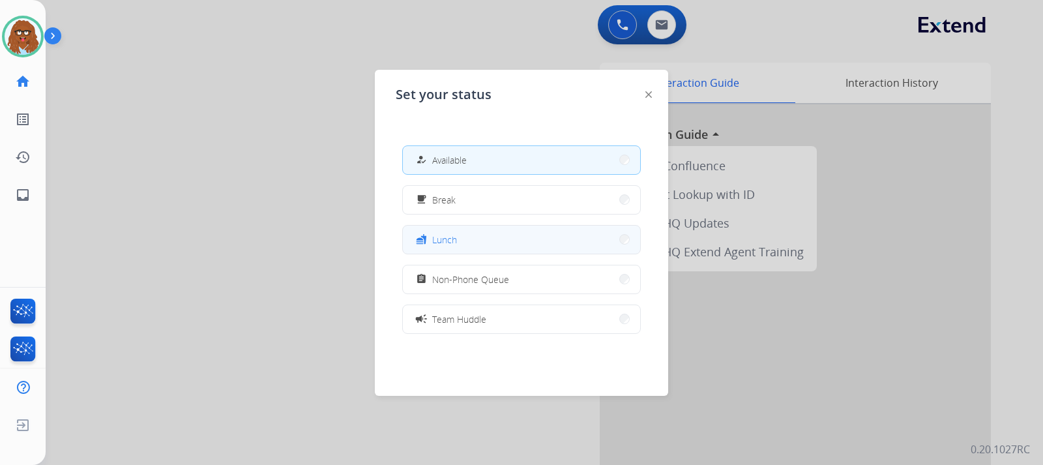
click at [485, 236] on button "fastfood Lunch" at bounding box center [521, 240] width 237 height 28
